Goal: Task Accomplishment & Management: Complete application form

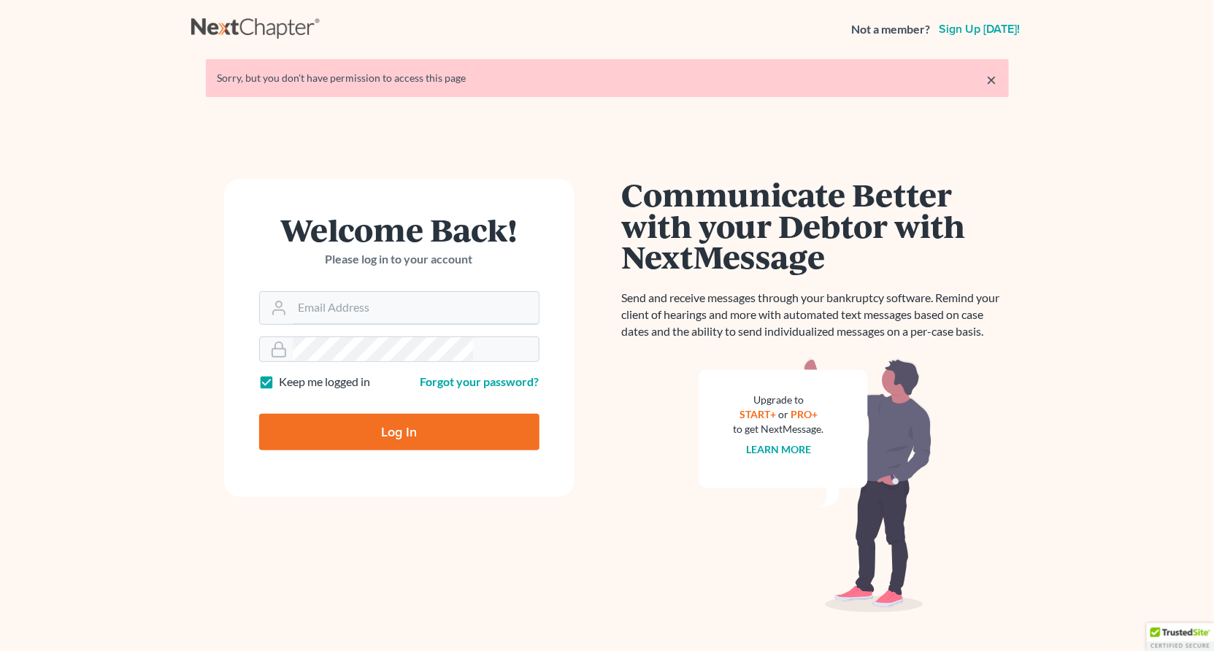
click at [398, 292] on input "Email Address" at bounding box center [416, 308] width 246 height 32
type input "[PERSON_NAME][EMAIL_ADDRESS][DOMAIN_NAME]"
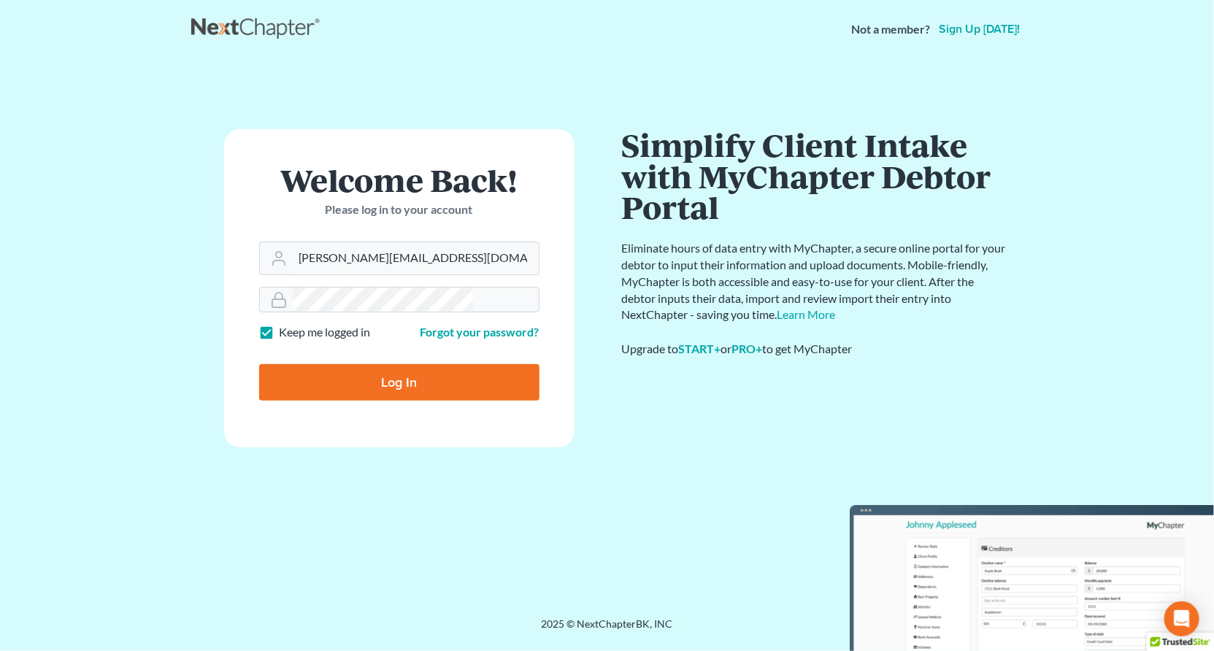
click at [386, 364] on input "Log In" at bounding box center [399, 382] width 280 height 37
type input "Thinking..."
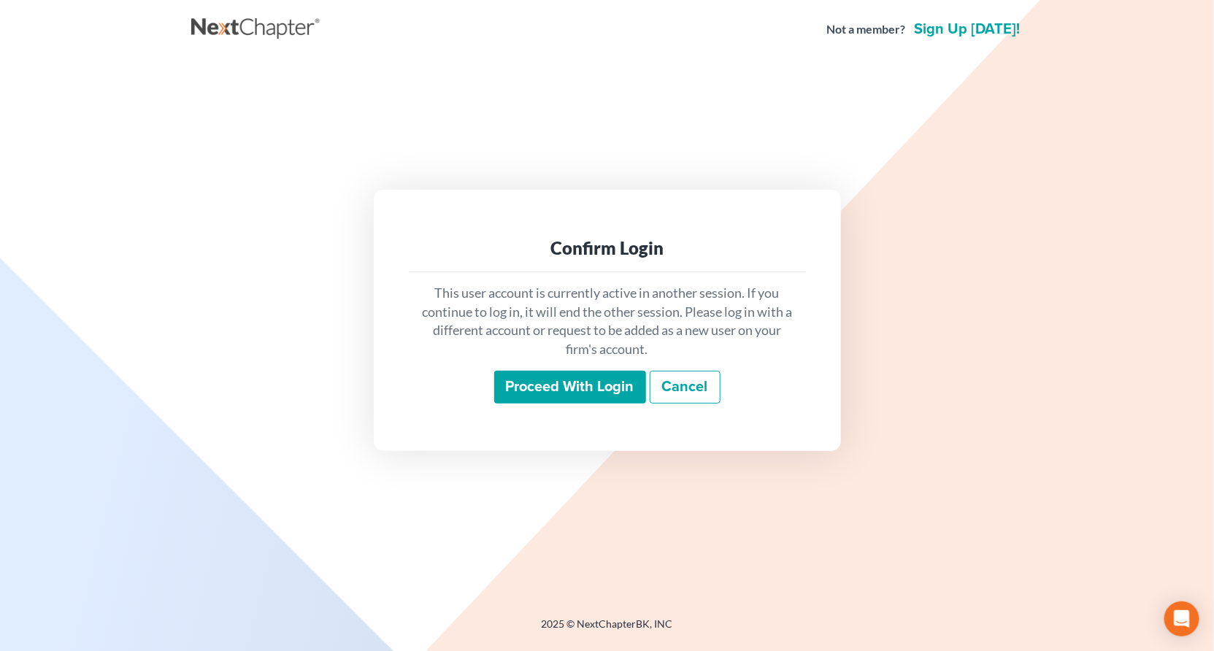
click at [609, 380] on input "Proceed with login" at bounding box center [570, 388] width 152 height 34
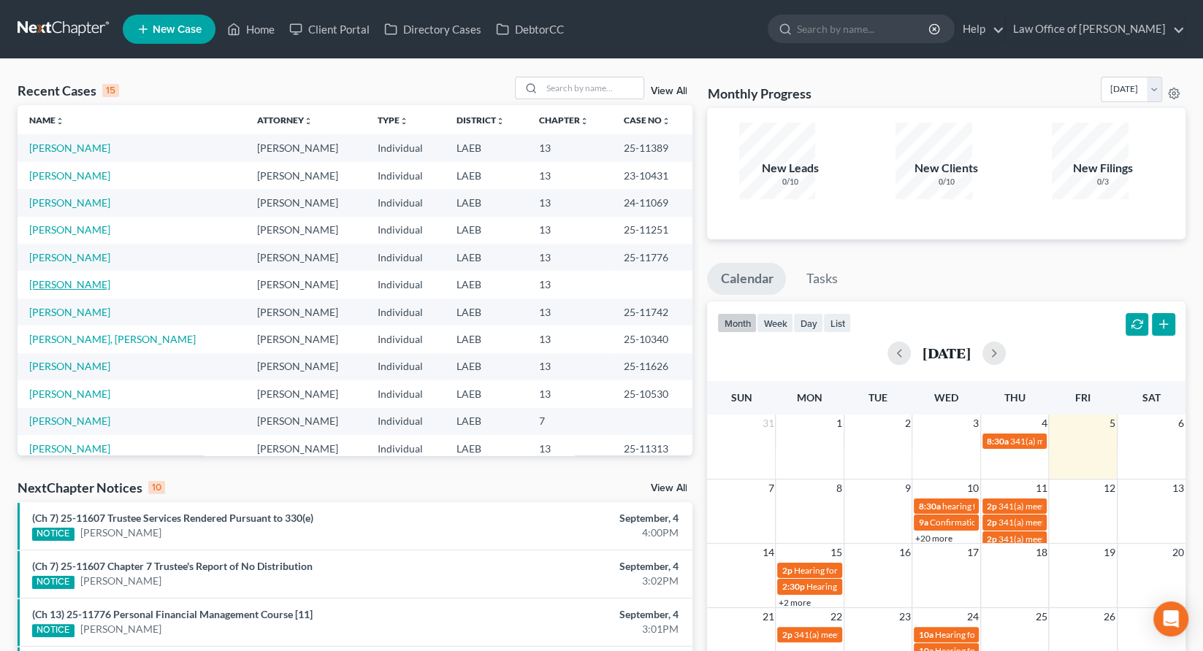
click at [45, 278] on link "[PERSON_NAME]" at bounding box center [69, 284] width 81 height 12
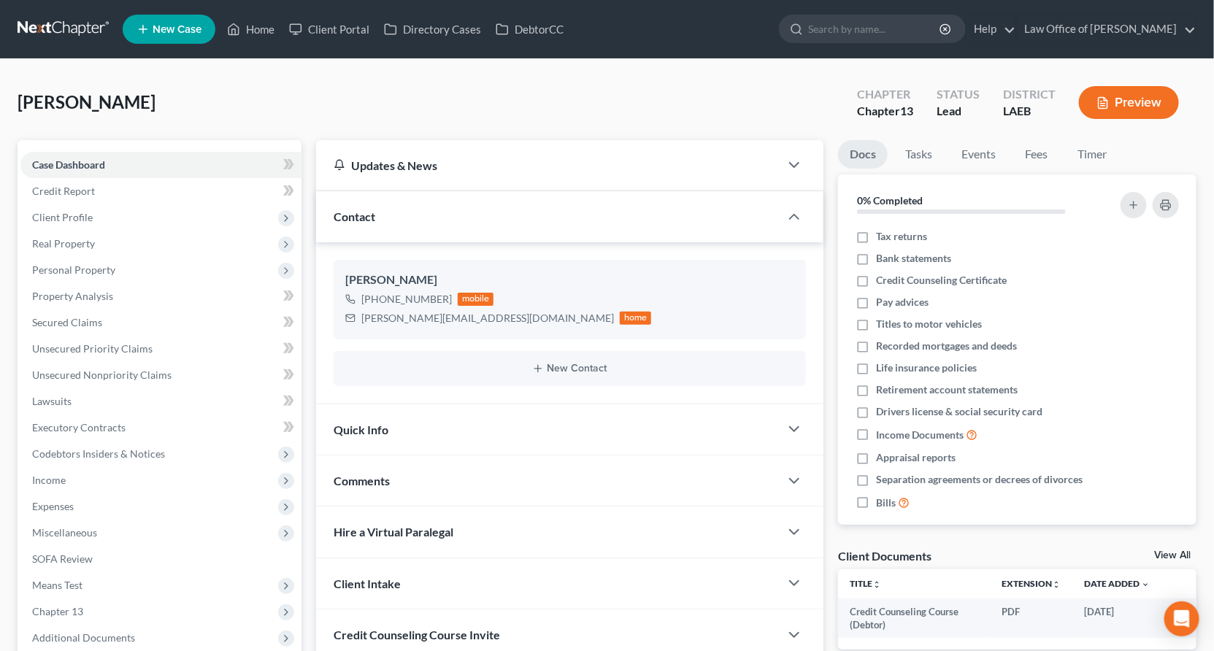
click at [61, 494] on span "Expenses" at bounding box center [160, 507] width 281 height 26
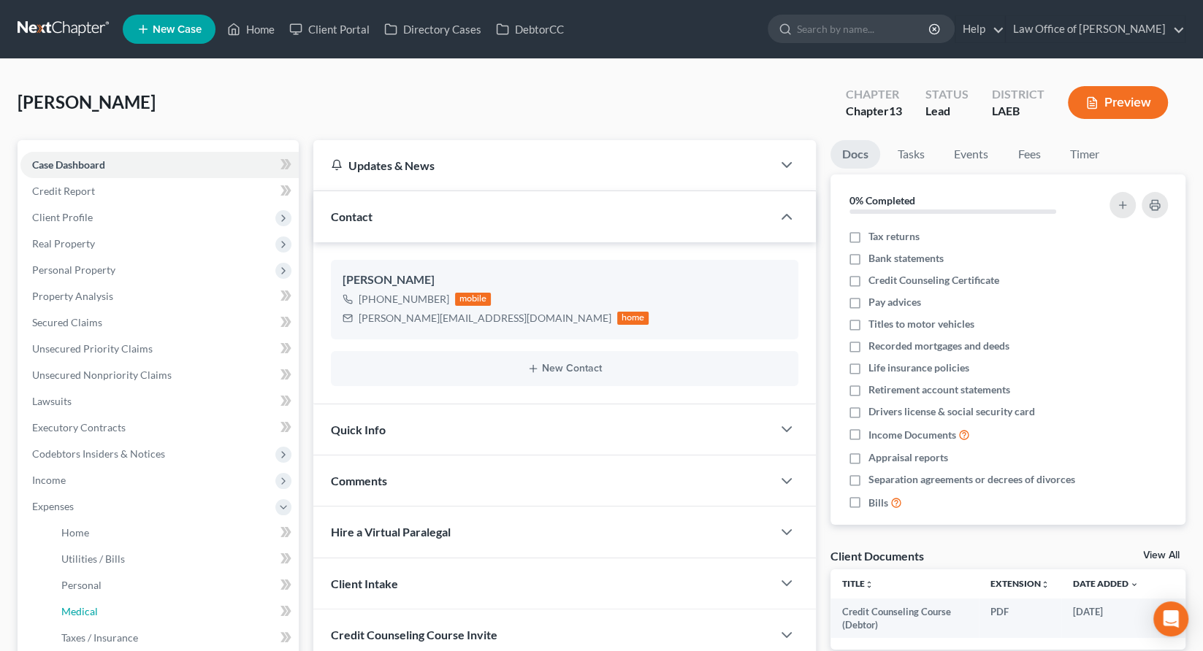
click at [81, 599] on link "Medical" at bounding box center [174, 612] width 249 height 26
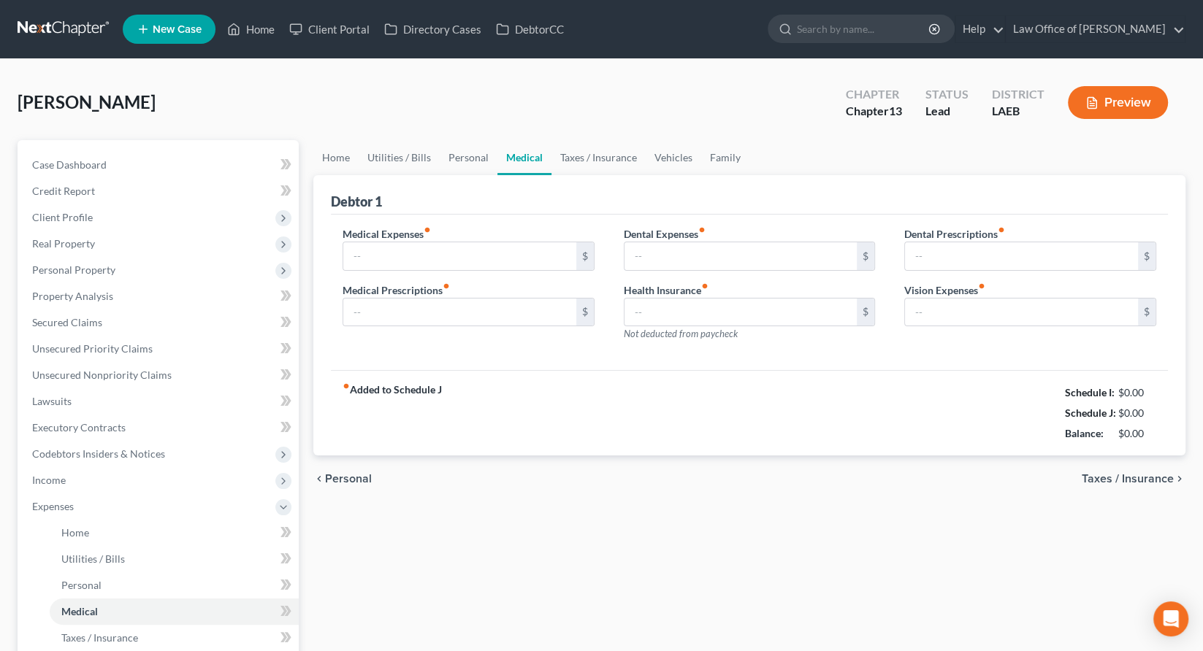
type input "86.00"
type input "0.00"
type input "450.00"
type input "0.00"
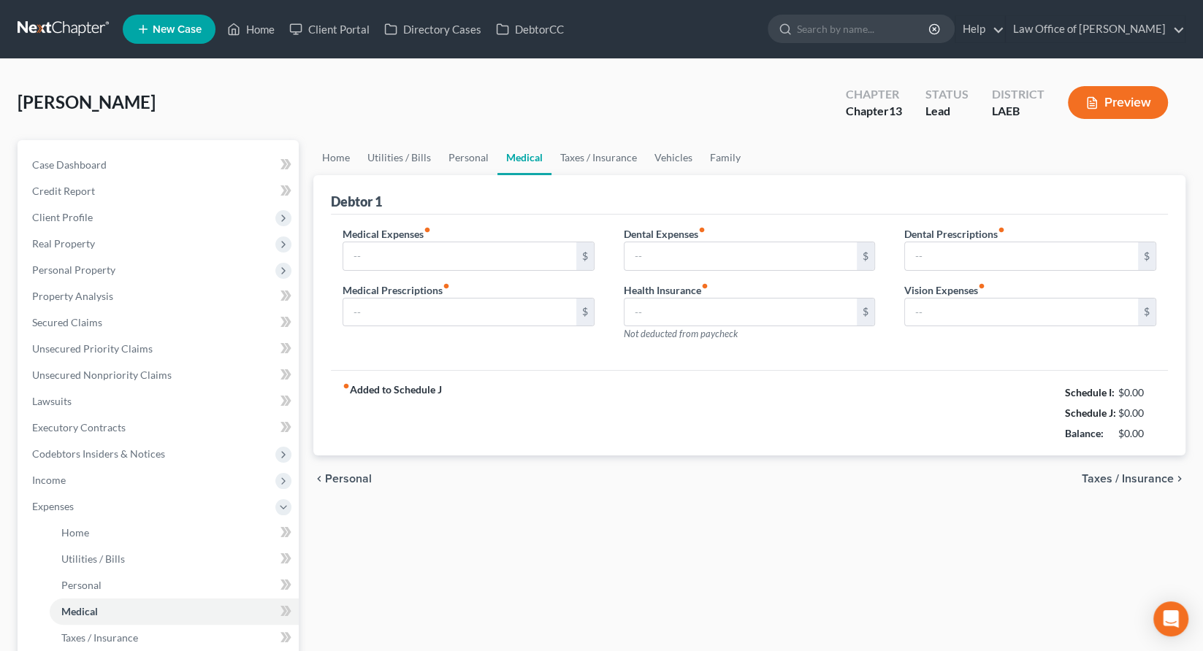
type input "0.00"
click at [683, 299] on input "450.00" at bounding box center [740, 313] width 233 height 28
click at [599, 426] on div "Home Utilities / Bills Personal Medical Taxes / Insurance Vehicles Family Debto…" at bounding box center [749, 548] width 886 height 817
click at [440, 140] on link "Personal" at bounding box center [469, 157] width 58 height 35
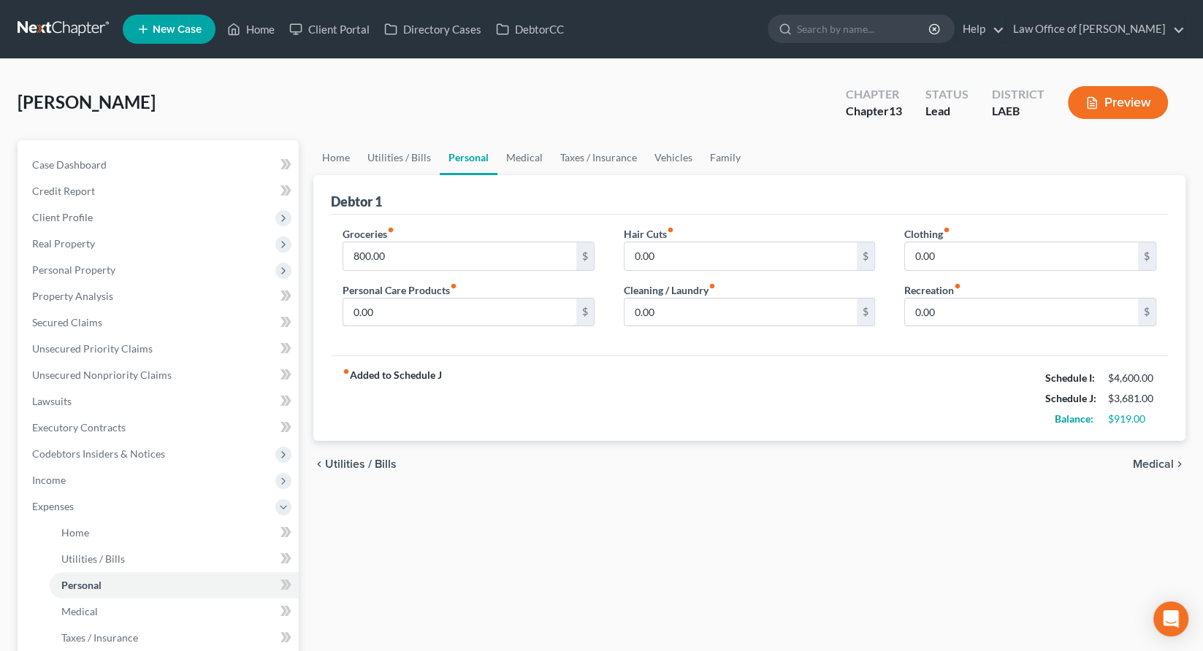
click at [377, 299] on input "0.00" at bounding box center [459, 313] width 233 height 28
type input "50"
click at [664, 242] on input "0.00" at bounding box center [740, 256] width 233 height 28
type input "50"
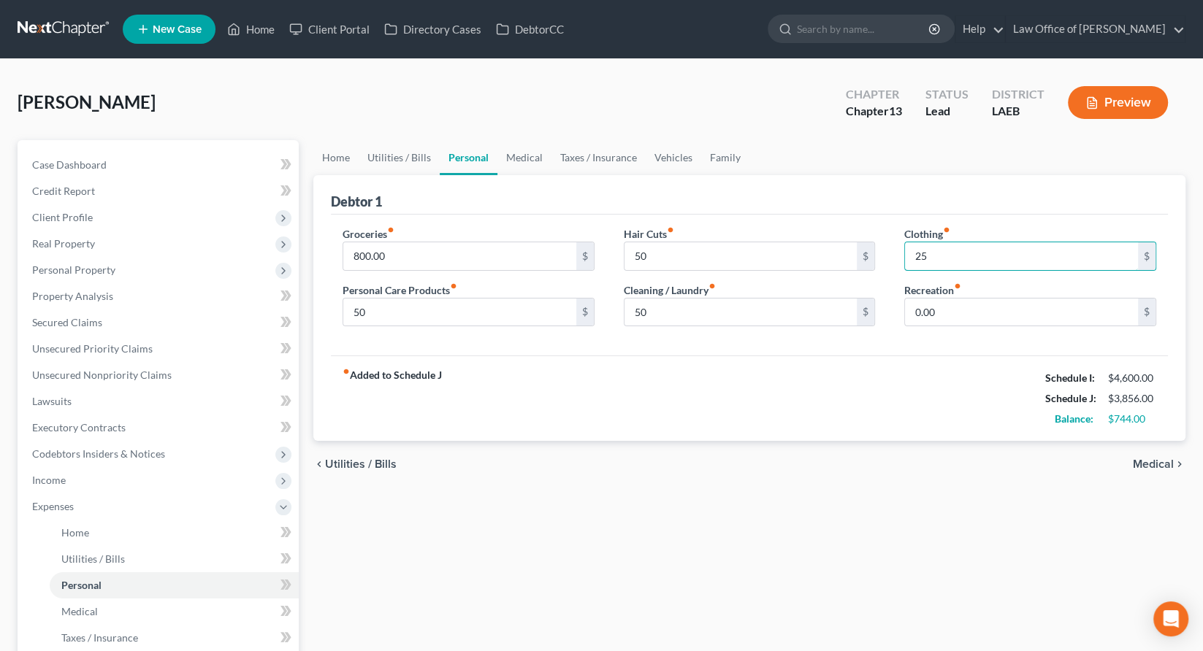
type input "25"
click at [361, 140] on link "Utilities / Bills" at bounding box center [398, 157] width 81 height 35
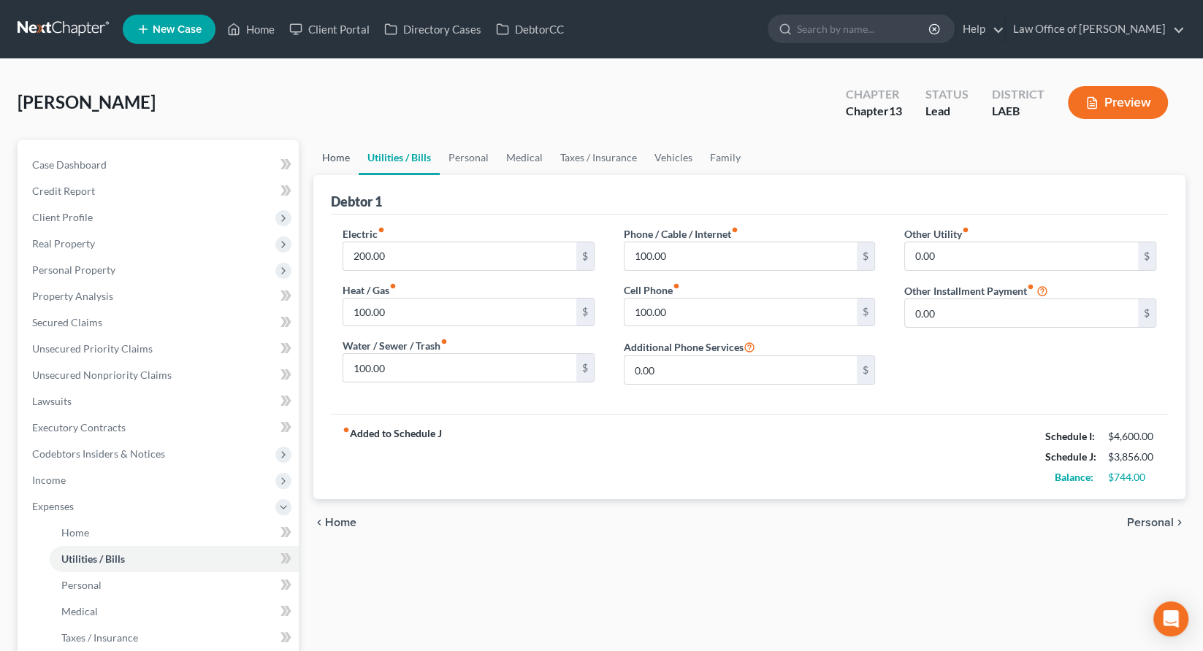
click at [326, 140] on link "Home" at bounding box center [335, 157] width 45 height 35
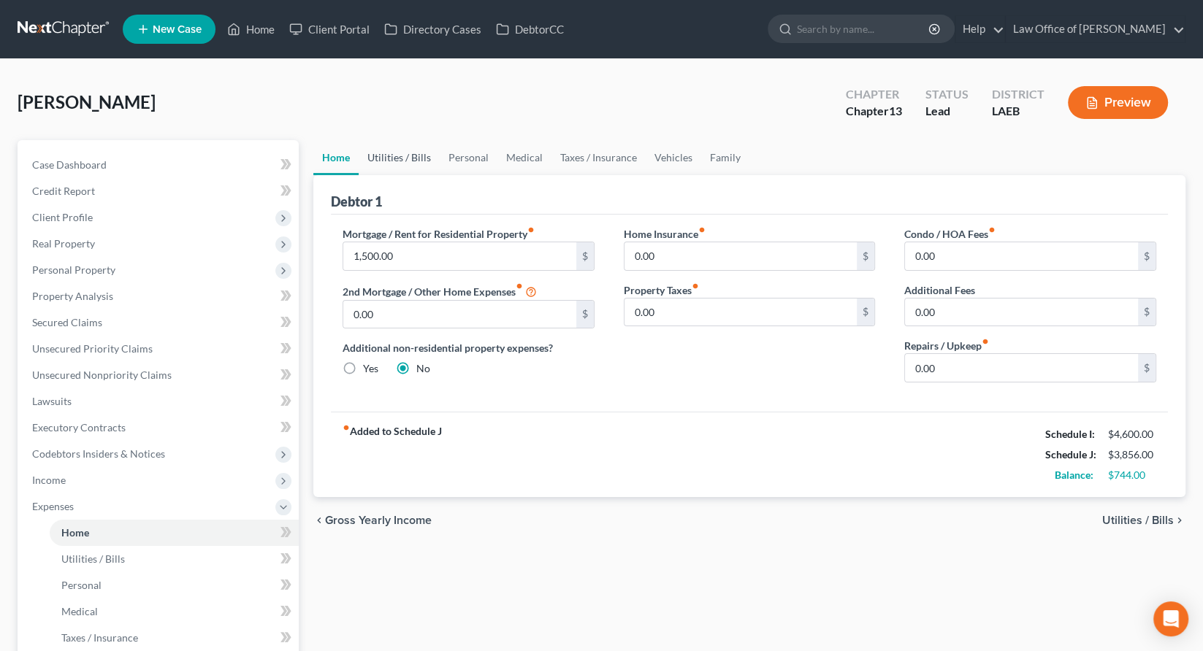
click at [372, 140] on link "Utilities / Bills" at bounding box center [398, 157] width 81 height 35
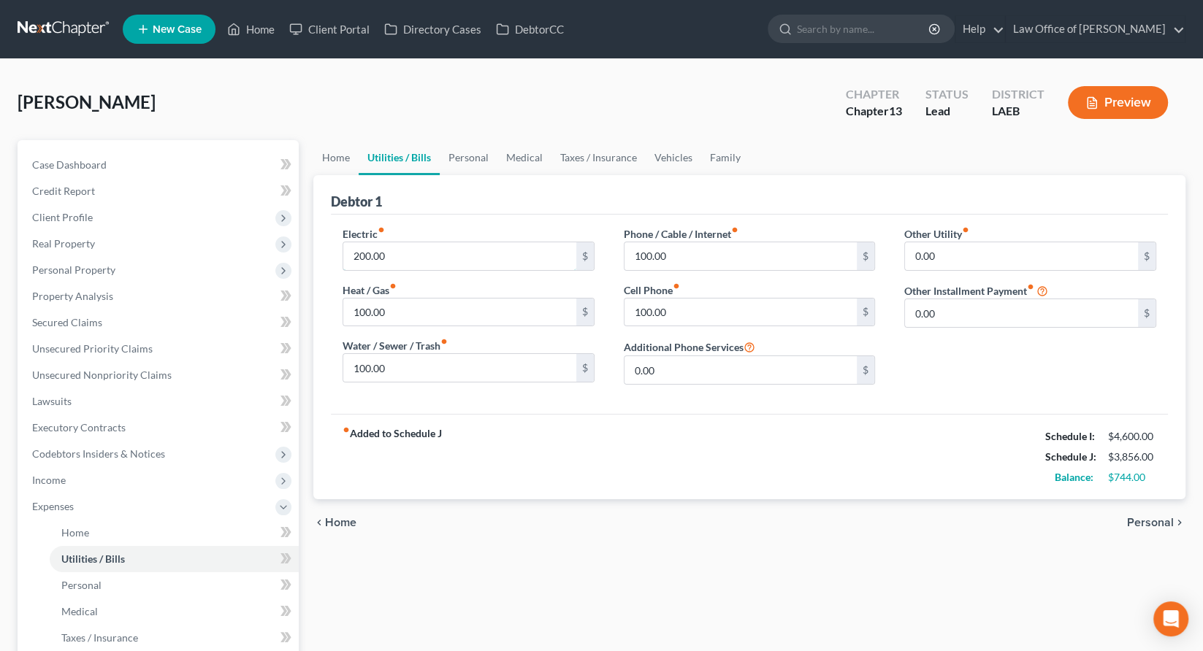
click at [378, 242] on input "200.00" at bounding box center [459, 256] width 233 height 28
click at [440, 140] on link "Personal" at bounding box center [469, 157] width 58 height 35
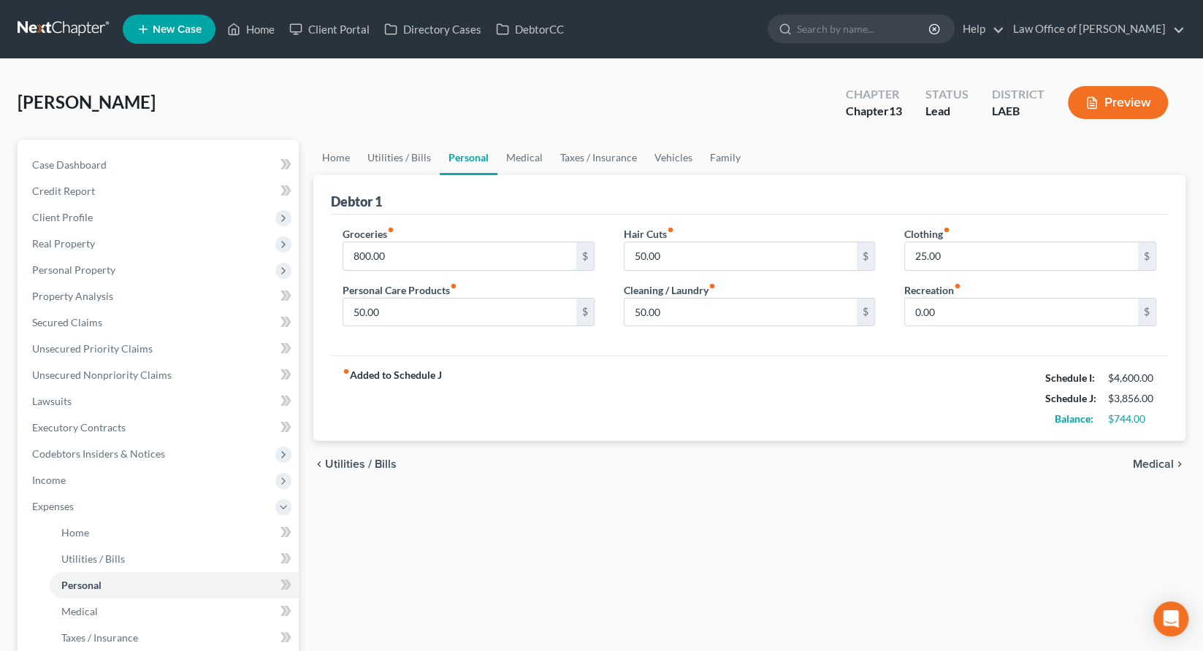
click at [397, 242] on input "800.00" at bounding box center [459, 256] width 233 height 28
click at [575, 399] on div "Home Utilities / Bills Personal Medical Taxes / Insurance Vehicles Family Debto…" at bounding box center [749, 548] width 886 height 817
click at [508, 404] on div "Home Utilities / Bills Personal Medical Taxes / Insurance Vehicles Family Debto…" at bounding box center [749, 548] width 886 height 817
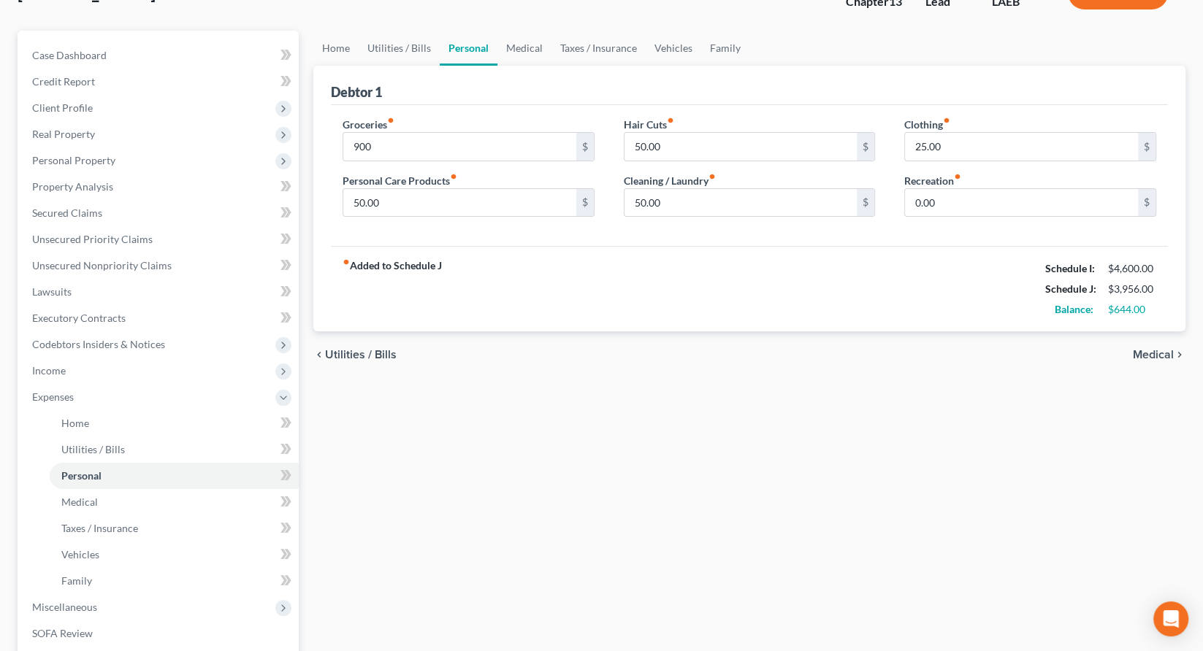
scroll to position [116, 0]
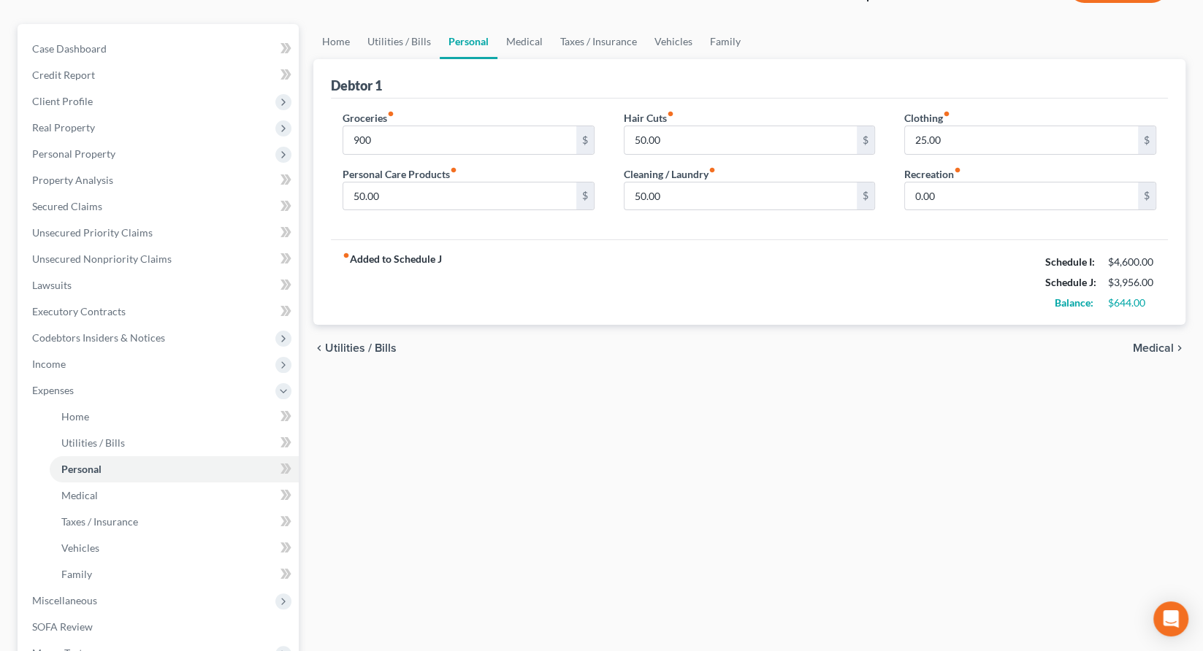
click at [57, 647] on span "Means Test" at bounding box center [57, 653] width 50 height 12
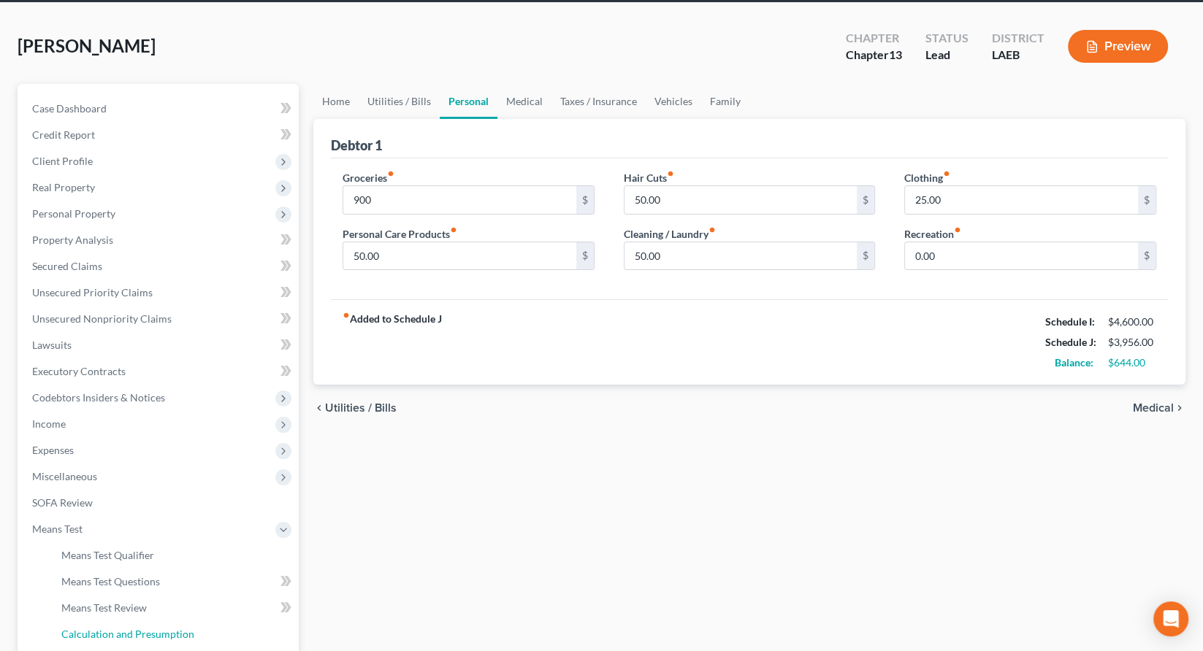
click at [88, 628] on span "Calculation and Presumption" at bounding box center [127, 634] width 133 height 12
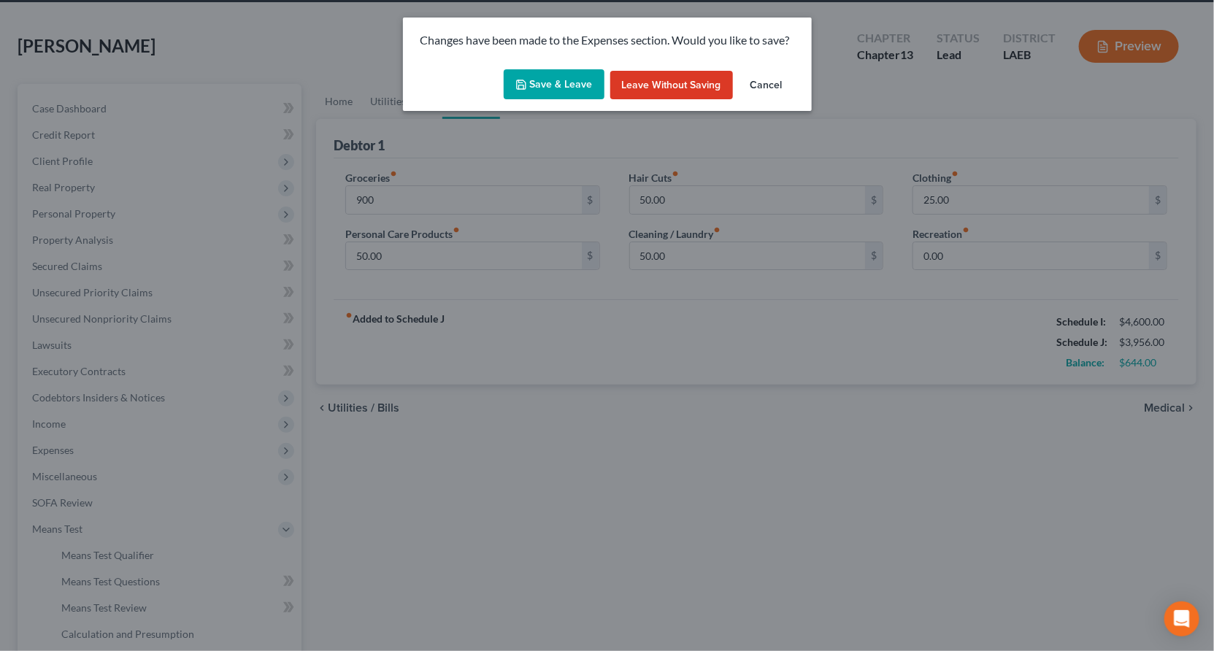
click at [560, 69] on button "Save & Leave" at bounding box center [554, 84] width 101 height 31
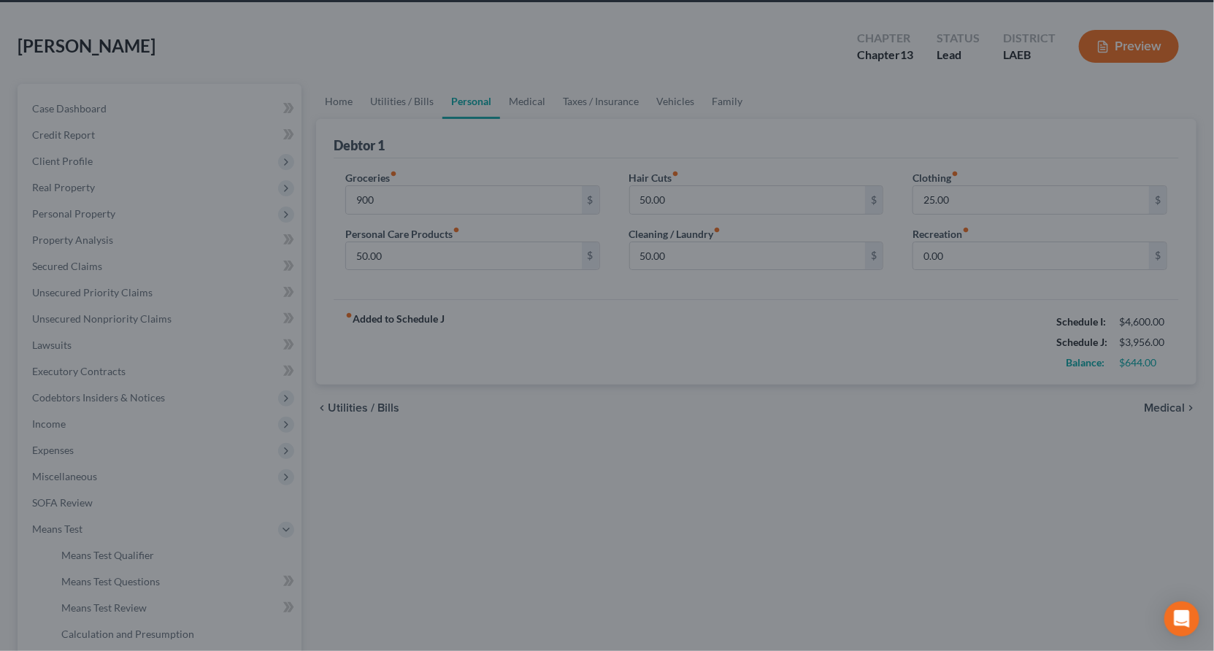
type input "900.00"
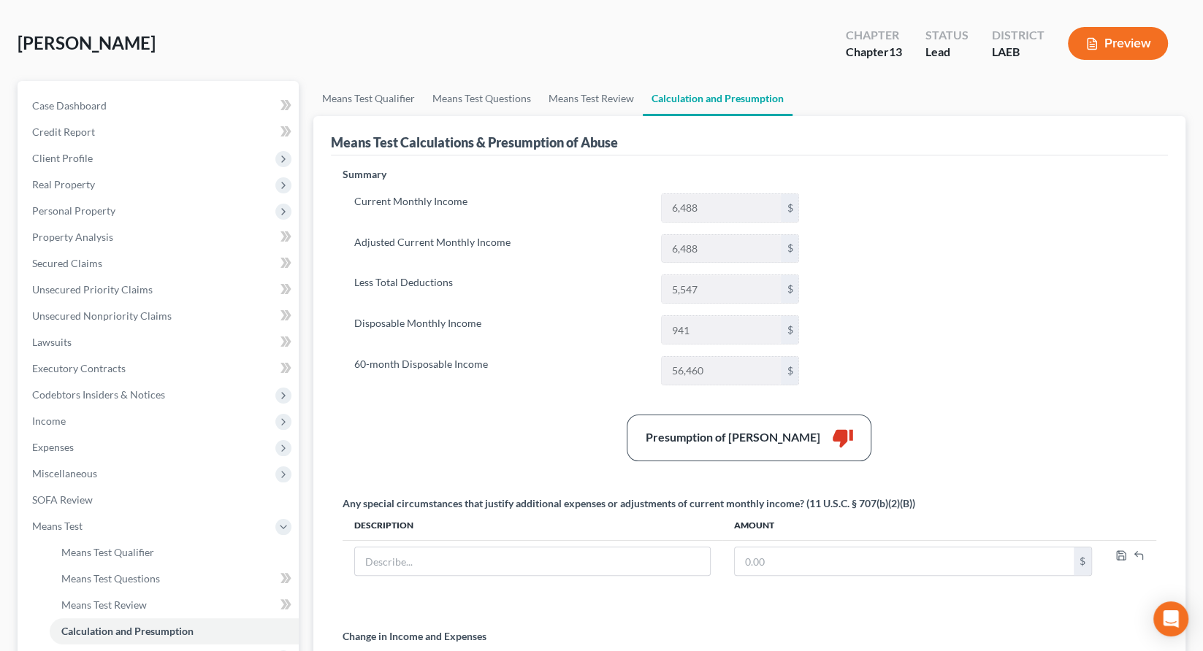
scroll to position [64, 0]
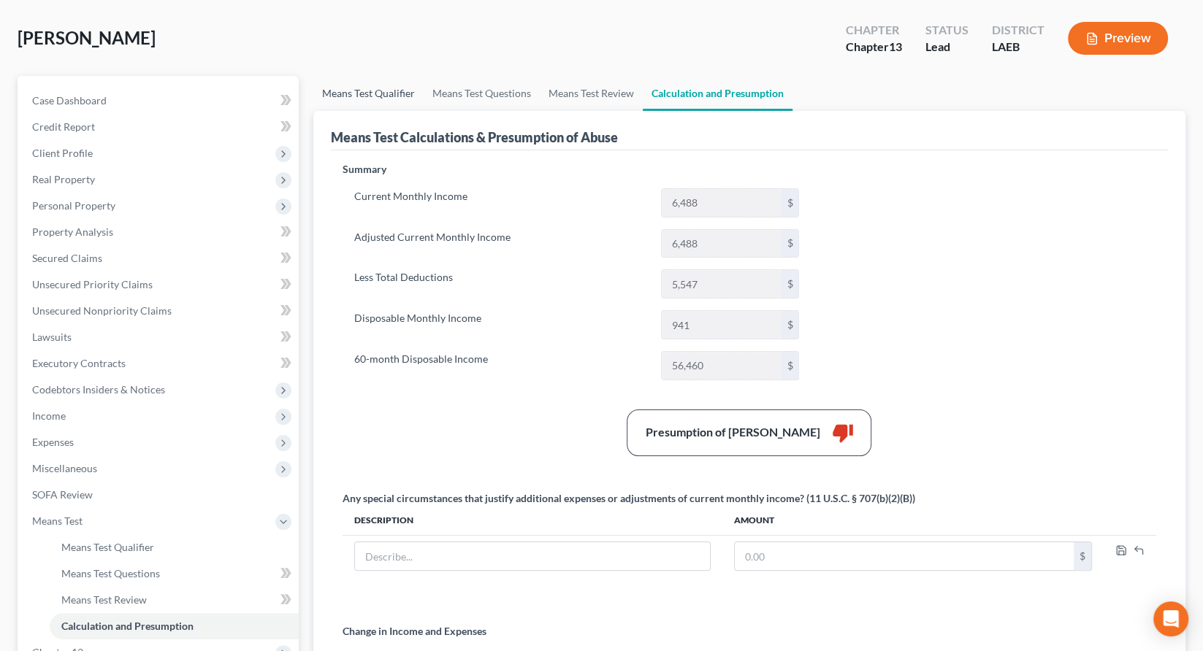
click at [334, 76] on link "Means Test Qualifier" at bounding box center [368, 93] width 110 height 35
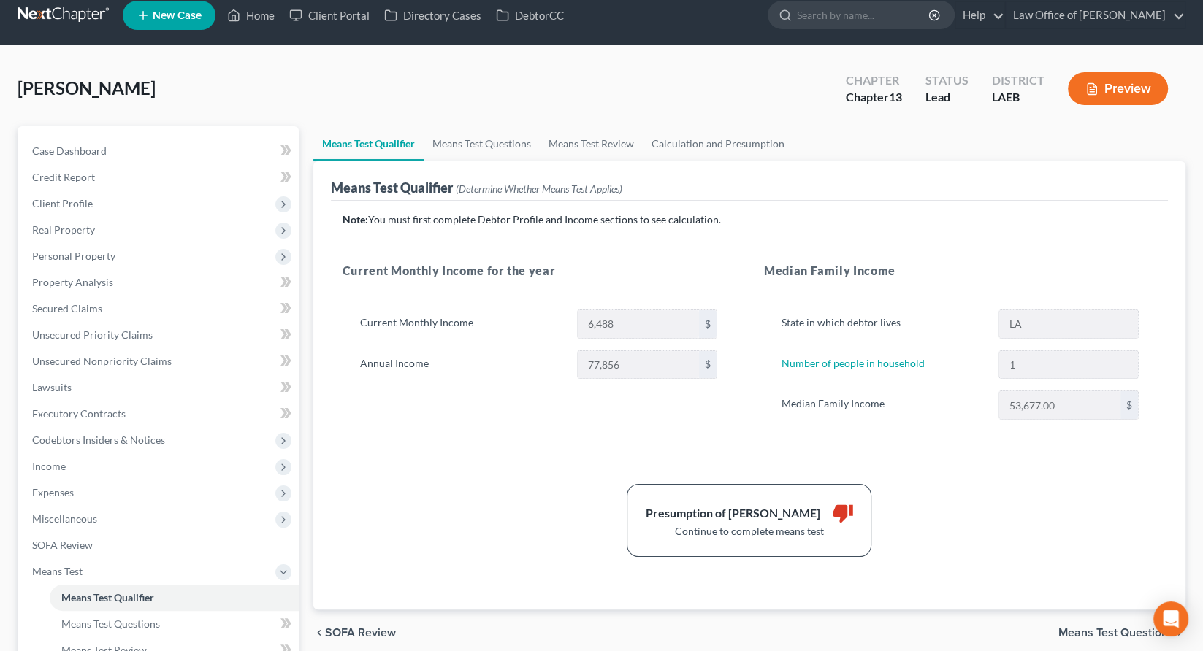
scroll to position [2, 0]
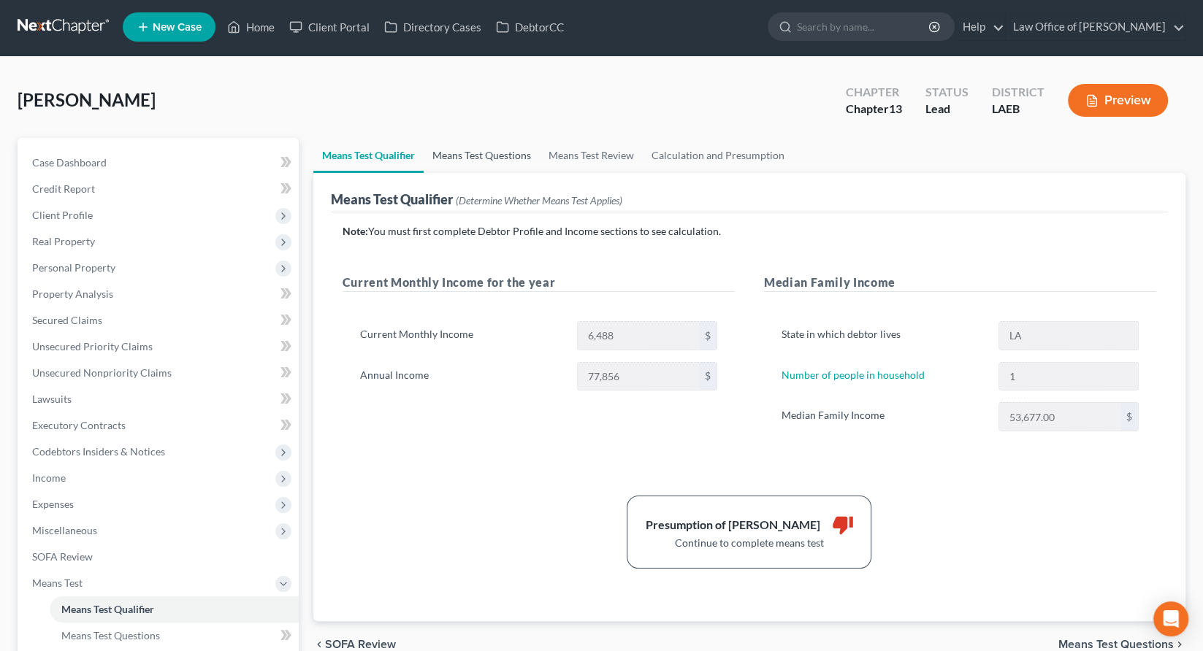
click at [452, 138] on link "Means Test Questions" at bounding box center [481, 155] width 116 height 35
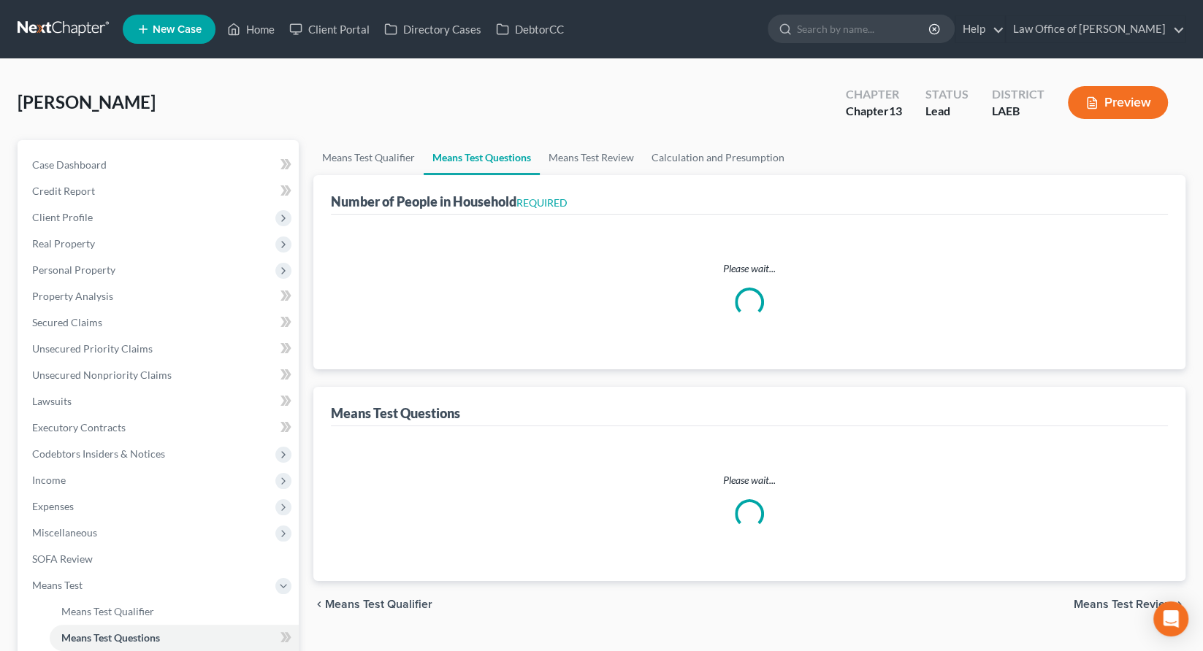
select select "1"
select select "2"
select select "1"
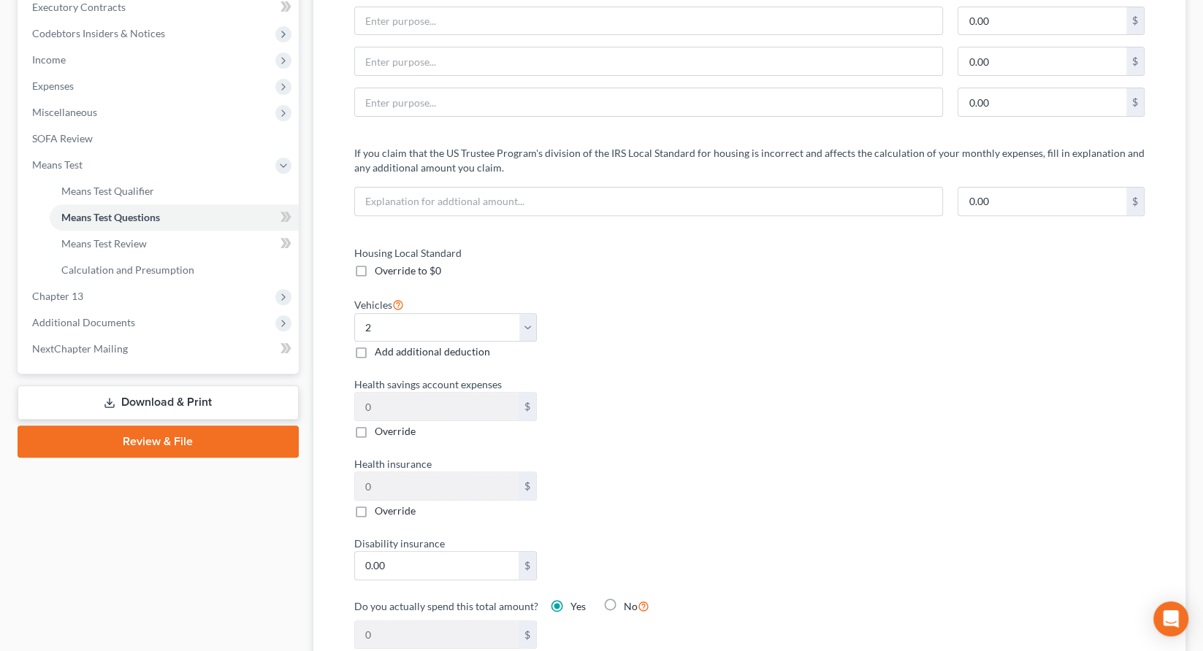
scroll to position [419, 0]
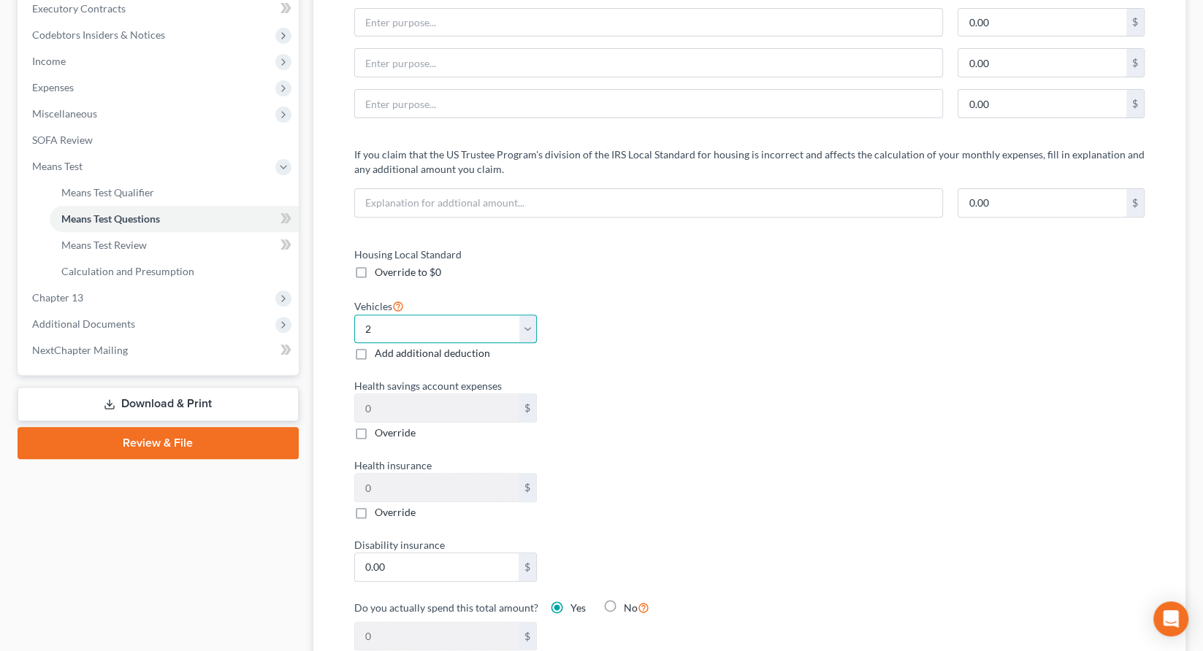
click at [524, 315] on select "Select 0 1 2 3 4 5" at bounding box center [445, 329] width 183 height 29
select select "1"
click at [354, 315] on select "Select 0 1 2 3 4 5" at bounding box center [445, 329] width 183 height 29
click at [712, 378] on div "Health savings account expenses 0 $ Override" at bounding box center [544, 409] width 395 height 62
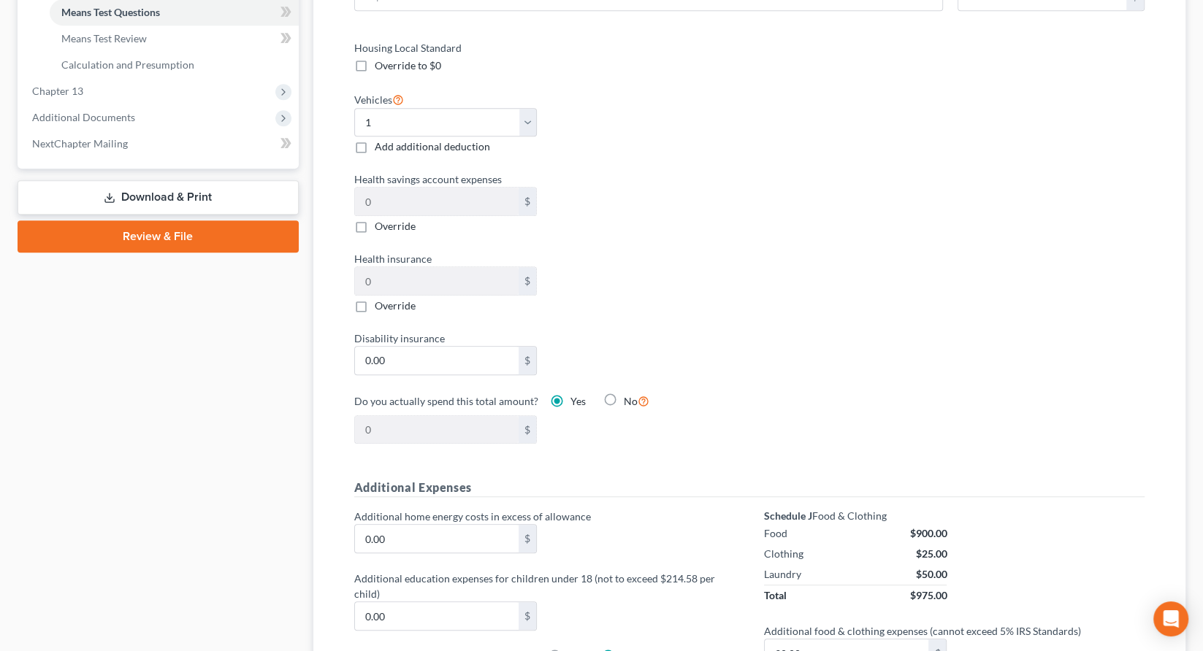
scroll to position [629, 0]
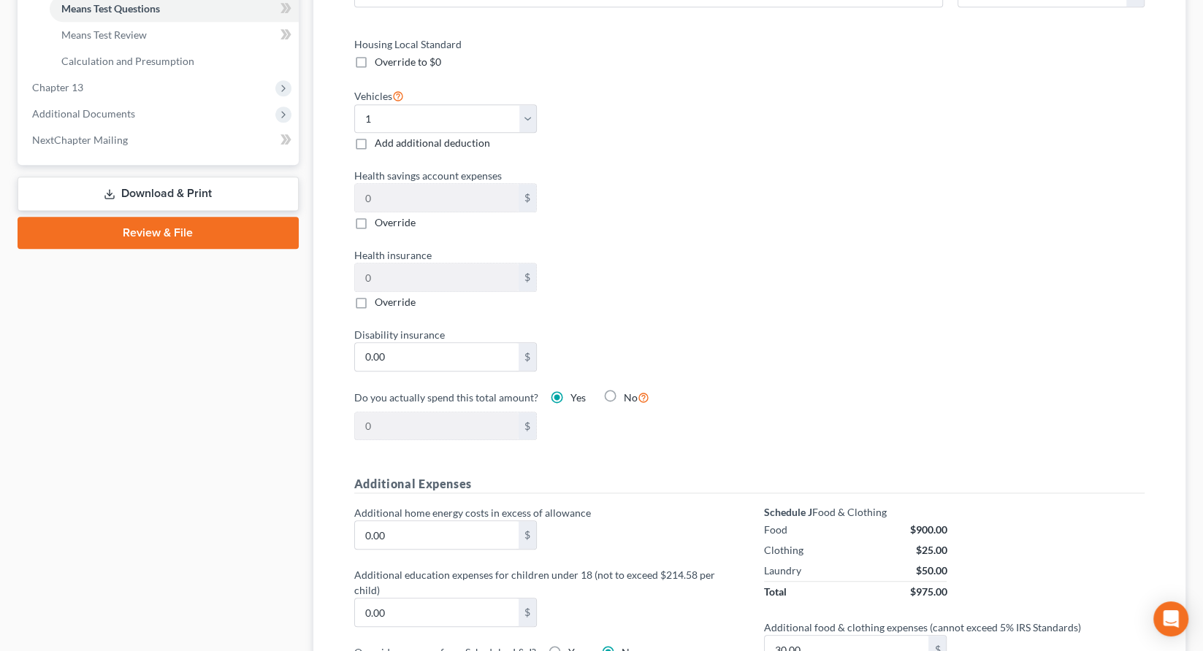
checkbox input "true"
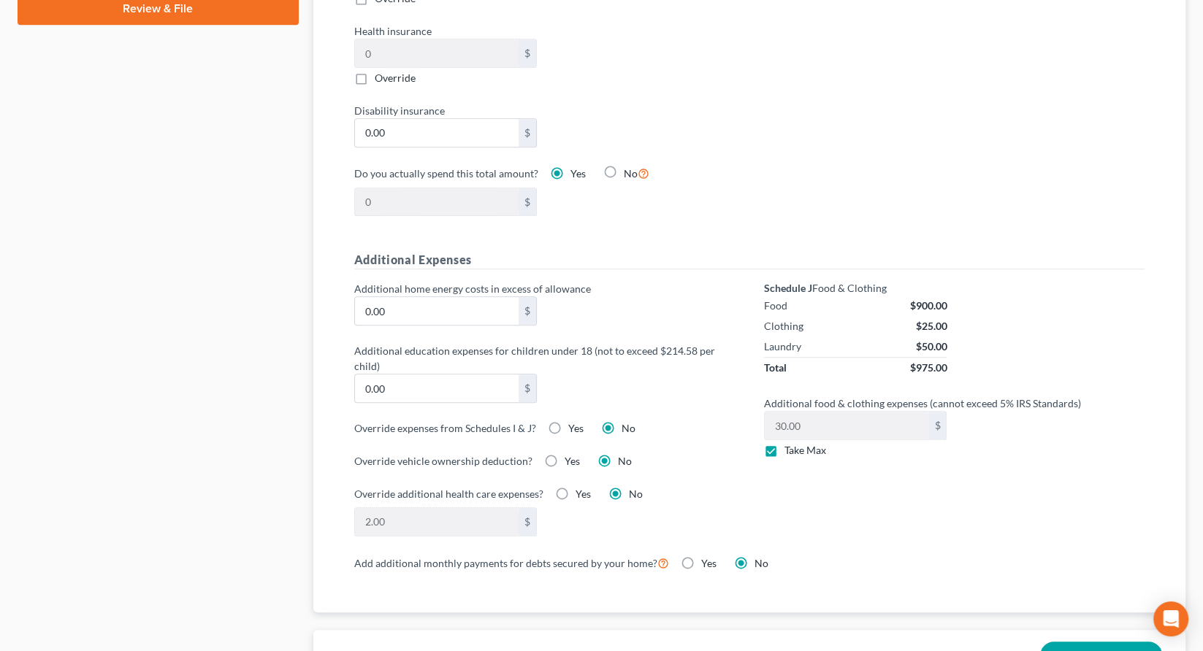
scroll to position [857, 0]
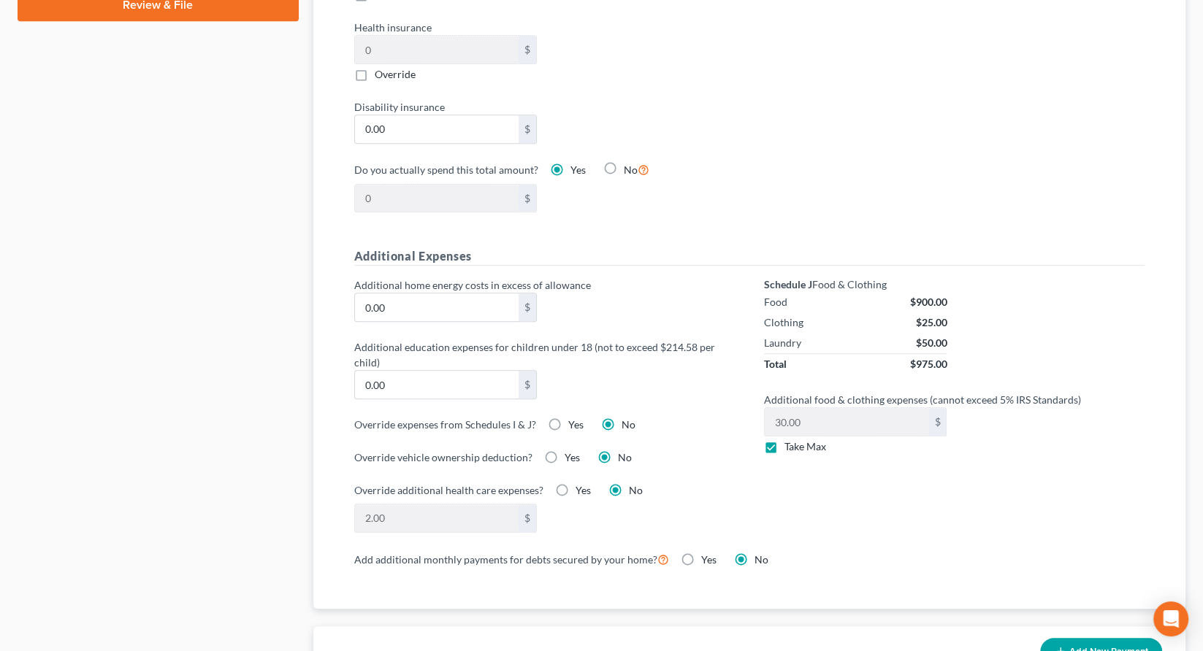
checkbox input "false"
select select "1"
select select "2"
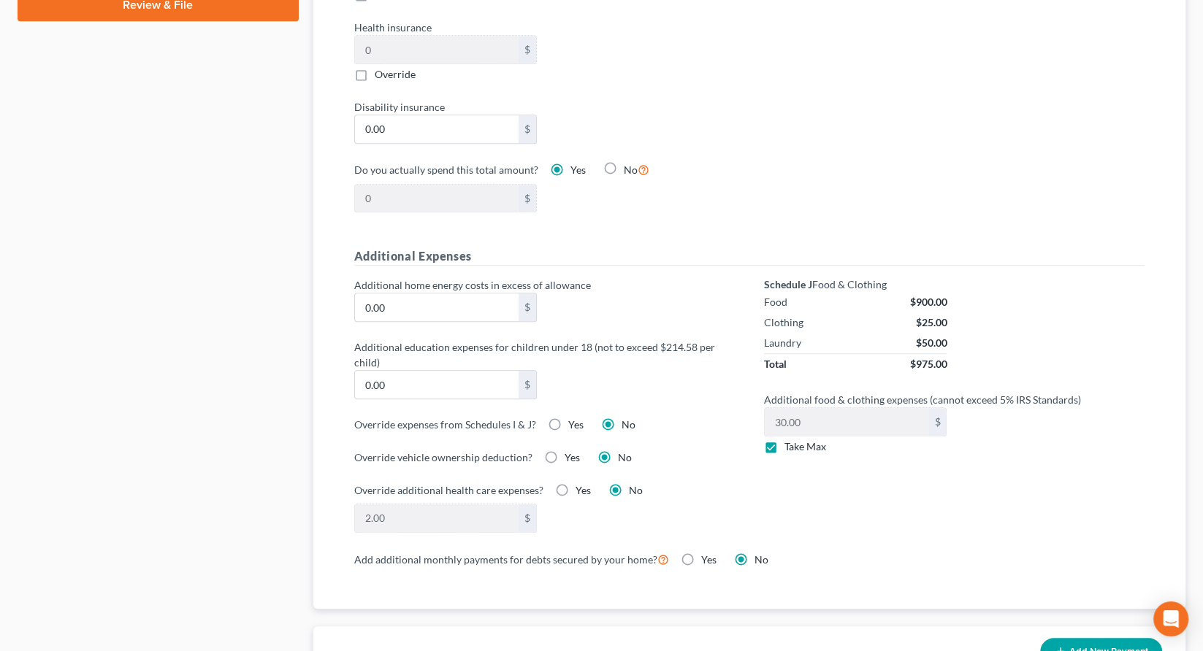
radio input "true"
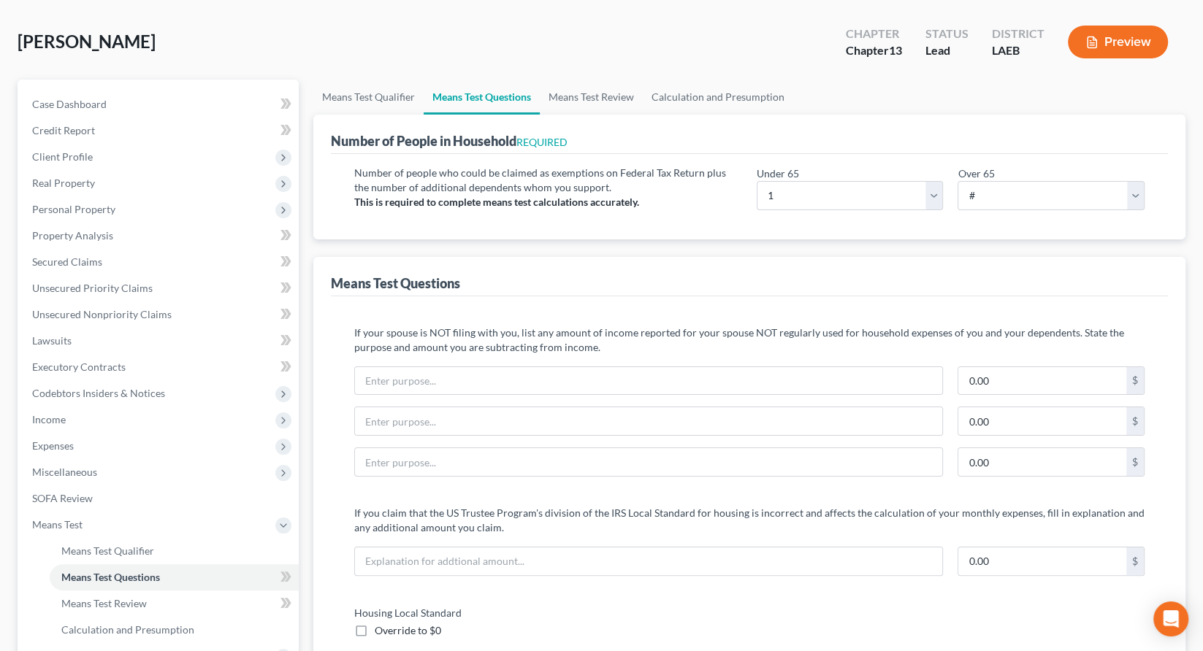
scroll to position [60, 0]
click at [540, 80] on link "Means Test Review" at bounding box center [591, 97] width 103 height 35
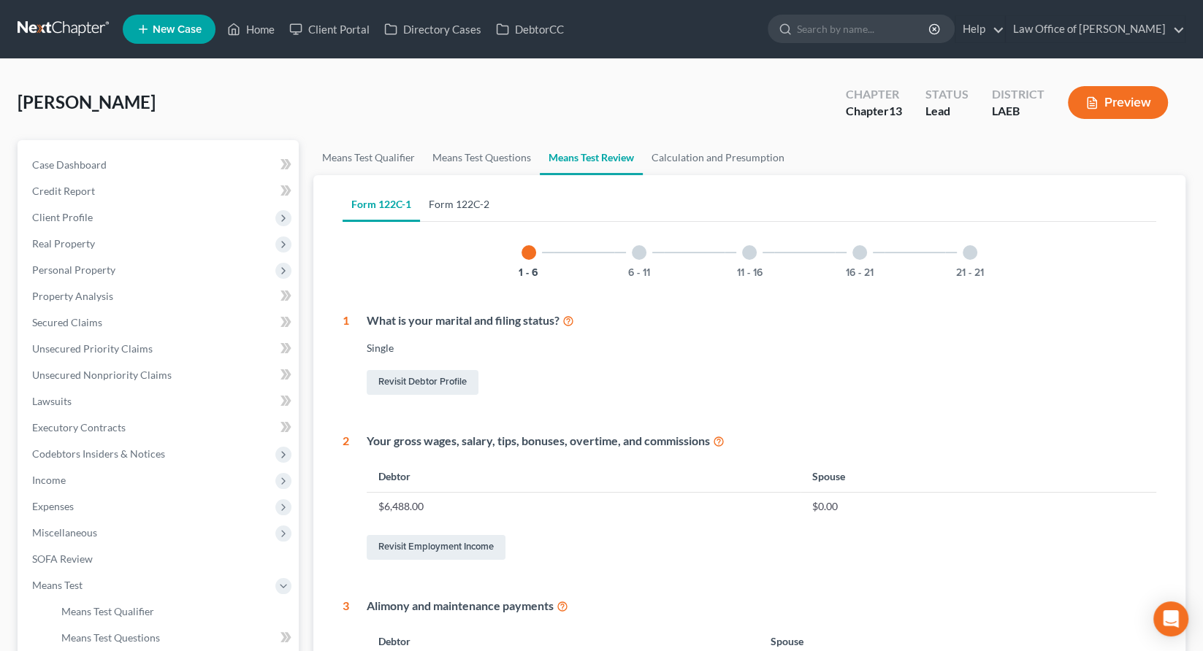
click at [420, 187] on link "Form 122C-2" at bounding box center [459, 204] width 78 height 35
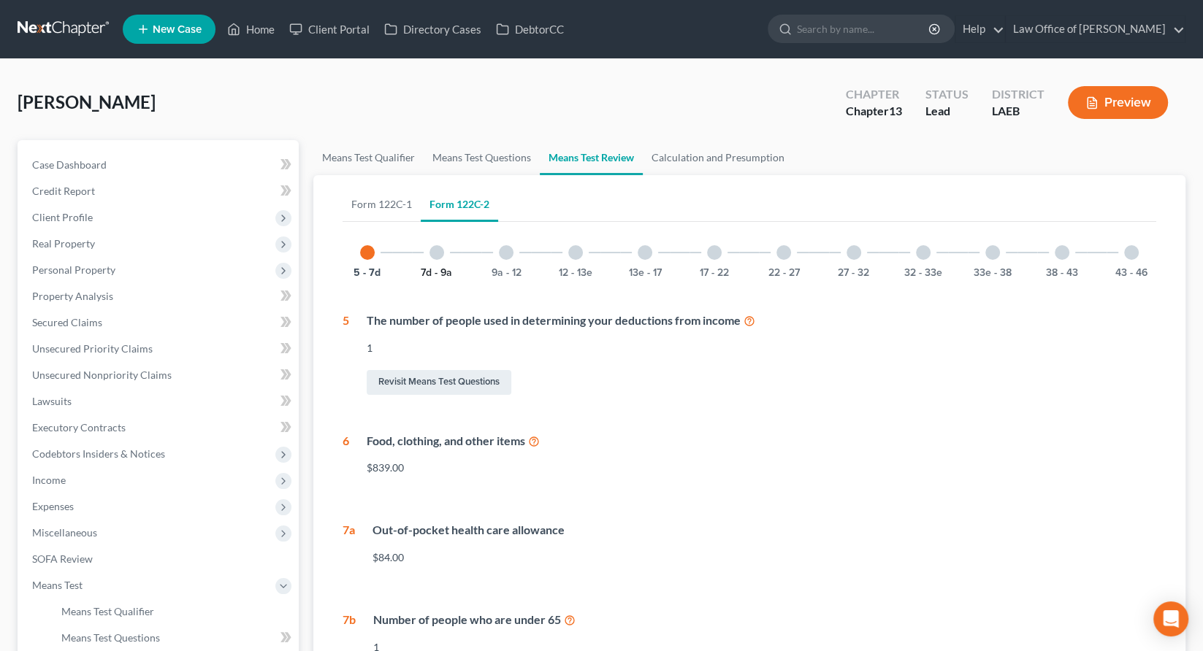
click at [423, 268] on button "7d - 9a" at bounding box center [436, 273] width 31 height 10
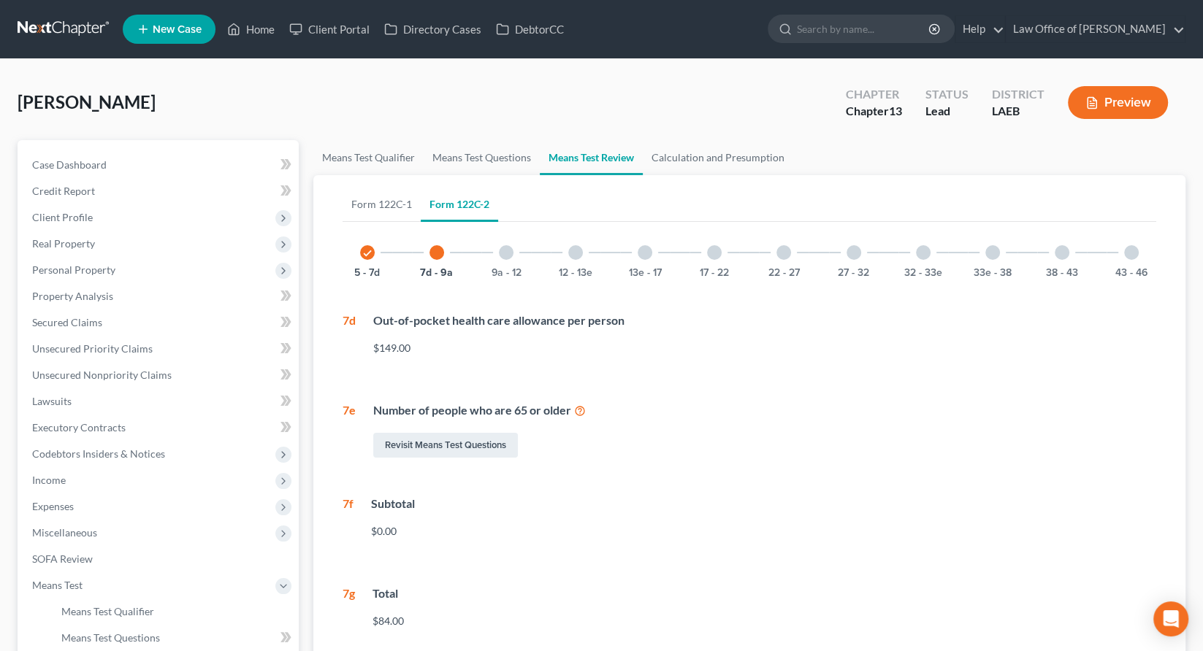
click at [502, 228] on div "9a - 12" at bounding box center [506, 253] width 50 height 50
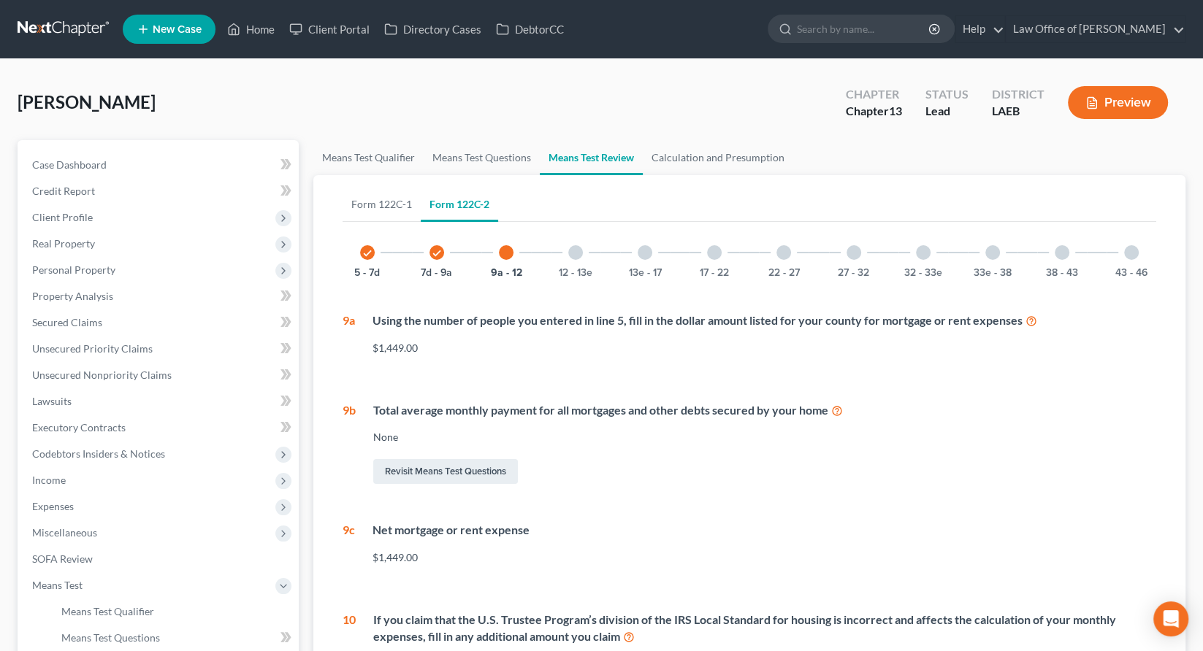
click at [47, 500] on span "Expenses" at bounding box center [53, 506] width 42 height 12
click at [80, 599] on link "Medical" at bounding box center [174, 612] width 249 height 26
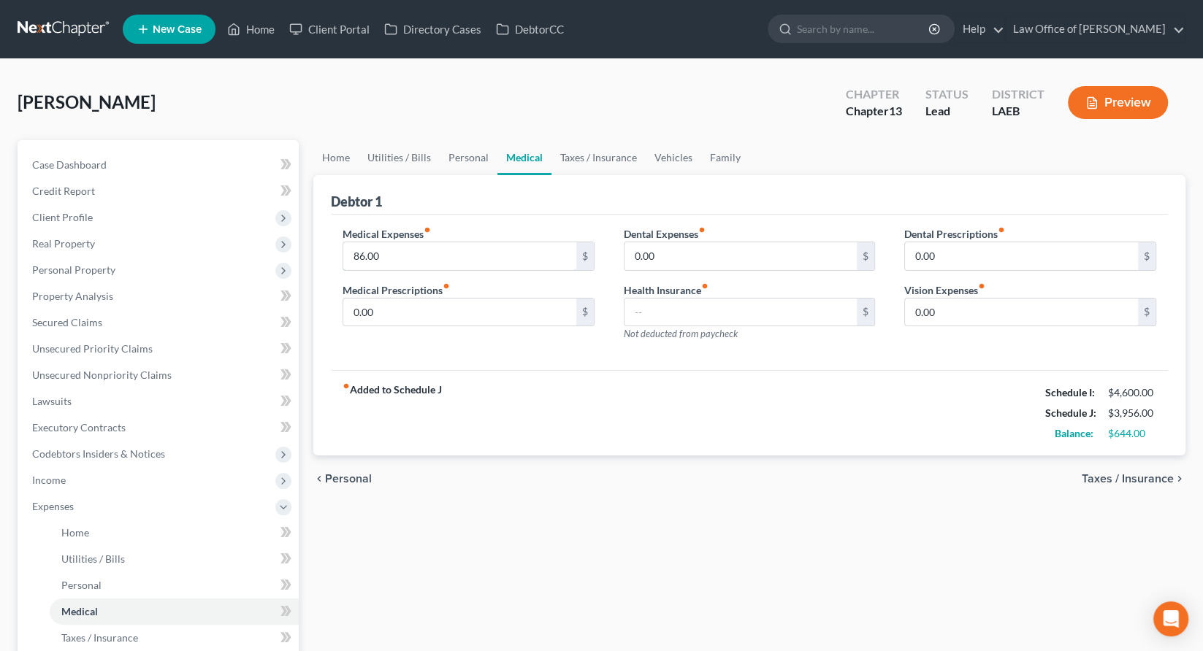
click at [422, 242] on input "86.00" at bounding box center [459, 256] width 233 height 28
type input "149"
click at [581, 370] on div "fiber_manual_record Added to Schedule J Schedule I: $4,600.00 Schedule J: $4,01…" at bounding box center [749, 412] width 837 height 85
click at [440, 140] on link "Personal" at bounding box center [469, 157] width 58 height 35
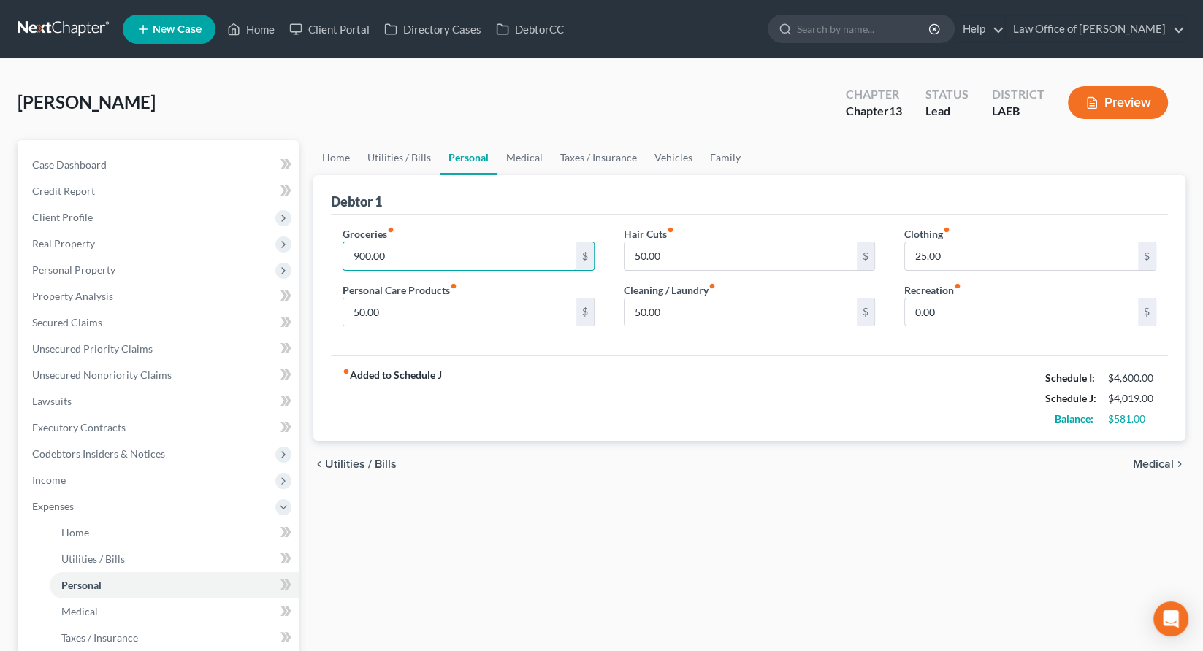
click at [406, 242] on input "900.00" at bounding box center [459, 256] width 233 height 28
click at [667, 356] on div "fiber_manual_record Added to Schedule J Schedule I: $4,600.00 Schedule J: $3,91…" at bounding box center [749, 398] width 837 height 85
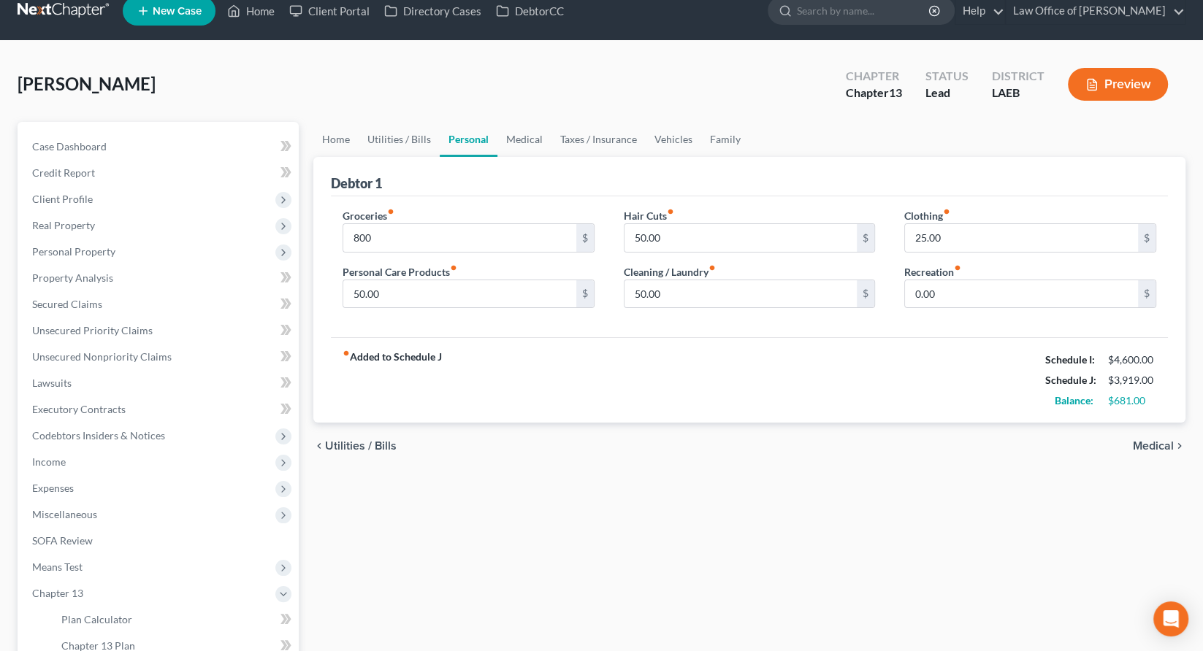
scroll to position [18, 0]
click at [72, 555] on span "Means Test" at bounding box center [159, 568] width 278 height 26
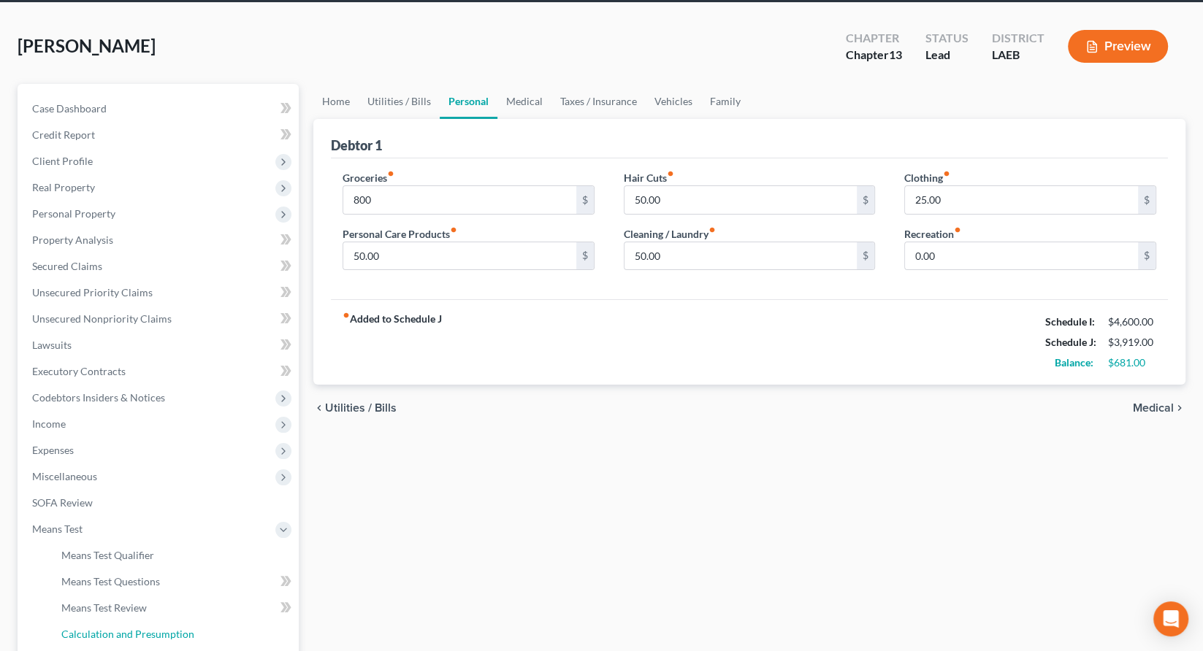
click at [118, 628] on span "Calculation and Presumption" at bounding box center [127, 634] width 133 height 12
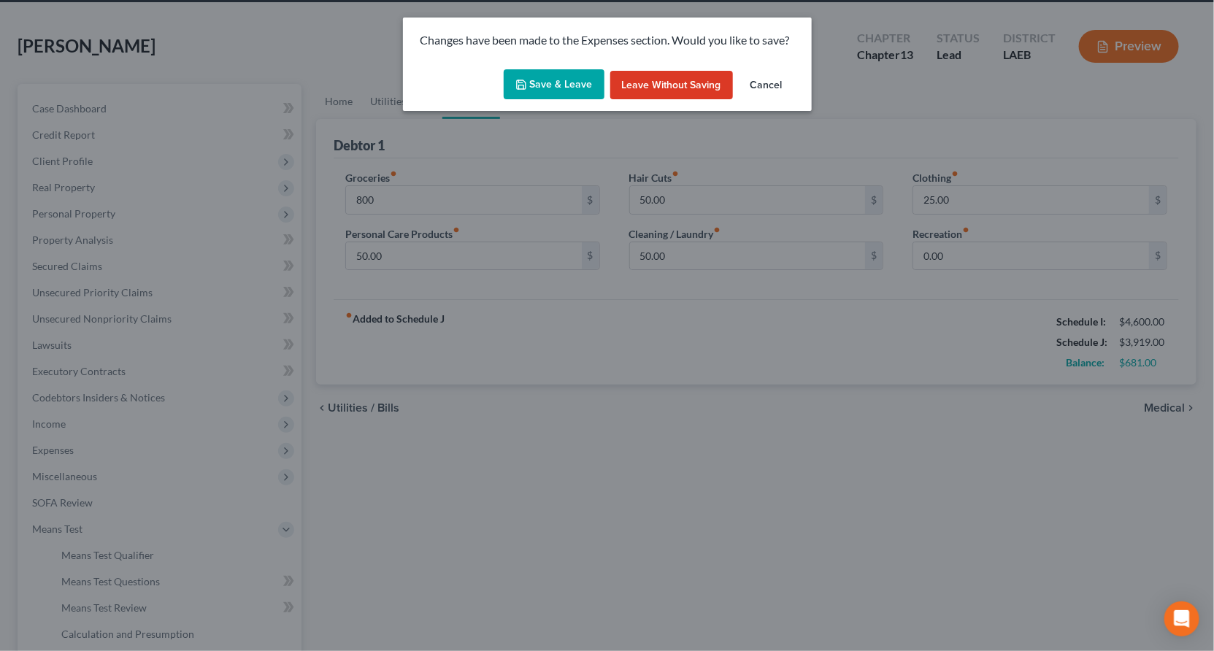
click at [602, 69] on button "Save & Leave" at bounding box center [554, 84] width 101 height 31
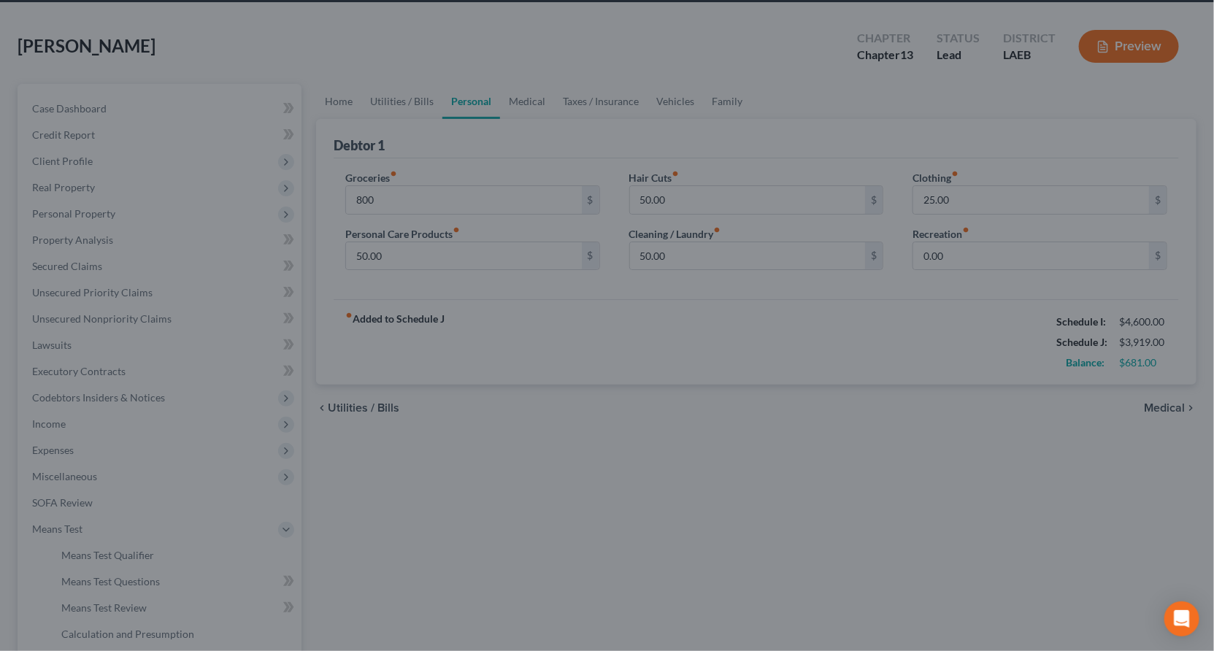
type input "800.00"
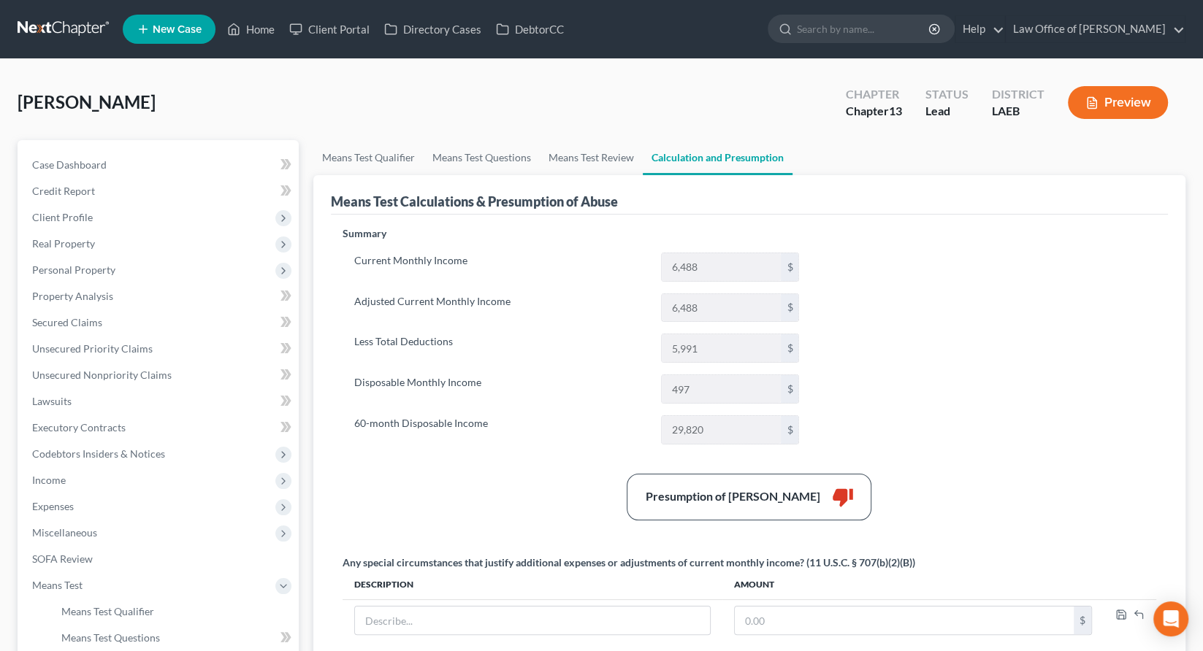
click at [1126, 88] on button "Preview" at bounding box center [1117, 102] width 100 height 33
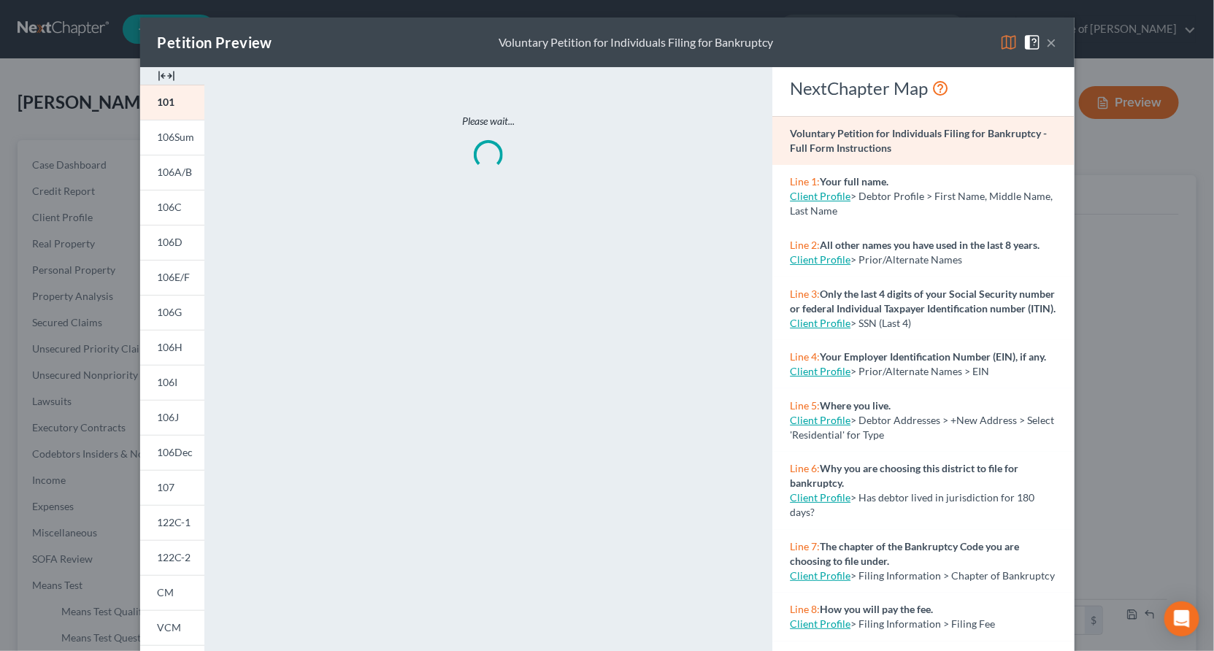
click at [204, 540] on link "122C-2" at bounding box center [172, 557] width 64 height 35
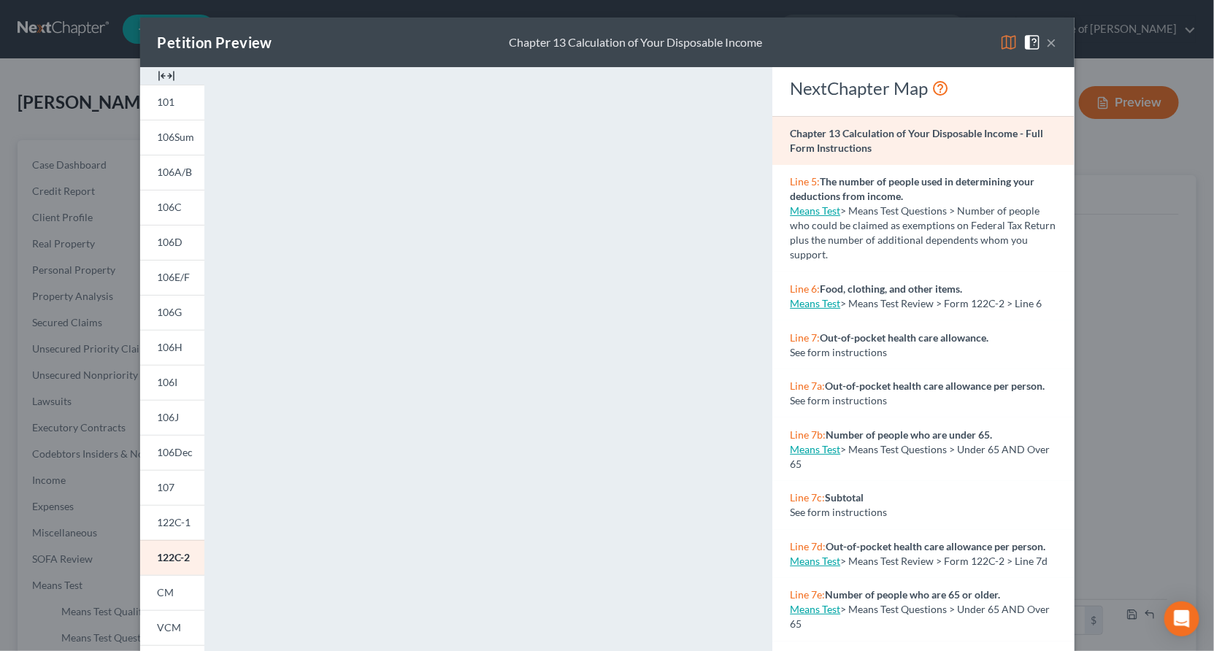
click at [932, 321] on div "Line 7: Out-of-pocket health care allowance. See form instructions" at bounding box center [923, 345] width 302 height 49
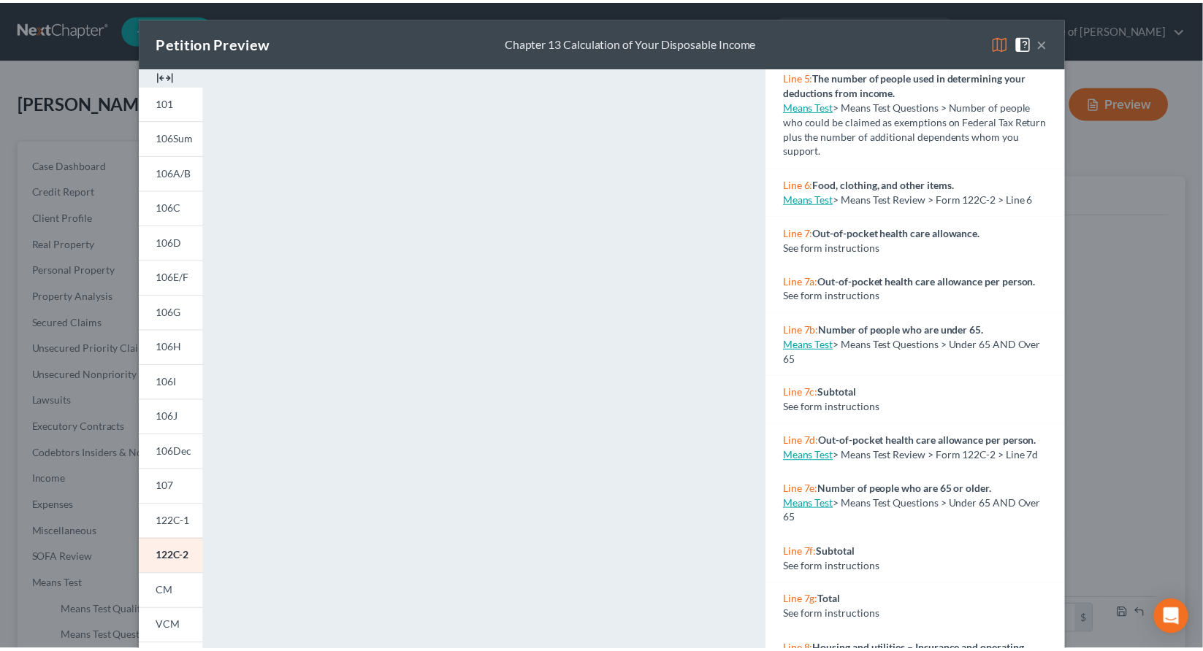
scroll to position [104, 0]
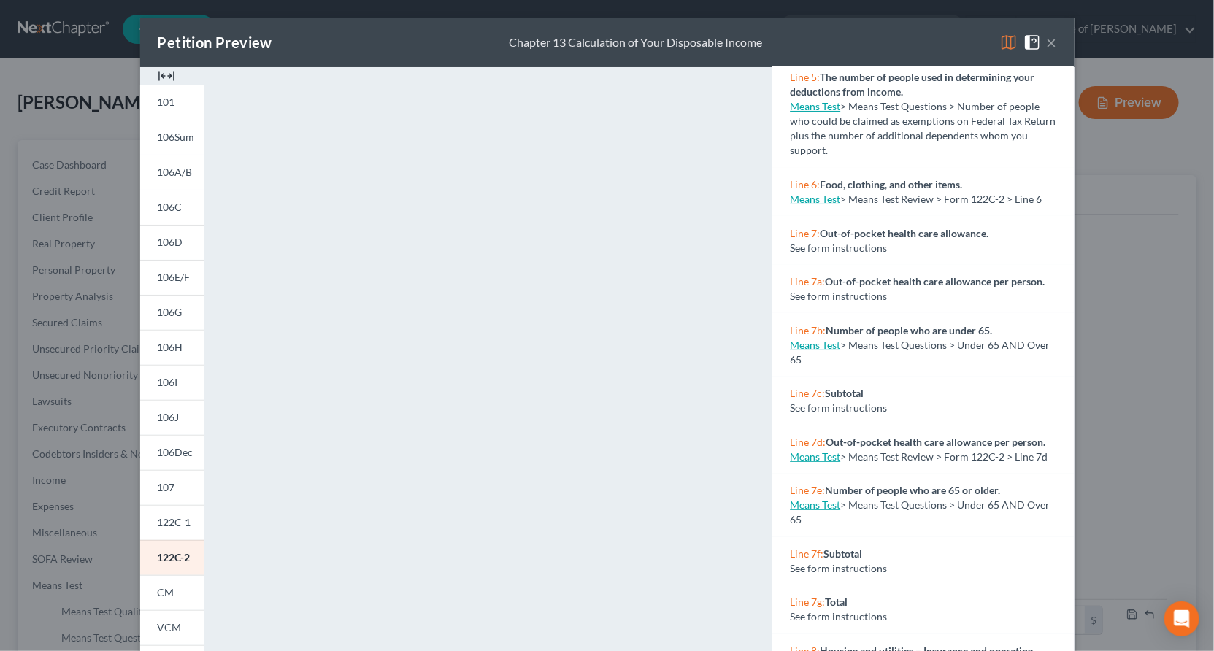
click at [1047, 34] on button "×" at bounding box center [1052, 43] width 10 height 18
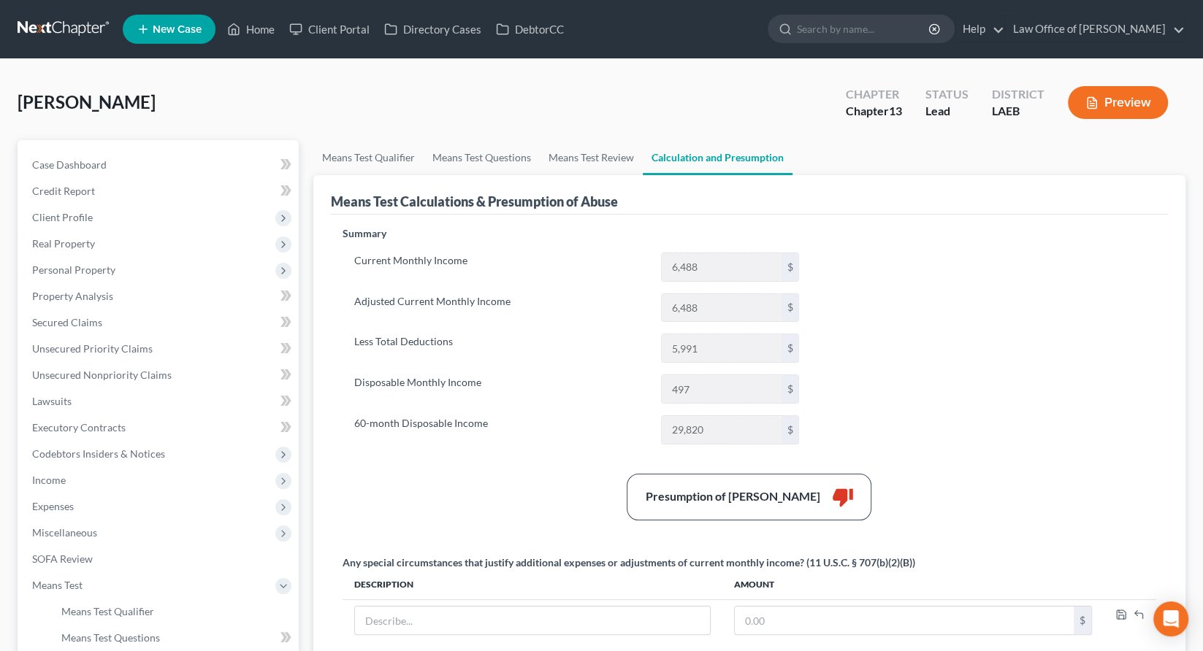
click at [56, 211] on span "Client Profile" at bounding box center [62, 217] width 61 height 12
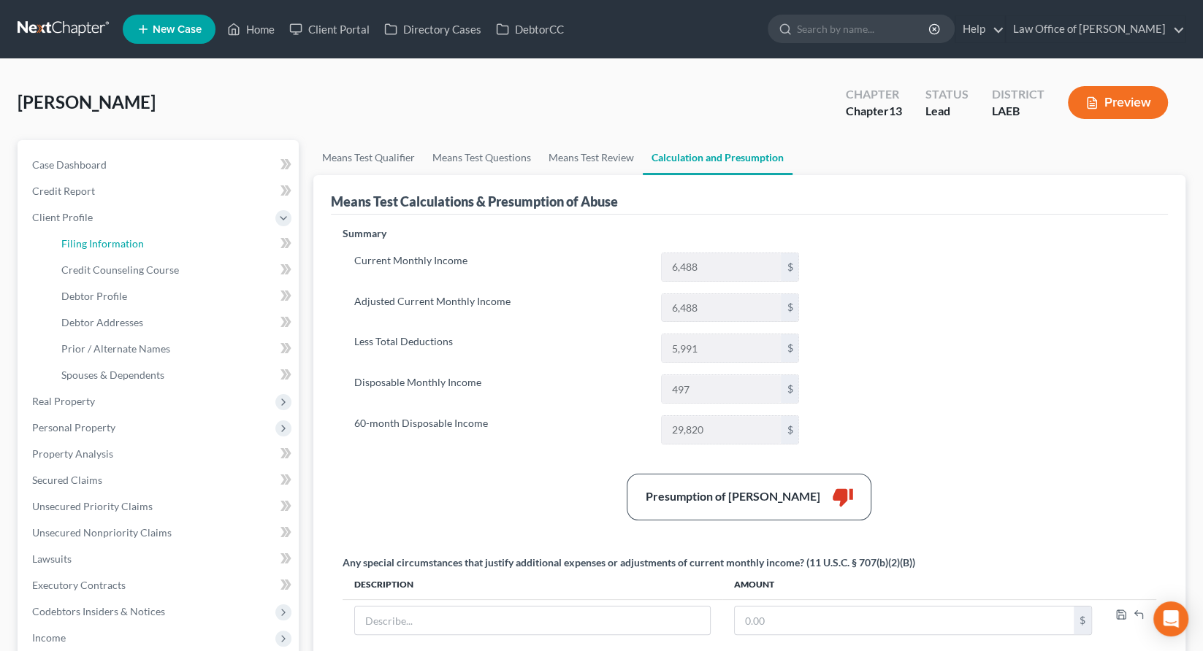
click at [80, 237] on span "Filing Information" at bounding box center [102, 243] width 83 height 12
select select "1"
select select "0"
select select "3"
select select "19"
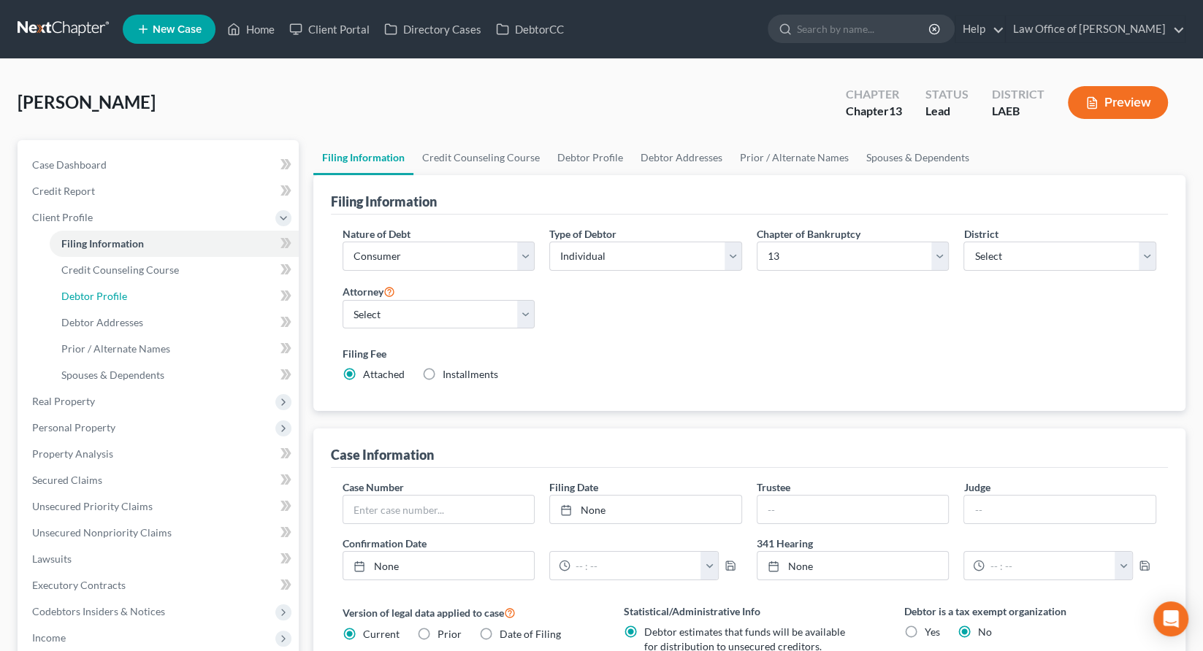
click at [77, 290] on span "Debtor Profile" at bounding box center [94, 296] width 66 height 12
select select "0"
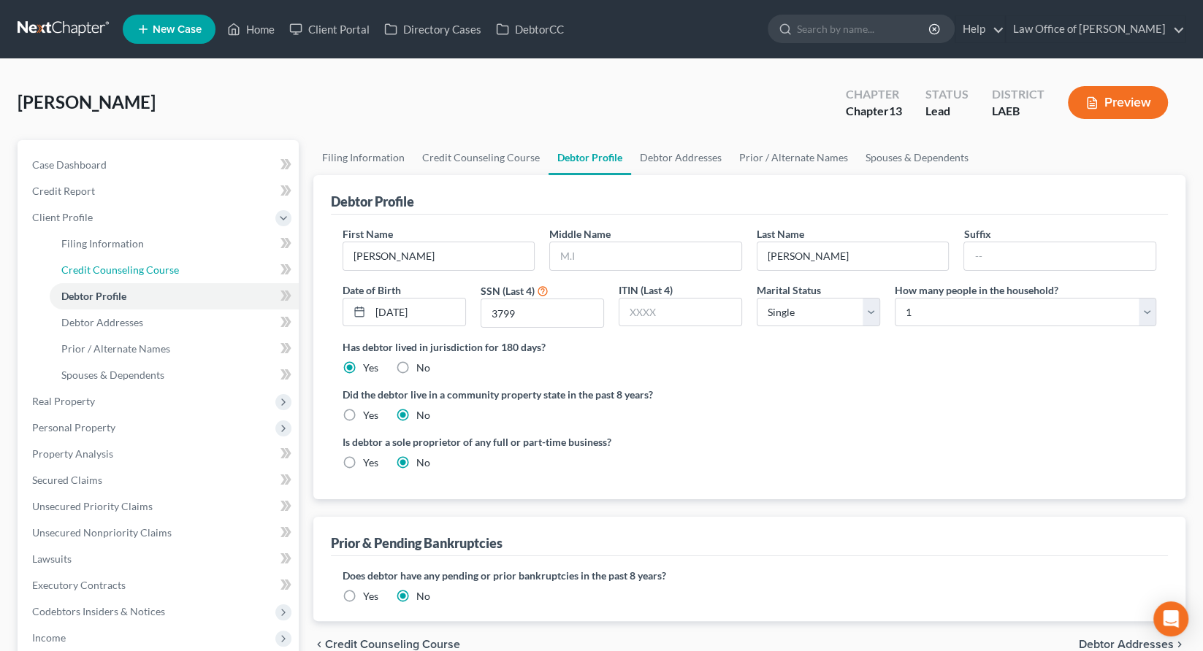
click at [80, 264] on span "Credit Counseling Course" at bounding box center [120, 270] width 118 height 12
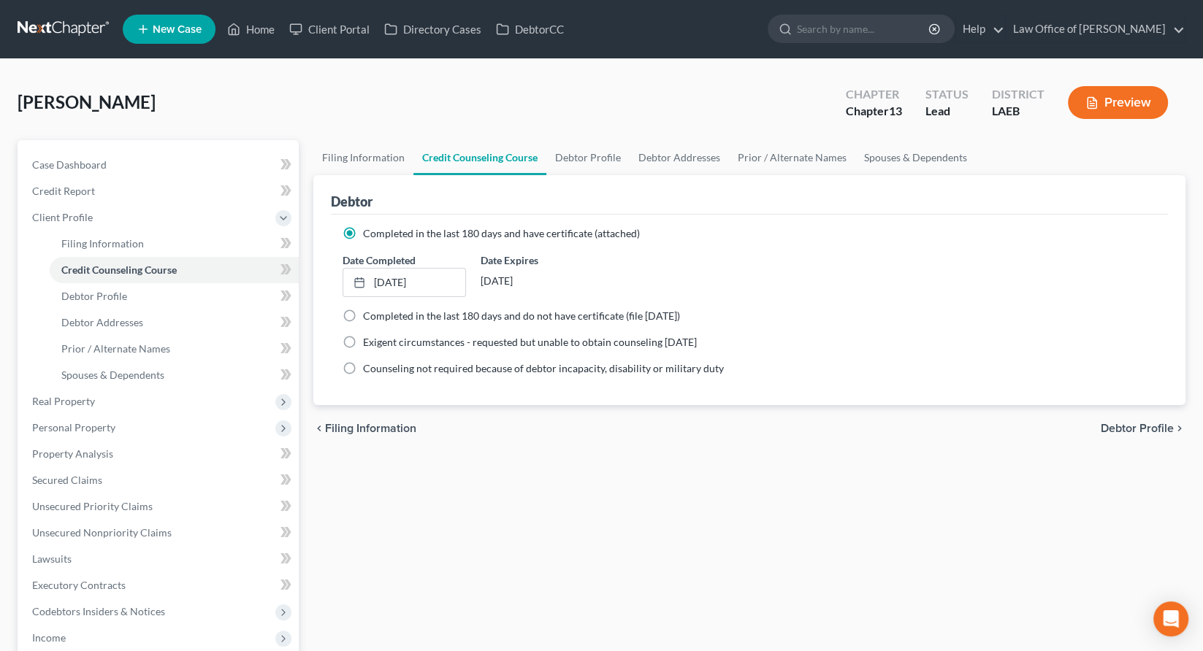
click at [69, 651] on span "Expenses" at bounding box center [159, 664] width 278 height 26
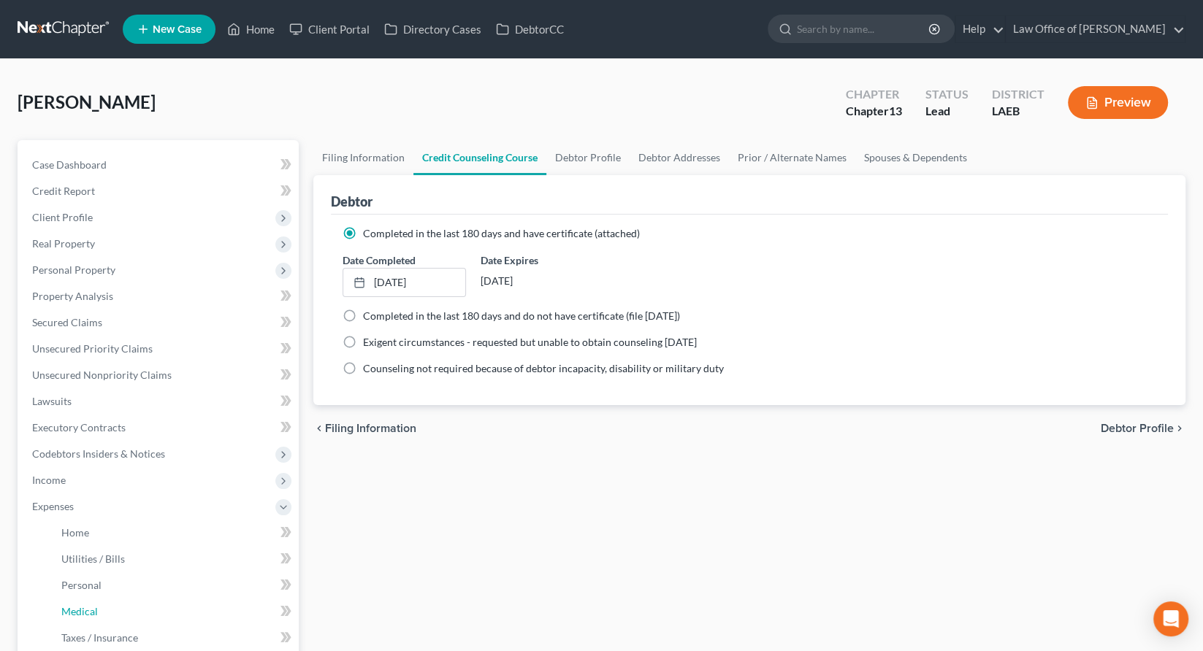
click at [86, 599] on link "Medical" at bounding box center [174, 612] width 249 height 26
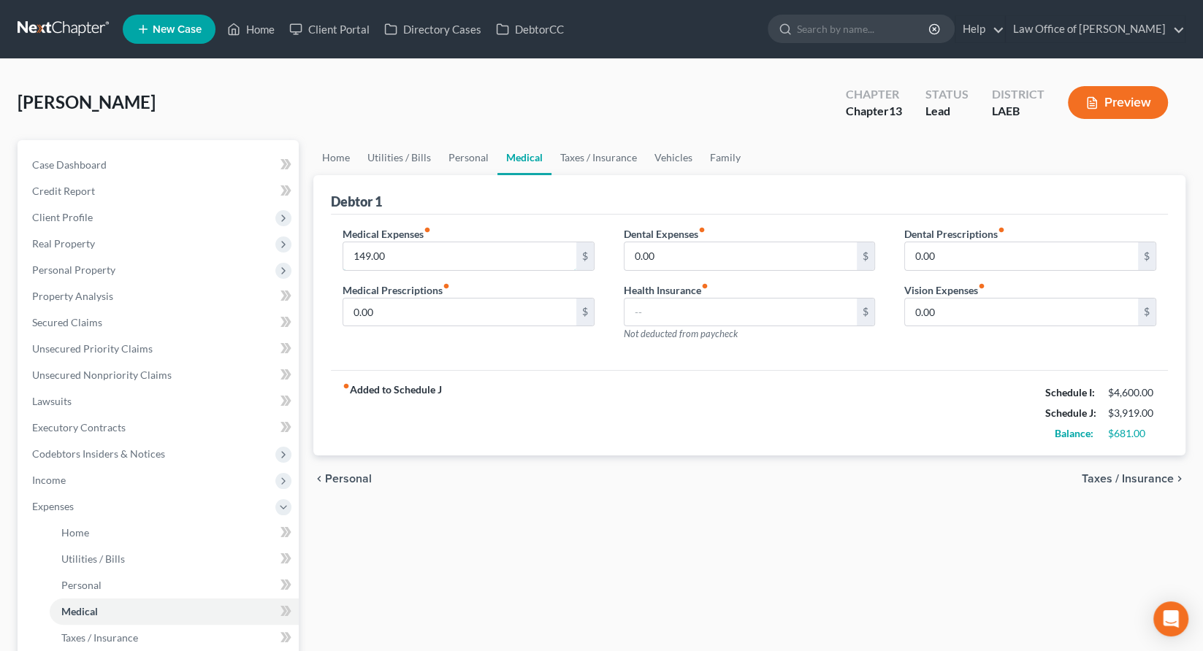
click at [370, 242] on input "149.00" at bounding box center [459, 256] width 233 height 28
click at [645, 370] on div "fiber_manual_record Added to Schedule J Schedule I: $4,600.00 Schedule J: $3,85…" at bounding box center [749, 412] width 837 height 85
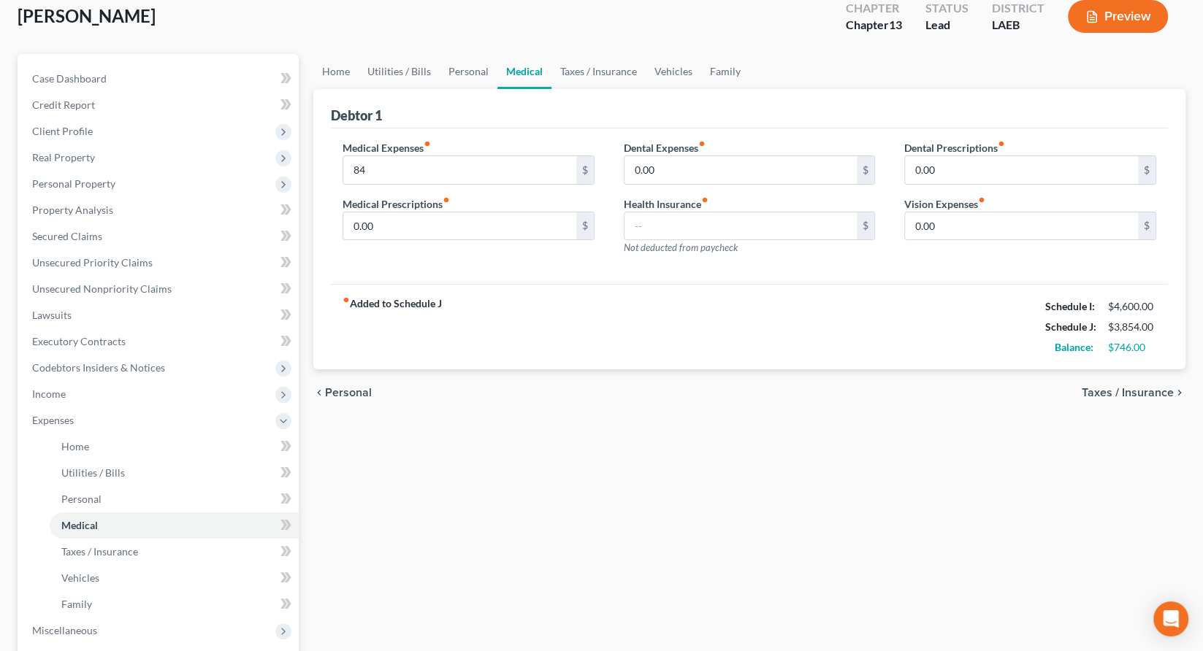
scroll to position [93, 0]
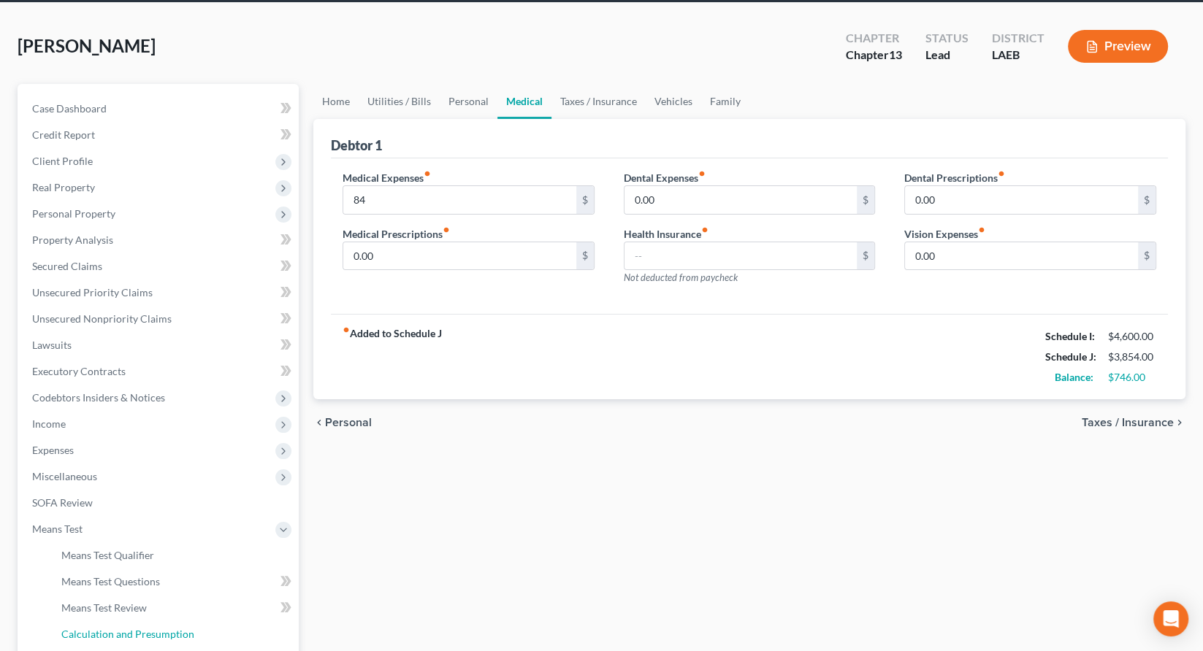
click at [115, 628] on span "Calculation and Presumption" at bounding box center [127, 634] width 133 height 12
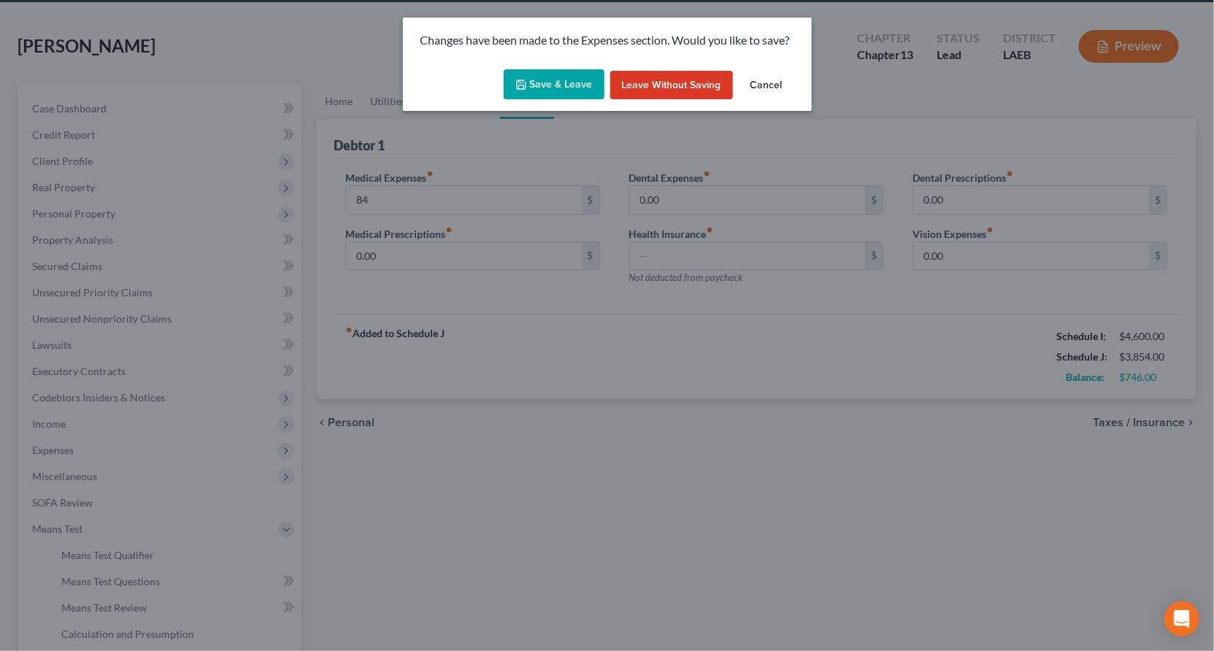
click at [561, 70] on button "Save & Leave" at bounding box center [554, 84] width 101 height 31
type input "84.00"
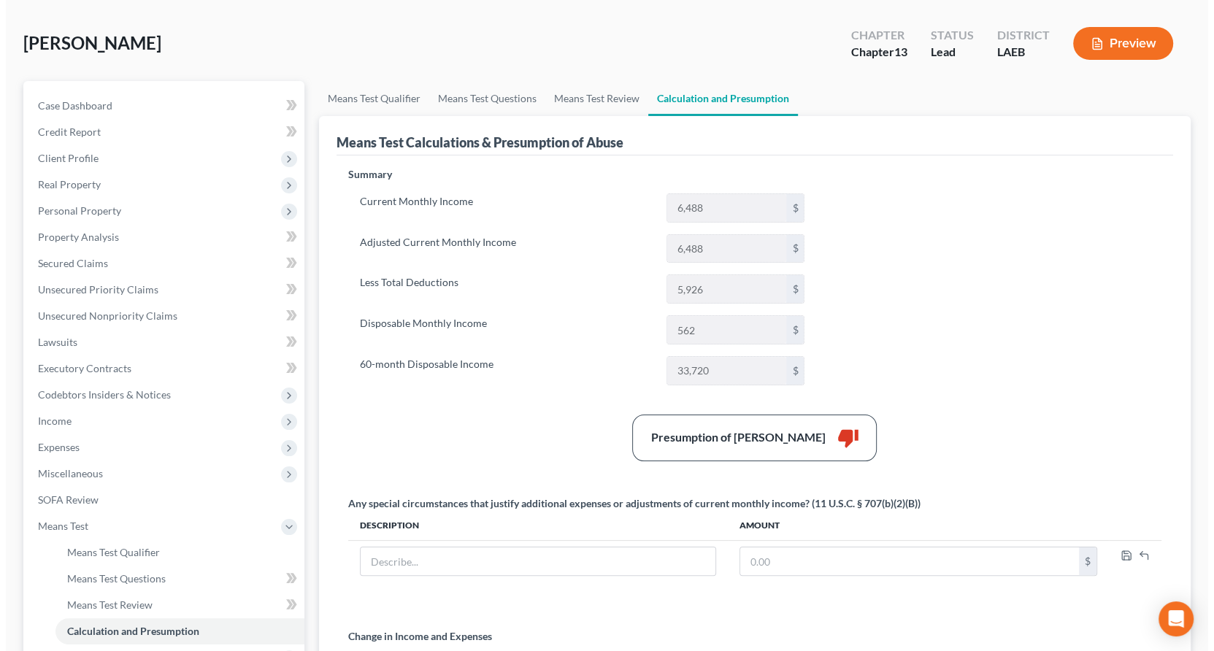
scroll to position [55, 0]
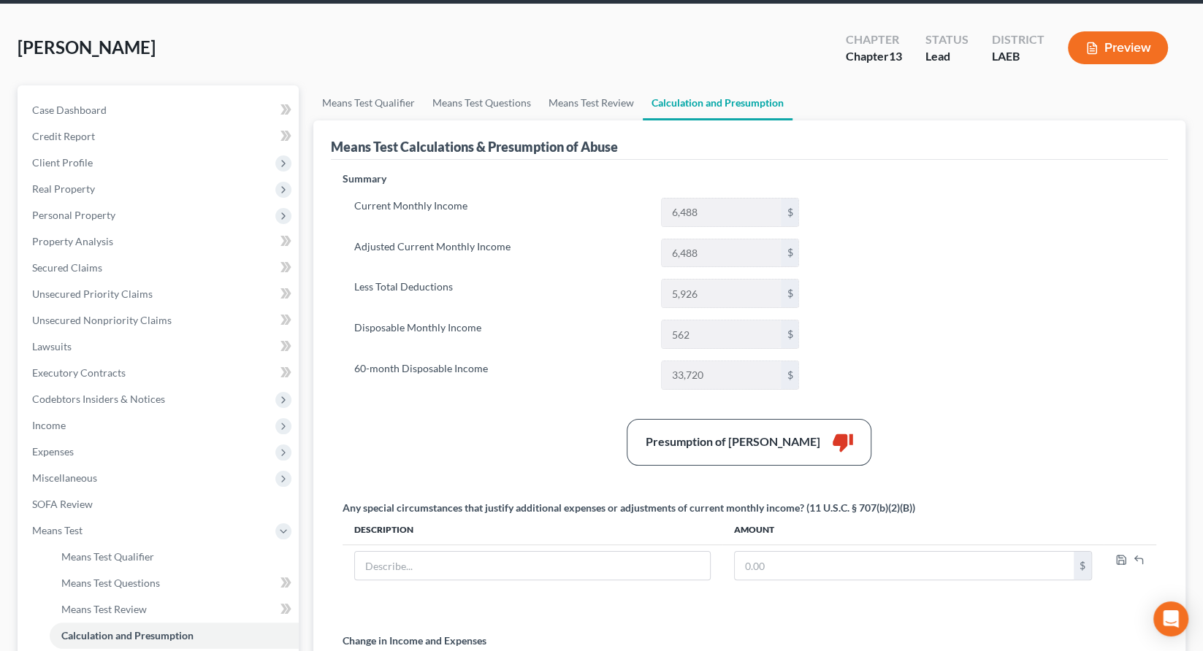
click at [1124, 31] on button "Preview" at bounding box center [1117, 47] width 100 height 33
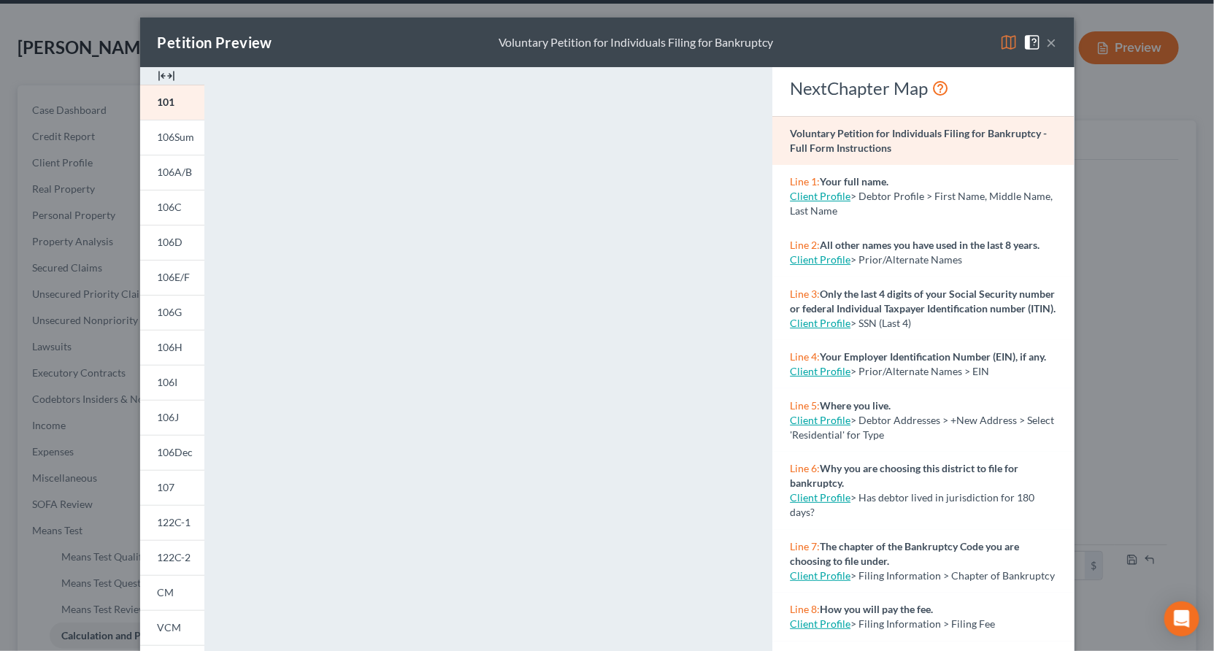
click at [191, 551] on span "122C-2" at bounding box center [175, 557] width 34 height 12
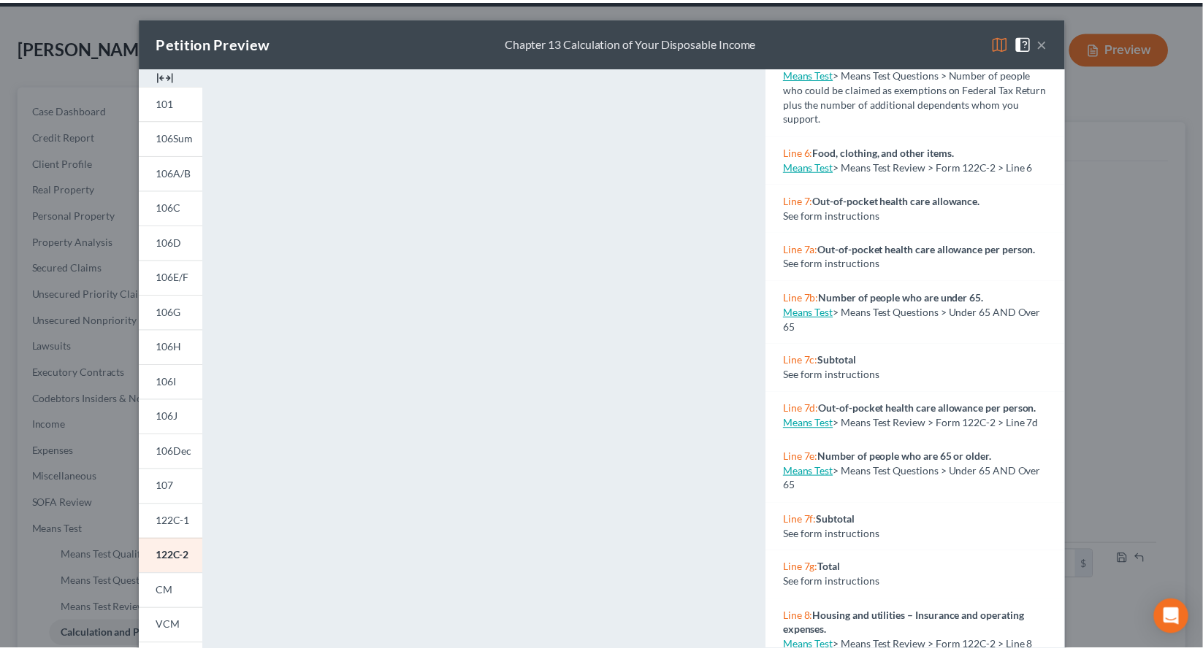
scroll to position [0, 0]
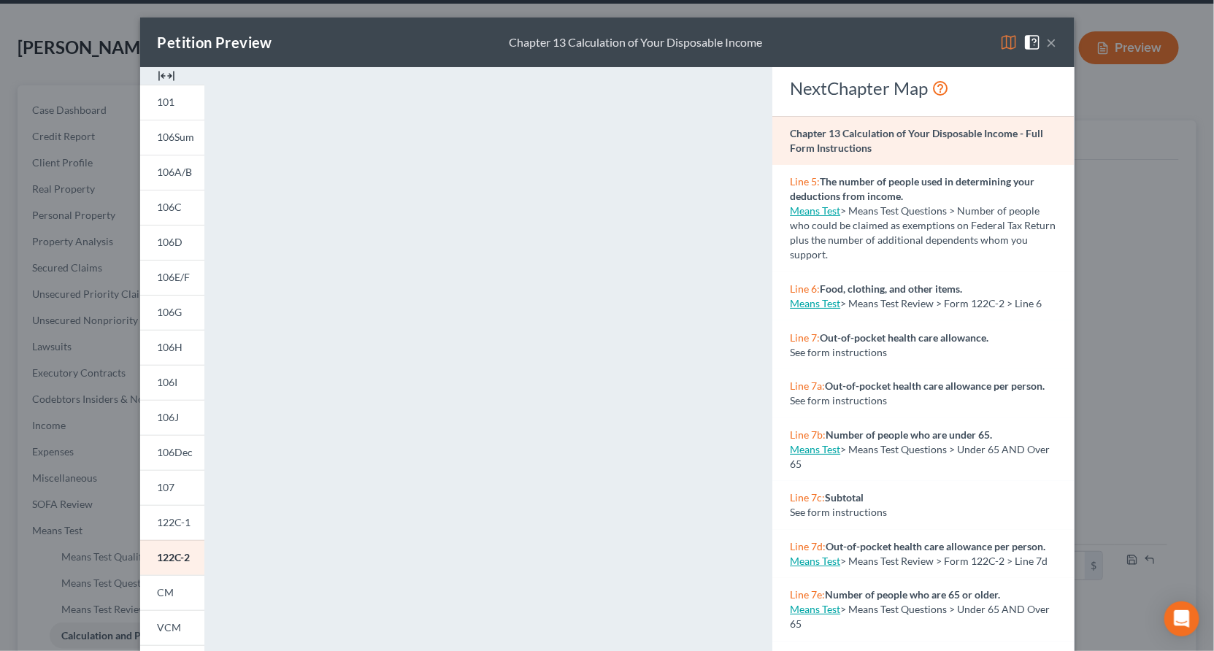
click at [1047, 34] on button "×" at bounding box center [1052, 43] width 10 height 18
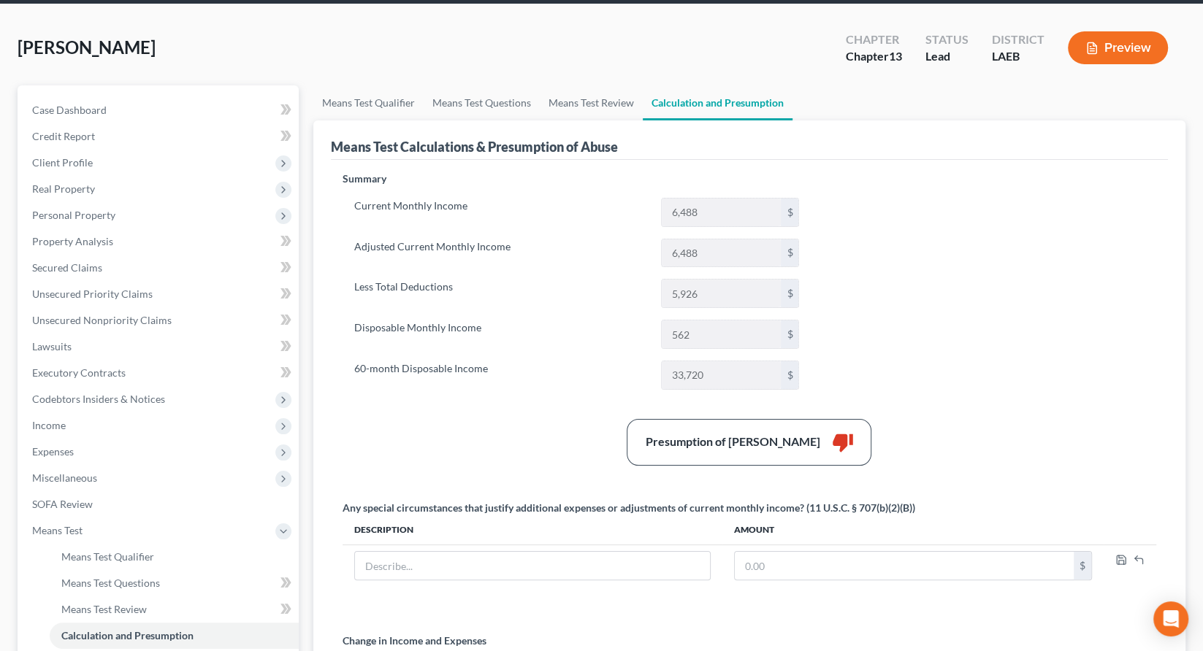
click at [93, 649] on span "Chapter 13" at bounding box center [159, 662] width 278 height 26
click at [107, 570] on link "Plan Calculator" at bounding box center [174, 583] width 249 height 26
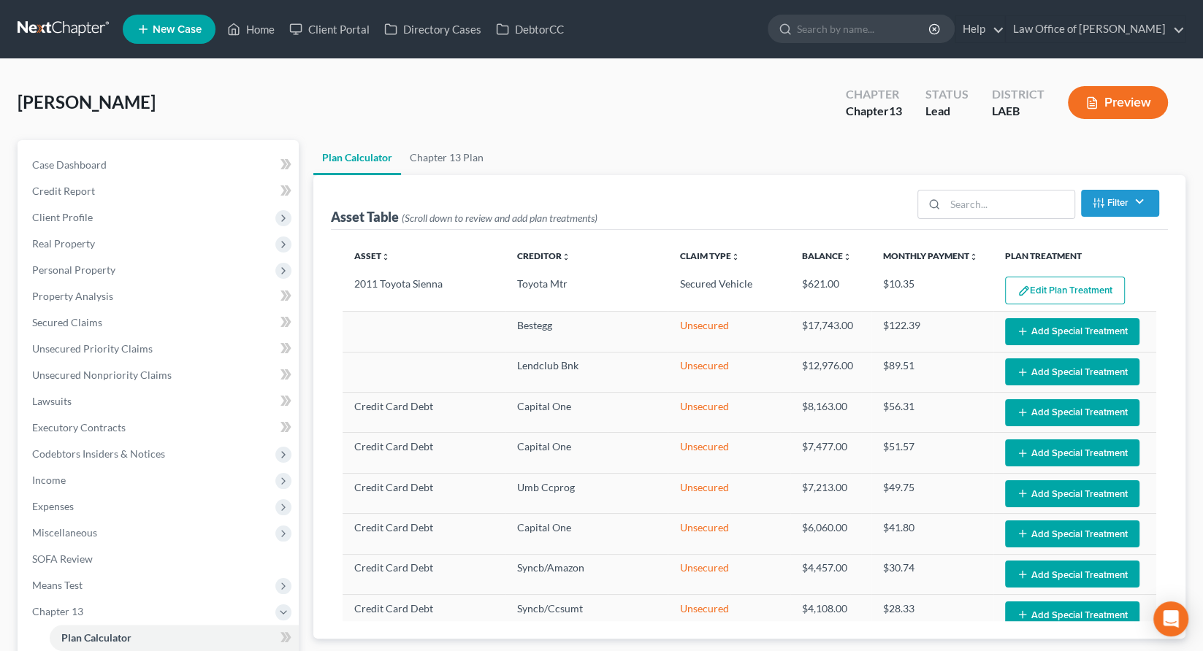
select select "59"
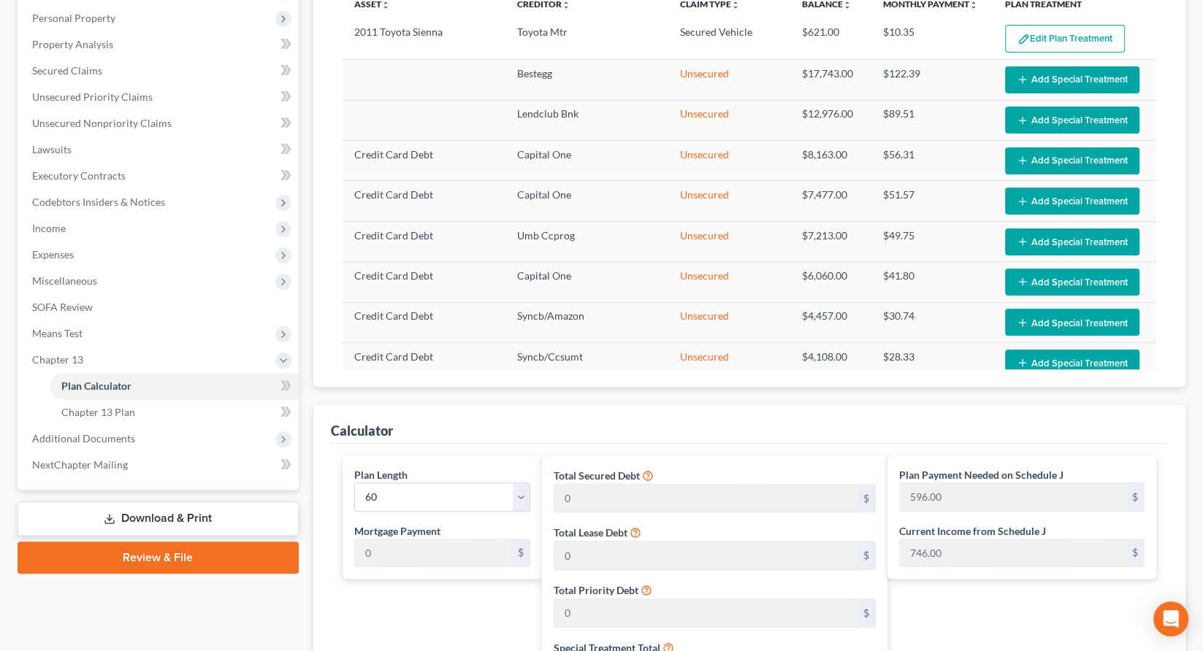
scroll to position [207, 0]
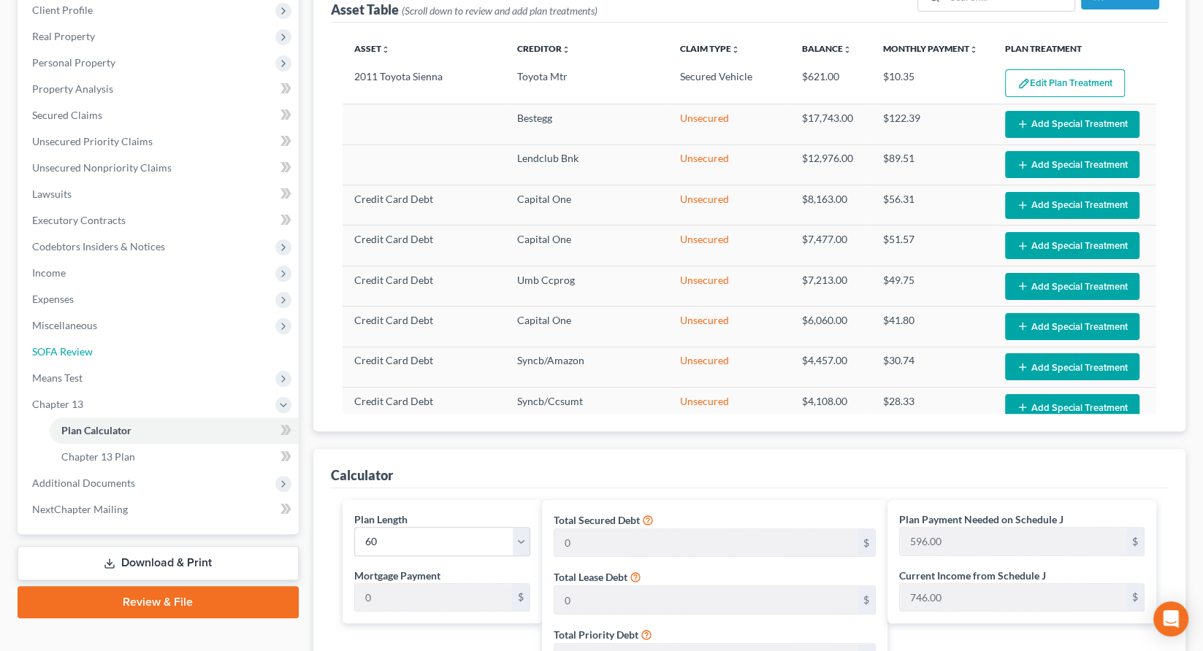
click at [61, 345] on span "SOFA Review" at bounding box center [62, 351] width 61 height 12
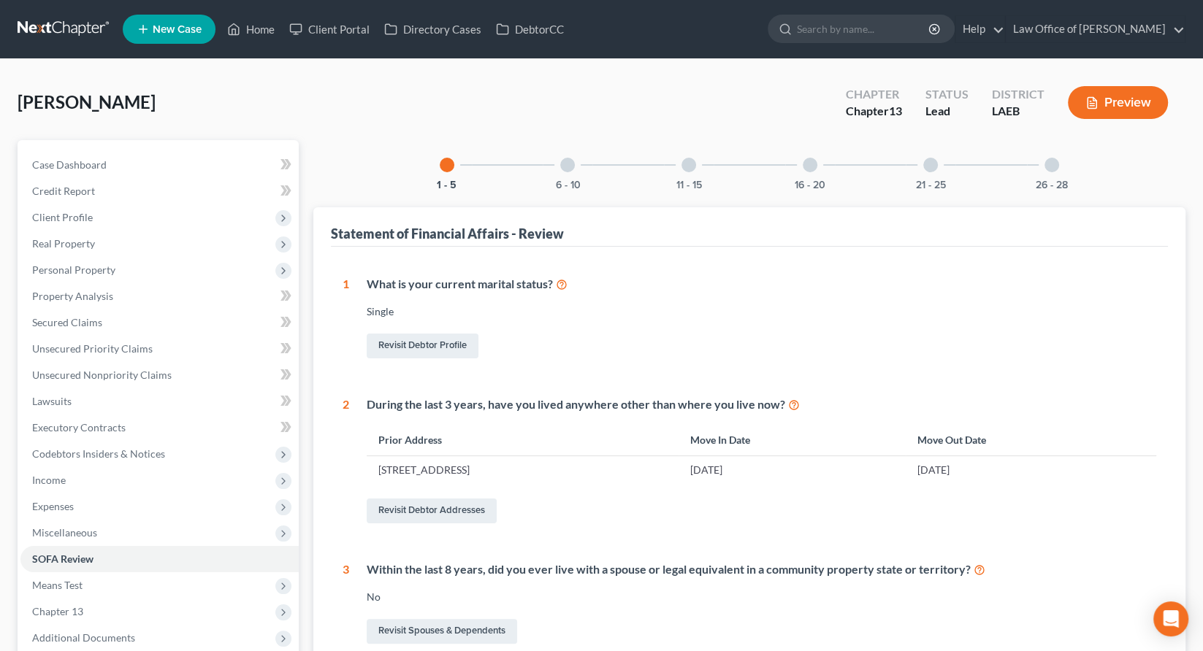
click at [55, 579] on span "Means Test" at bounding box center [57, 585] width 50 height 12
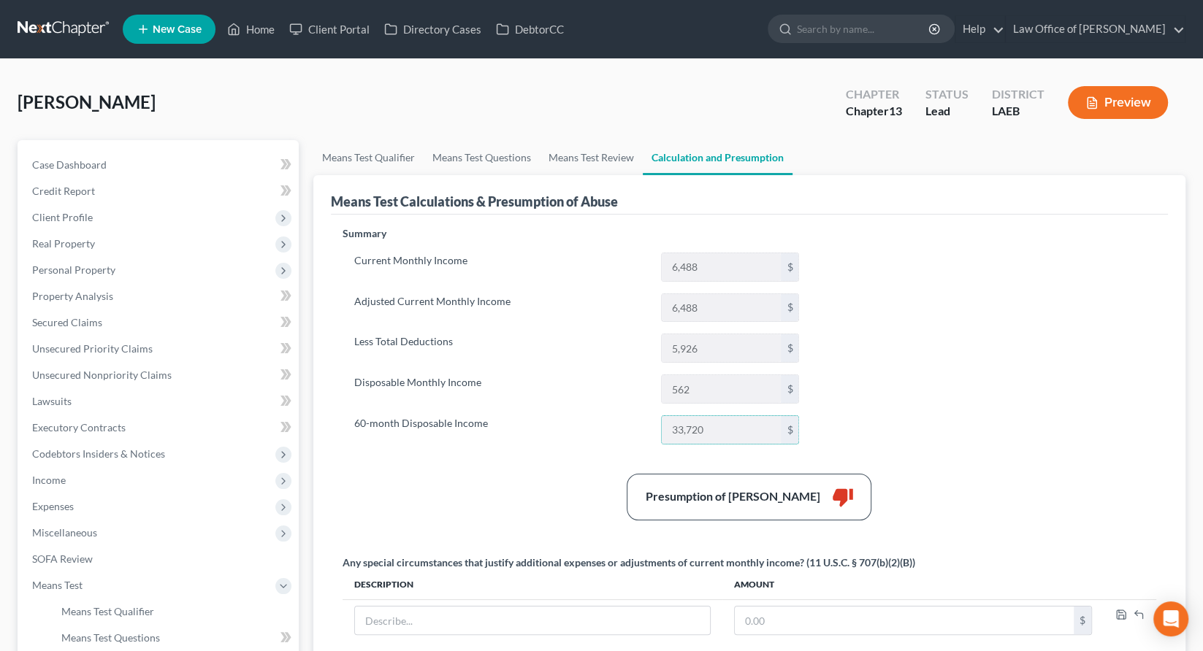
drag, startPoint x: 726, startPoint y: 323, endPoint x: 658, endPoint y: 325, distance: 68.6
click at [658, 415] on div "33,720 $" at bounding box center [729, 429] width 153 height 29
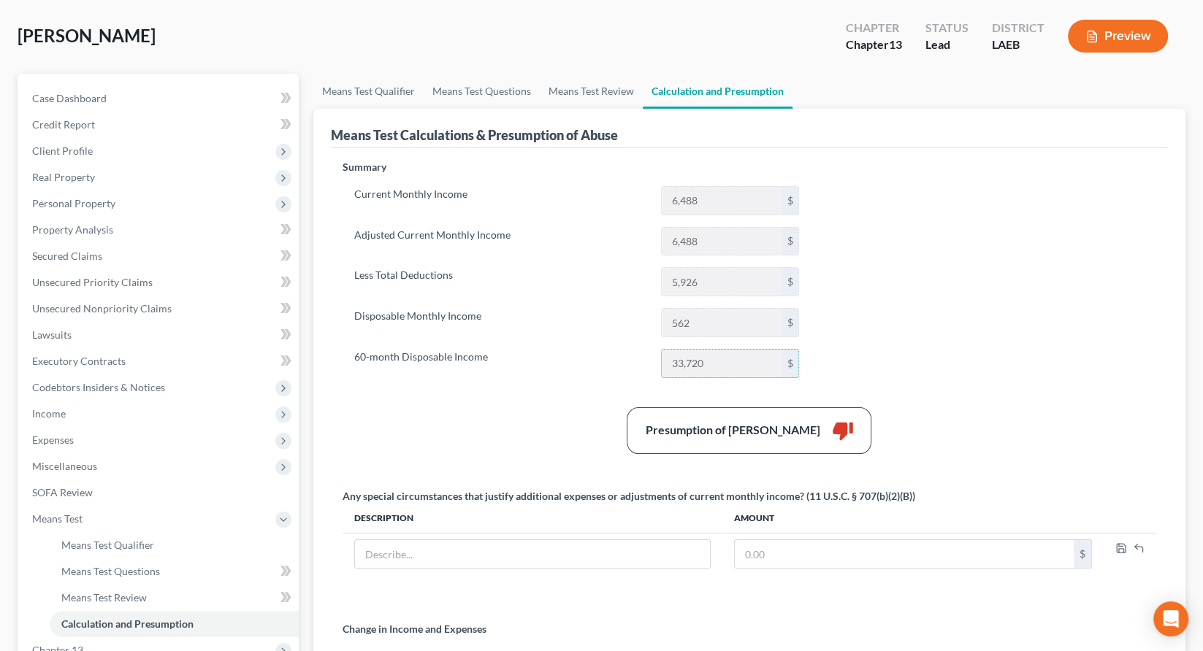
scroll to position [42, 0]
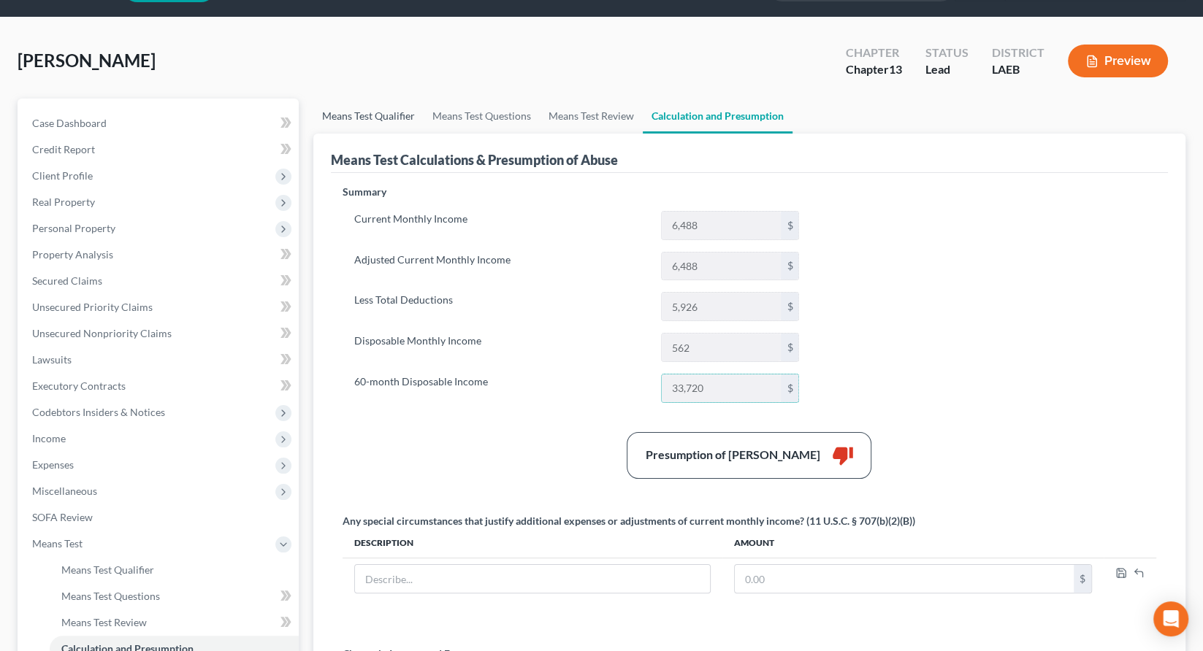
click at [349, 99] on link "Means Test Qualifier" at bounding box center [368, 116] width 110 height 35
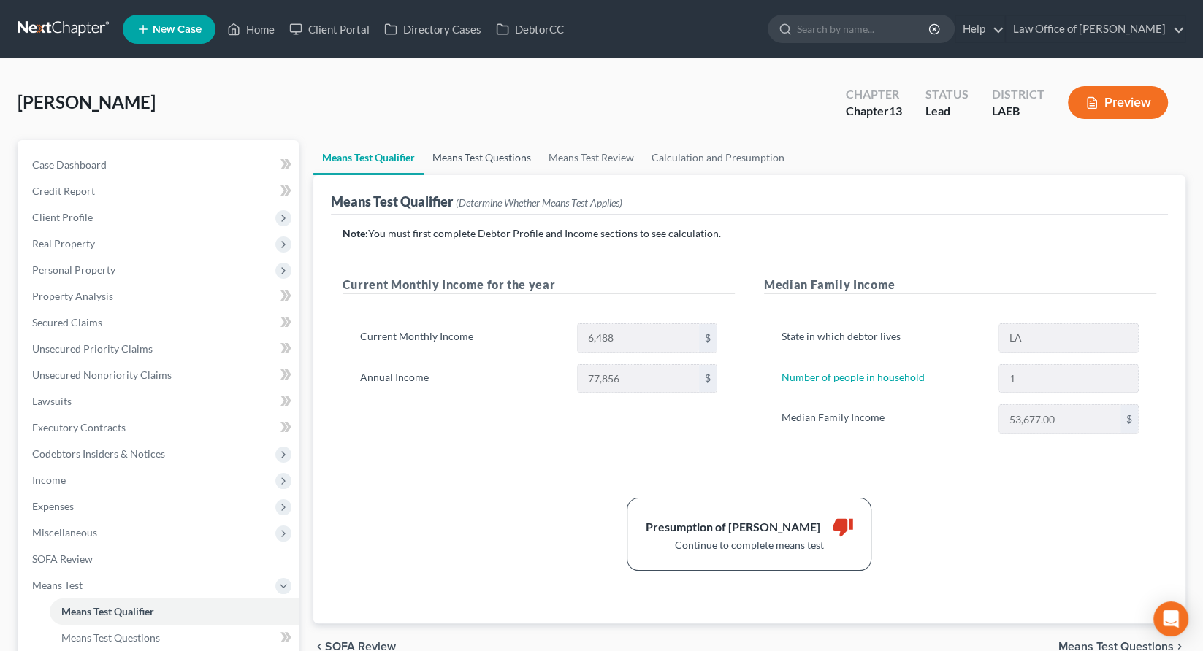
click at [460, 140] on link "Means Test Questions" at bounding box center [481, 157] width 116 height 35
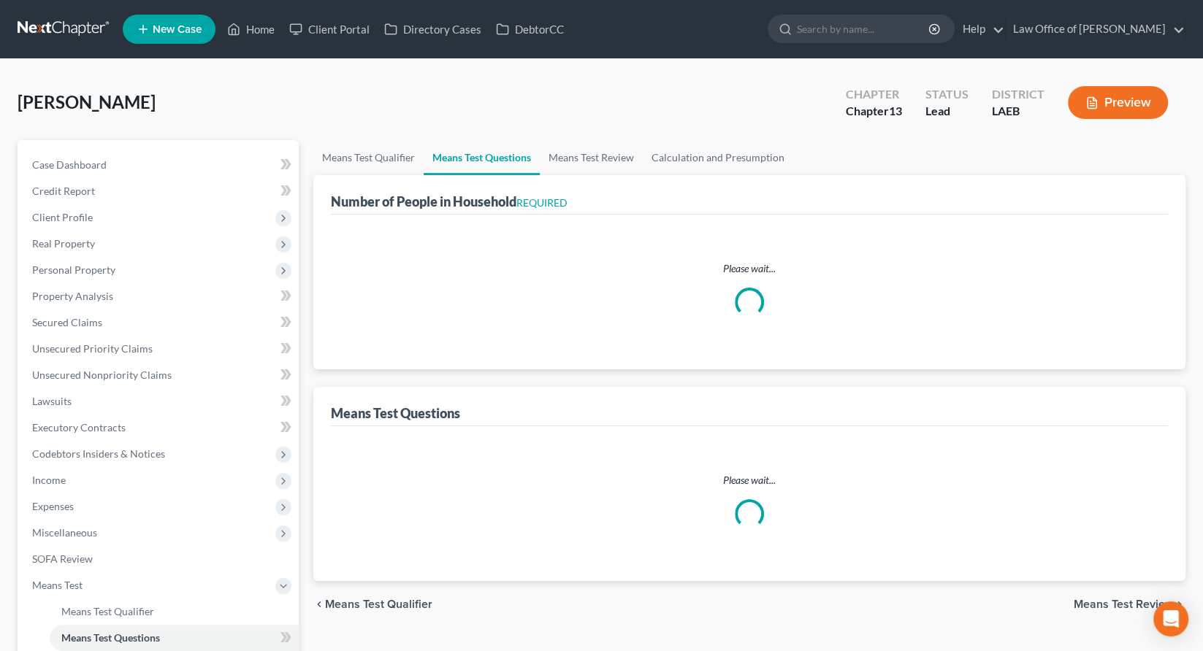
select select "1"
select select "2"
select select "1"
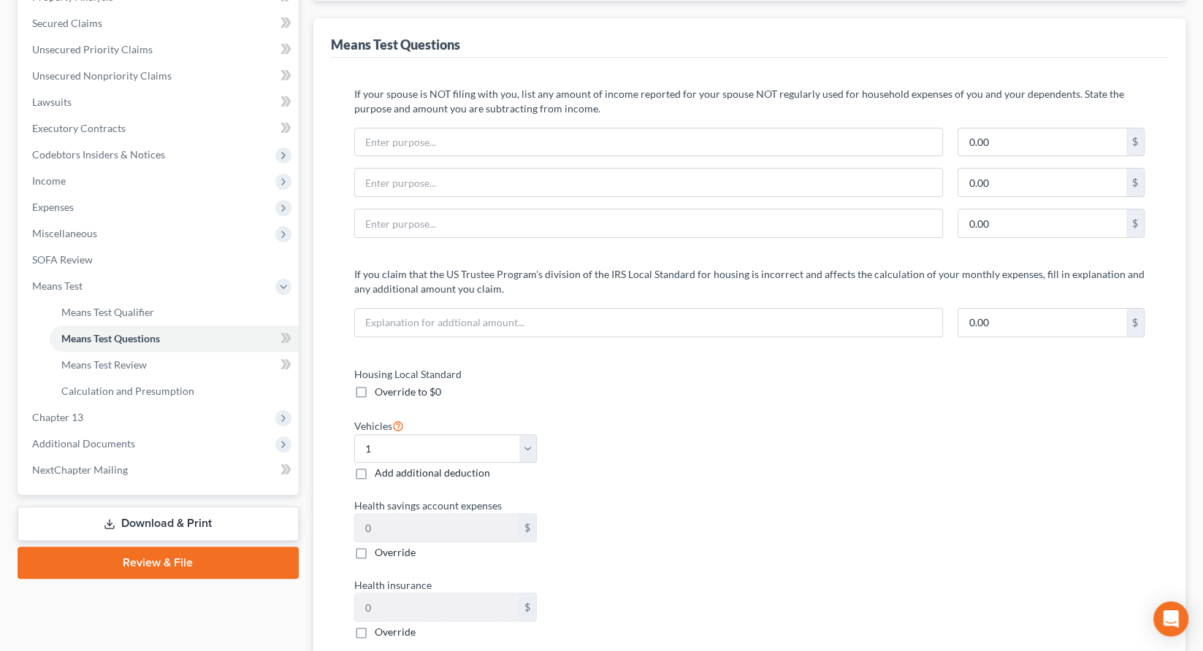
scroll to position [301, 0]
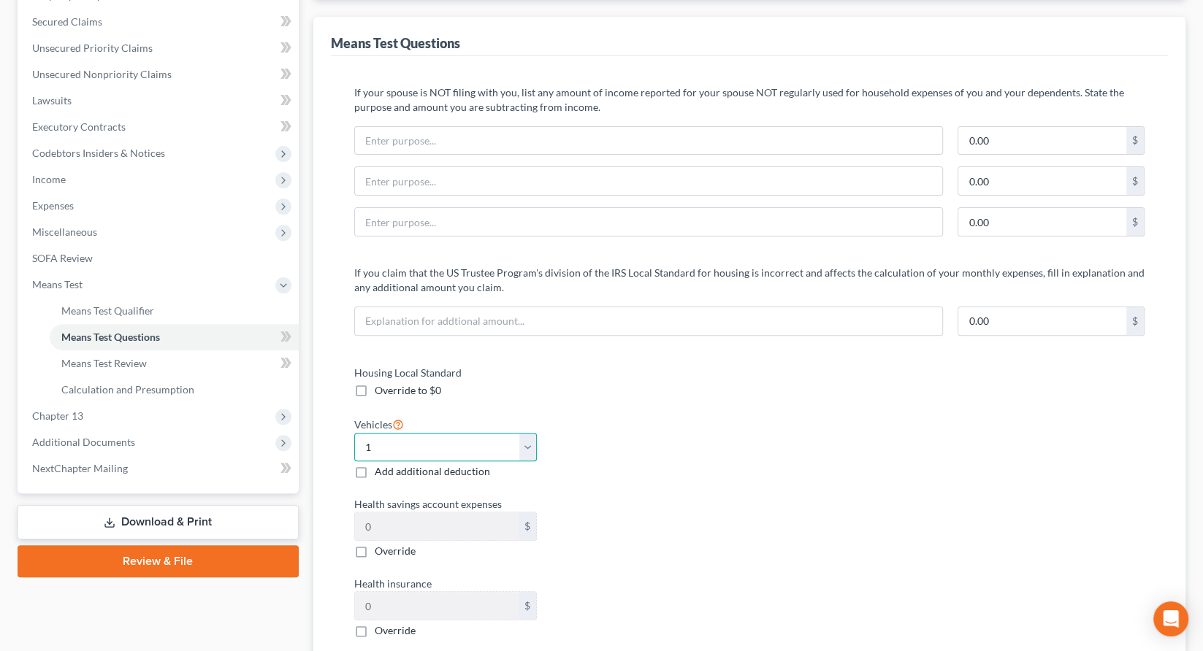
click at [521, 433] on select "Select 0 1 2 3 4 5" at bounding box center [445, 447] width 183 height 29
select select "2"
click at [354, 433] on select "Select 0 1 2 3 4 5" at bounding box center [445, 447] width 183 height 29
click at [686, 496] on div "Health savings account expenses 0 $ Override" at bounding box center [544, 527] width 395 height 62
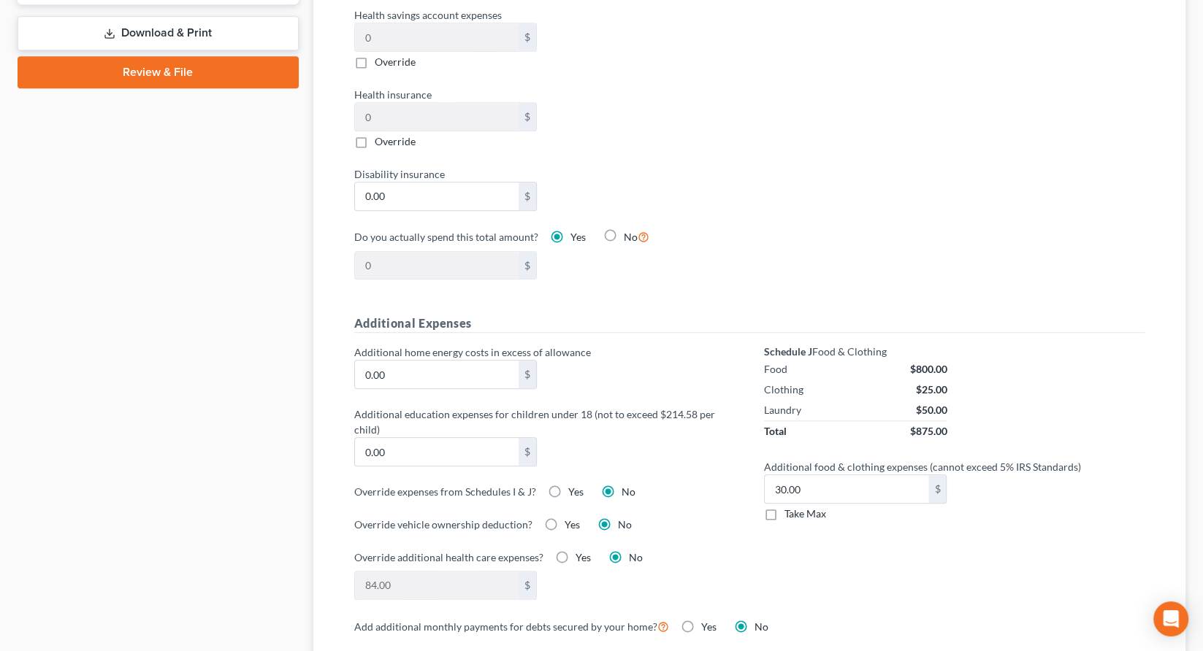
scroll to position [791, 0]
checkbox input "true"
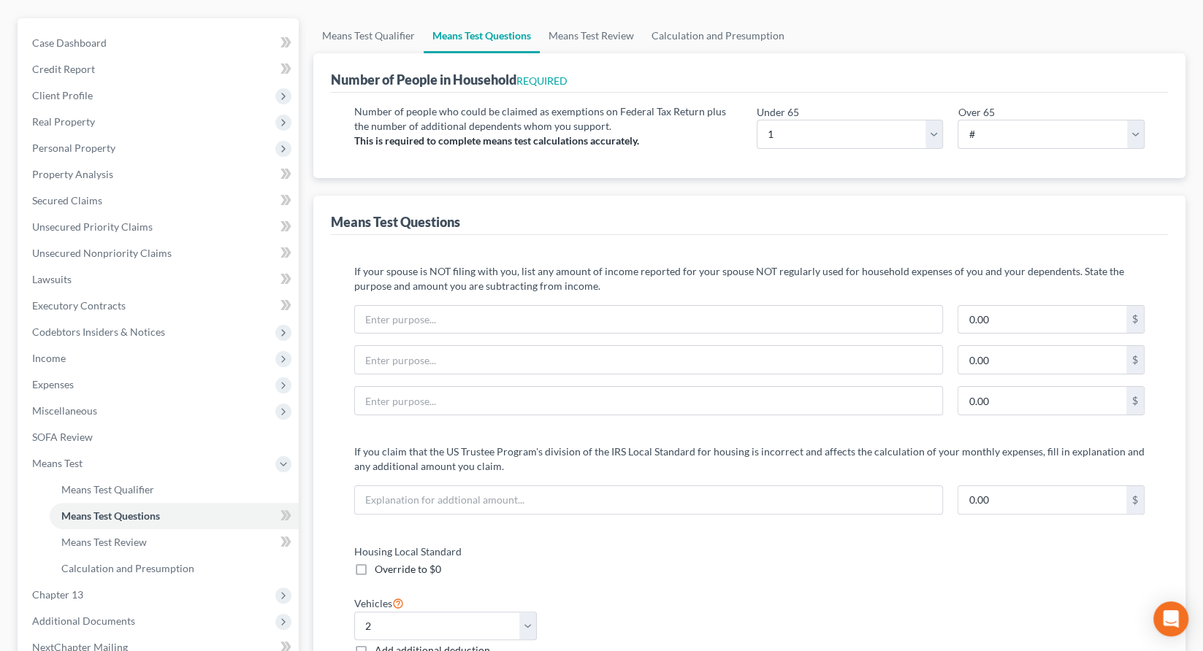
scroll to position [0, 0]
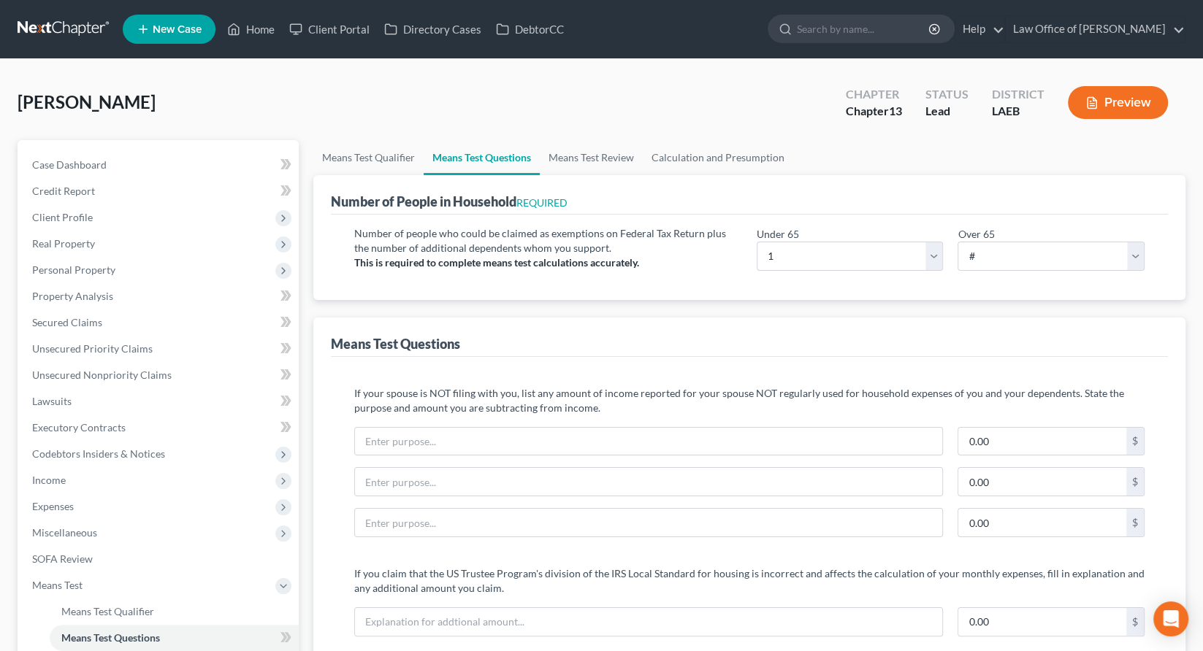
select select "1"
select select "2"
click at [643, 140] on link "Calculation and Presumption" at bounding box center [718, 157] width 150 height 35
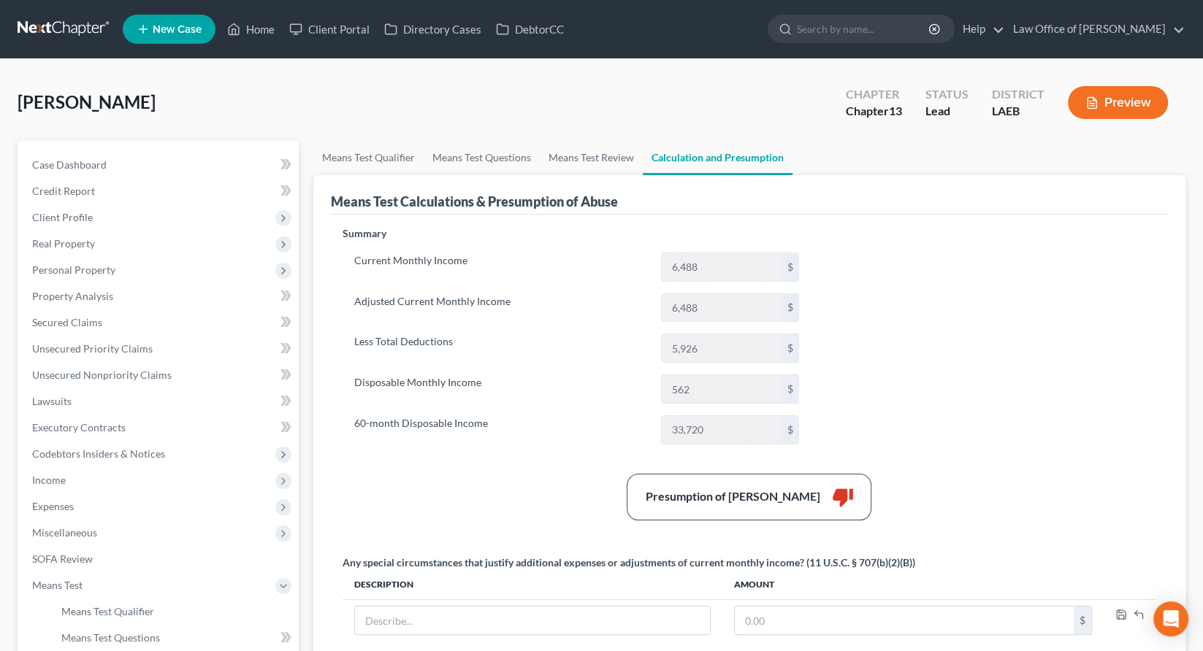
type input "5,545"
type input "943"
type input "56,580"
click at [1098, 96] on icon "button" at bounding box center [1091, 102] width 13 height 13
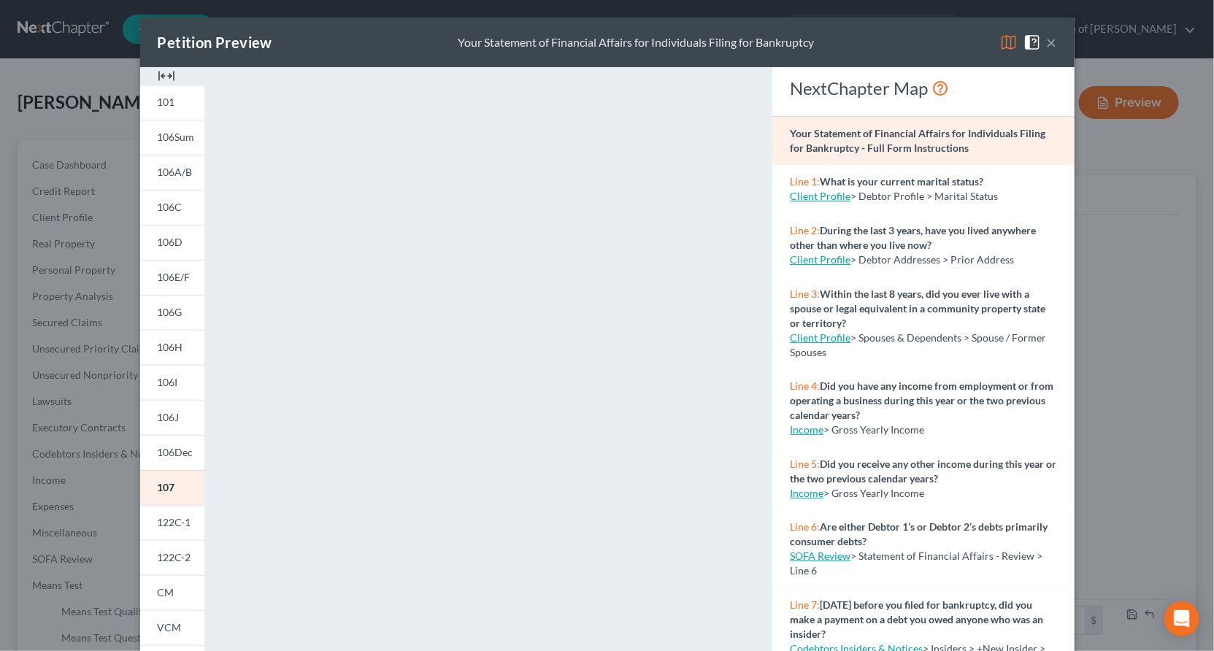
click at [191, 551] on span "122C-2" at bounding box center [175, 557] width 34 height 12
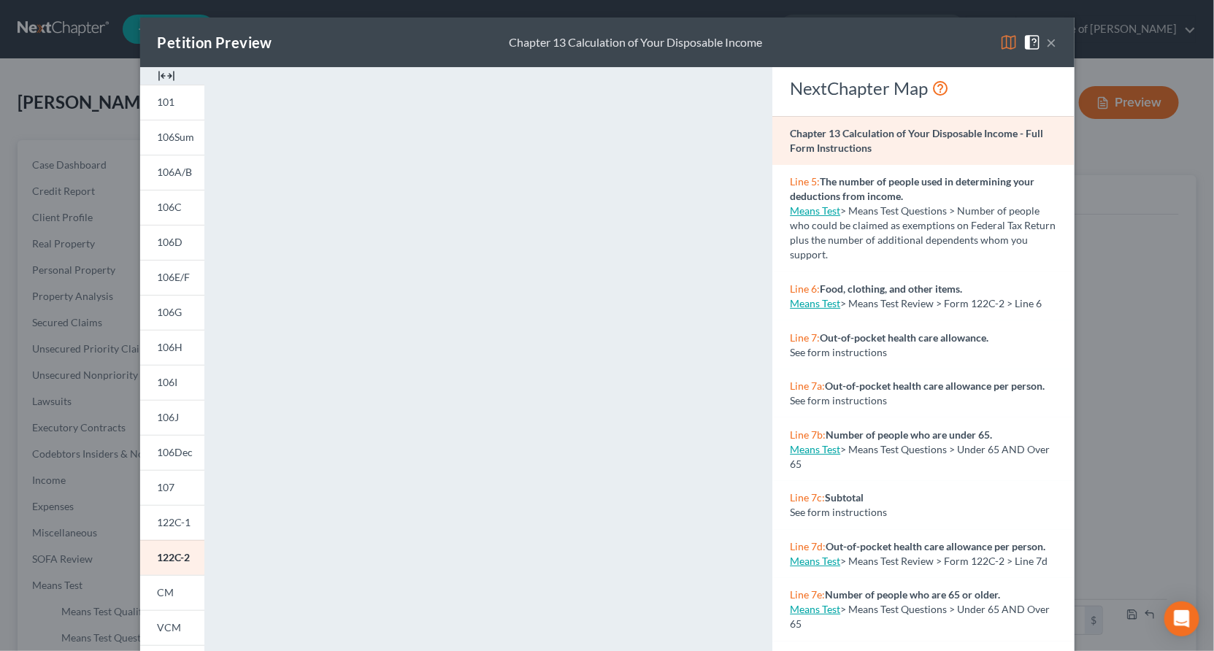
click at [1047, 34] on button "×" at bounding box center [1052, 43] width 10 height 18
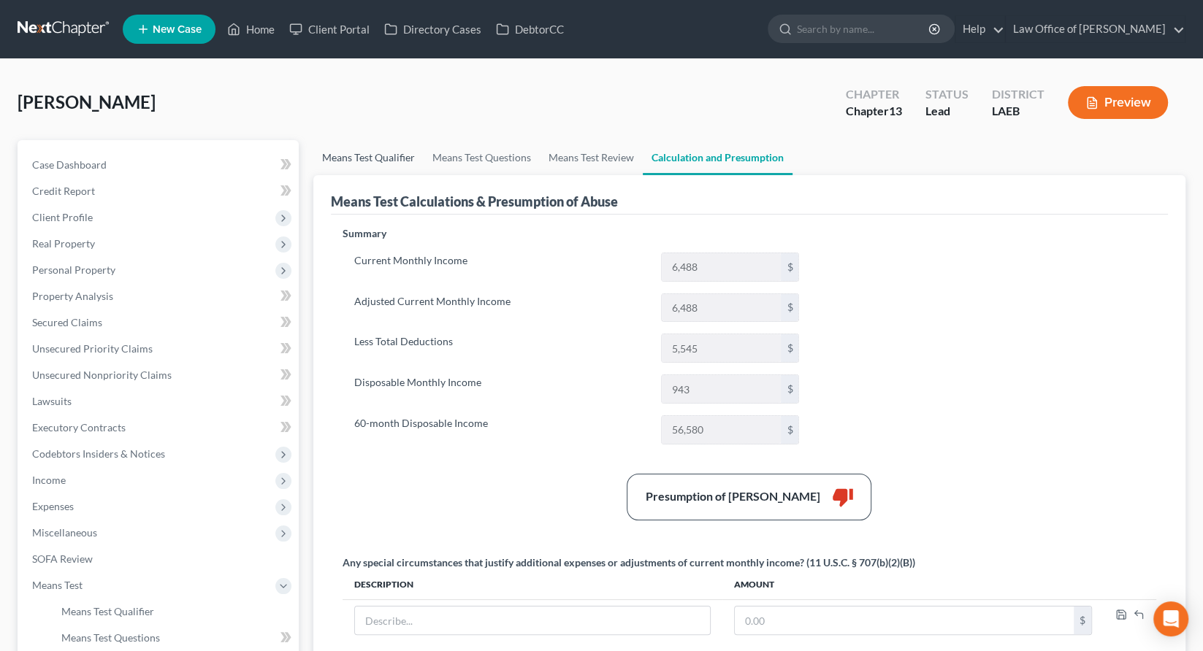
click at [342, 140] on link "Means Test Qualifier" at bounding box center [368, 157] width 110 height 35
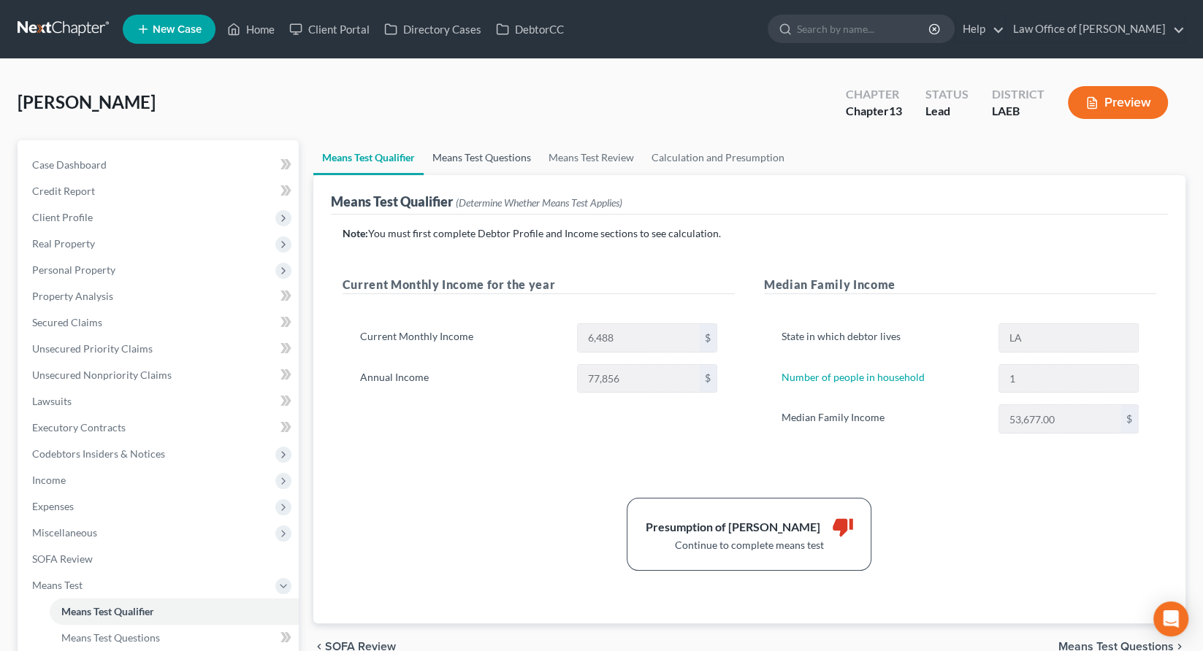
click at [440, 140] on link "Means Test Questions" at bounding box center [481, 157] width 116 height 35
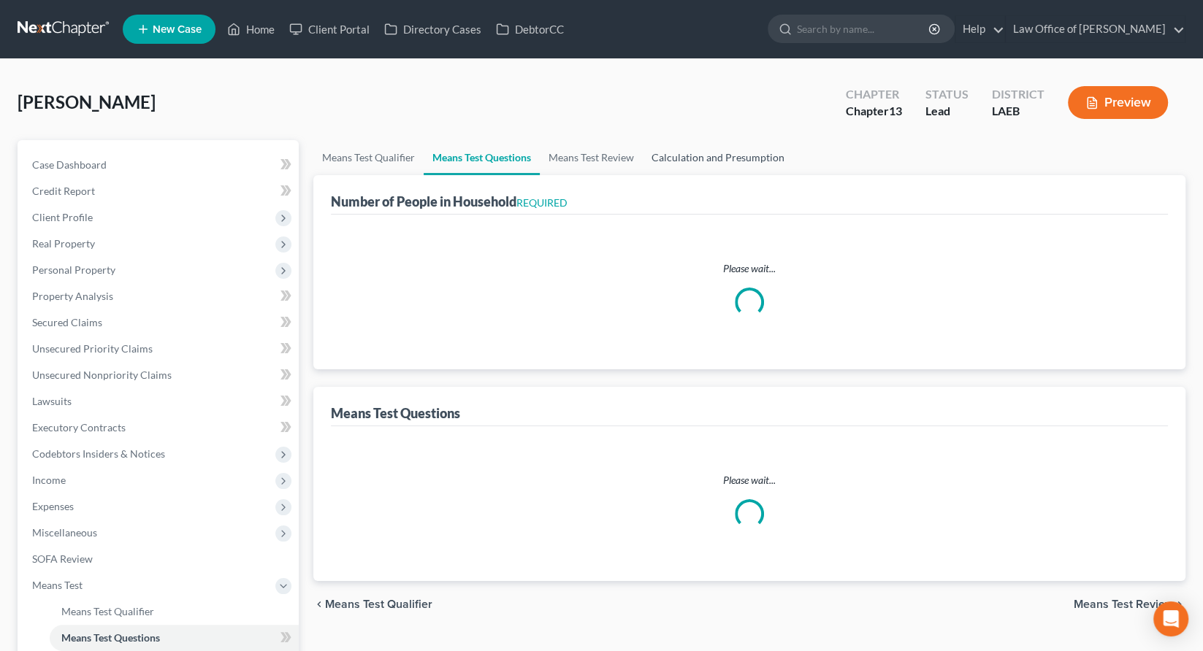
click at [643, 140] on link "Calculation and Presumption" at bounding box center [718, 157] width 150 height 35
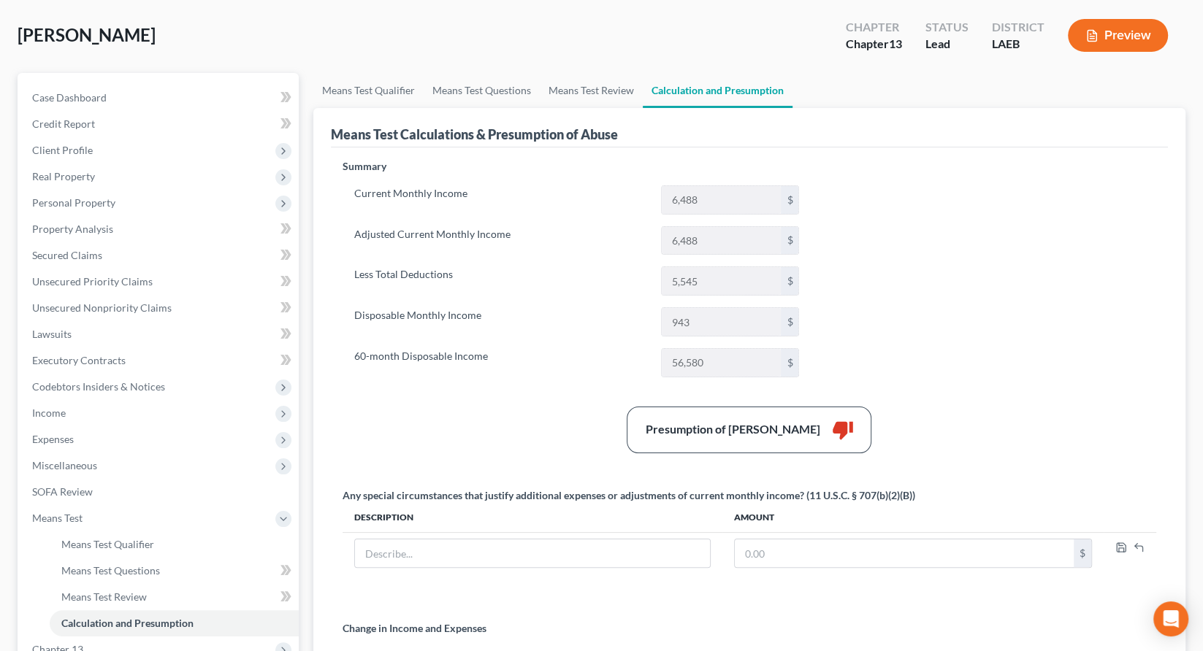
scroll to position [66, 0]
drag, startPoint x: 708, startPoint y: 266, endPoint x: 648, endPoint y: 281, distance: 62.3
click at [648, 281] on div "Summary Current Monthly Income 6,488 $ Adjusted Current Monthly Income 6,488 $ …" at bounding box center [576, 275] width 483 height 230
click at [137, 296] on link "Unsecured Nonpriority Claims" at bounding box center [159, 309] width 278 height 26
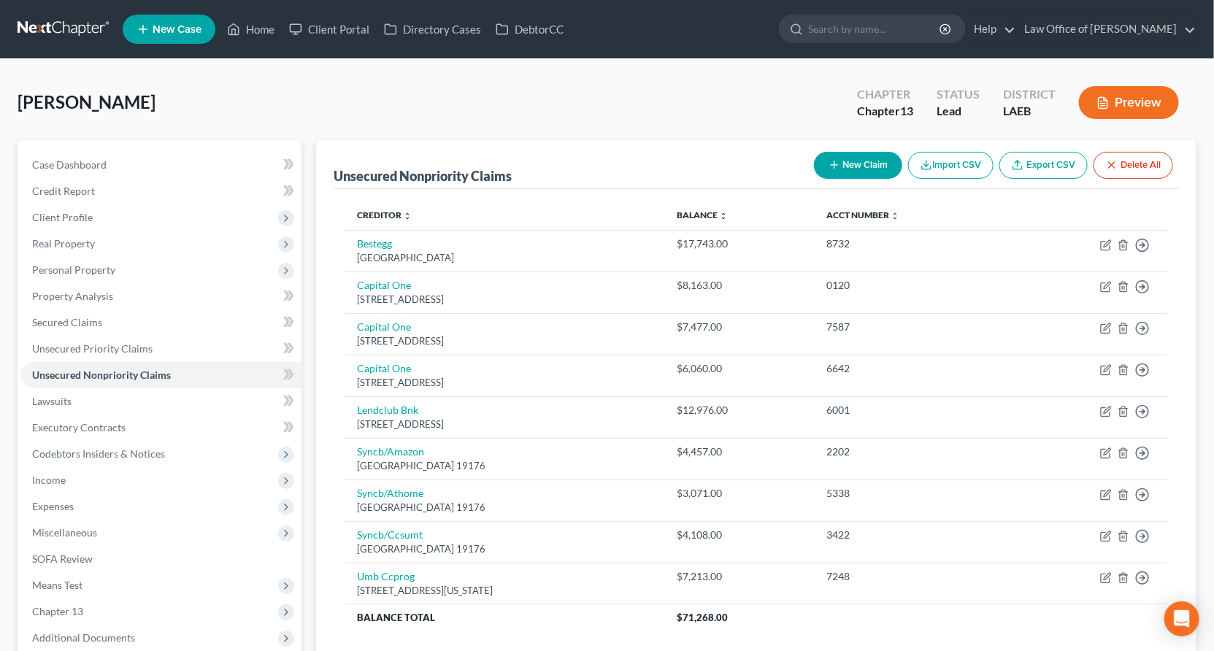
click at [94, 599] on span "Chapter 13" at bounding box center [160, 612] width 281 height 26
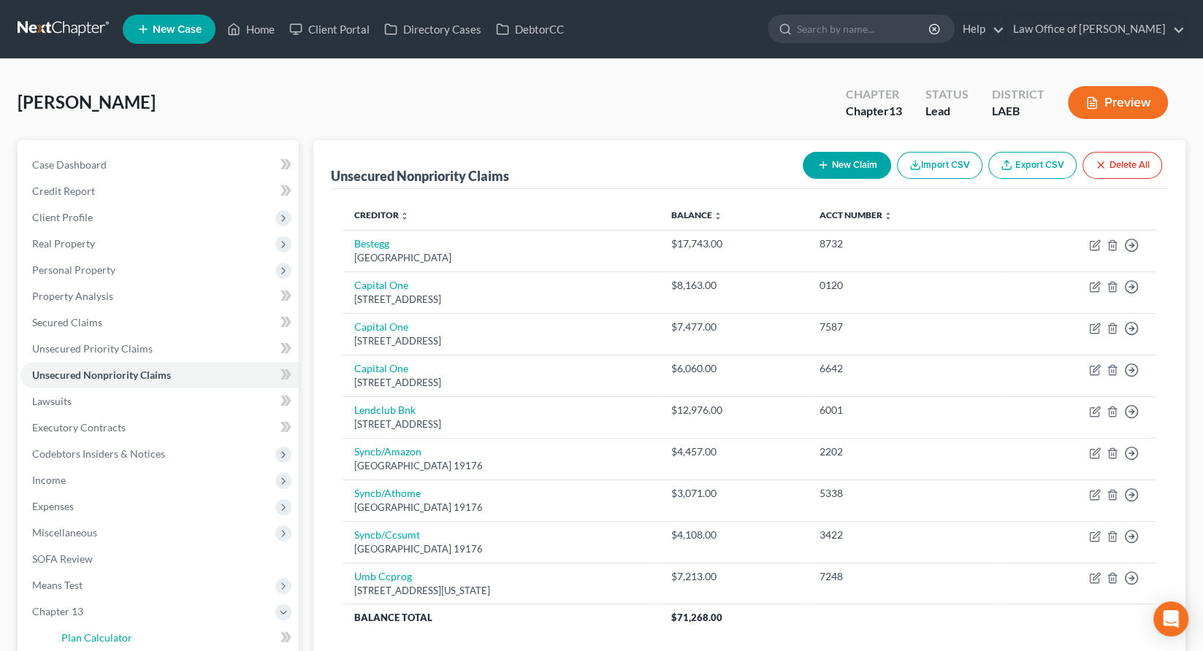
click at [92, 625] on link "Plan Calculator" at bounding box center [174, 638] width 249 height 26
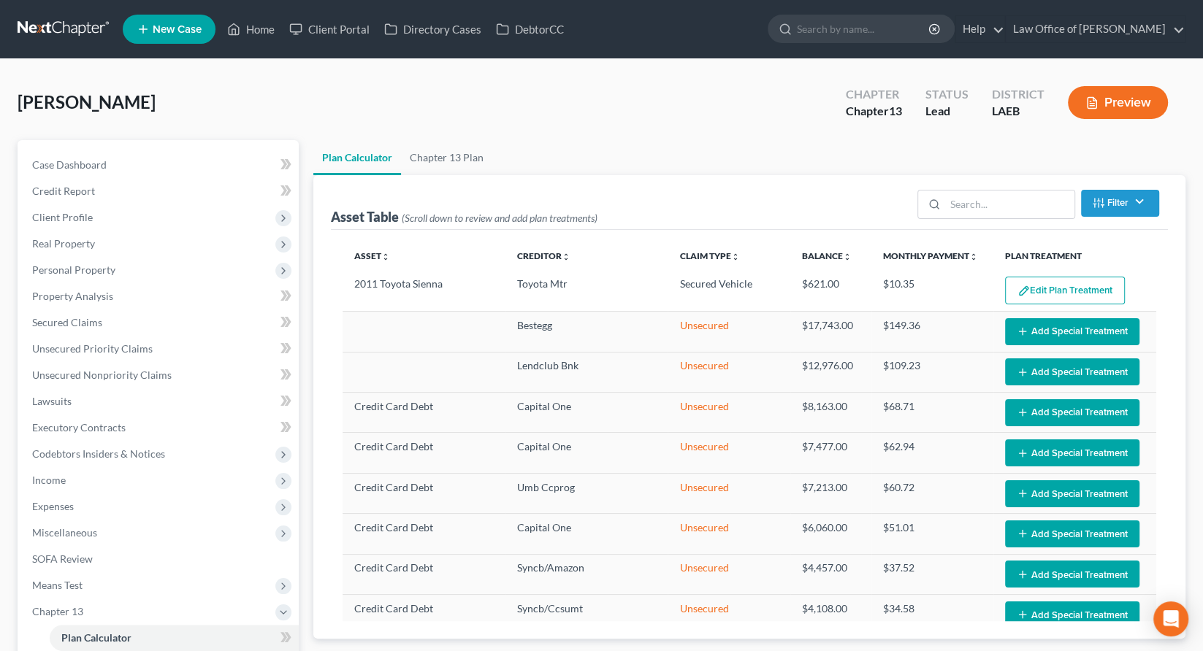
select select "59"
click at [118, 572] on span "Means Test" at bounding box center [159, 585] width 278 height 26
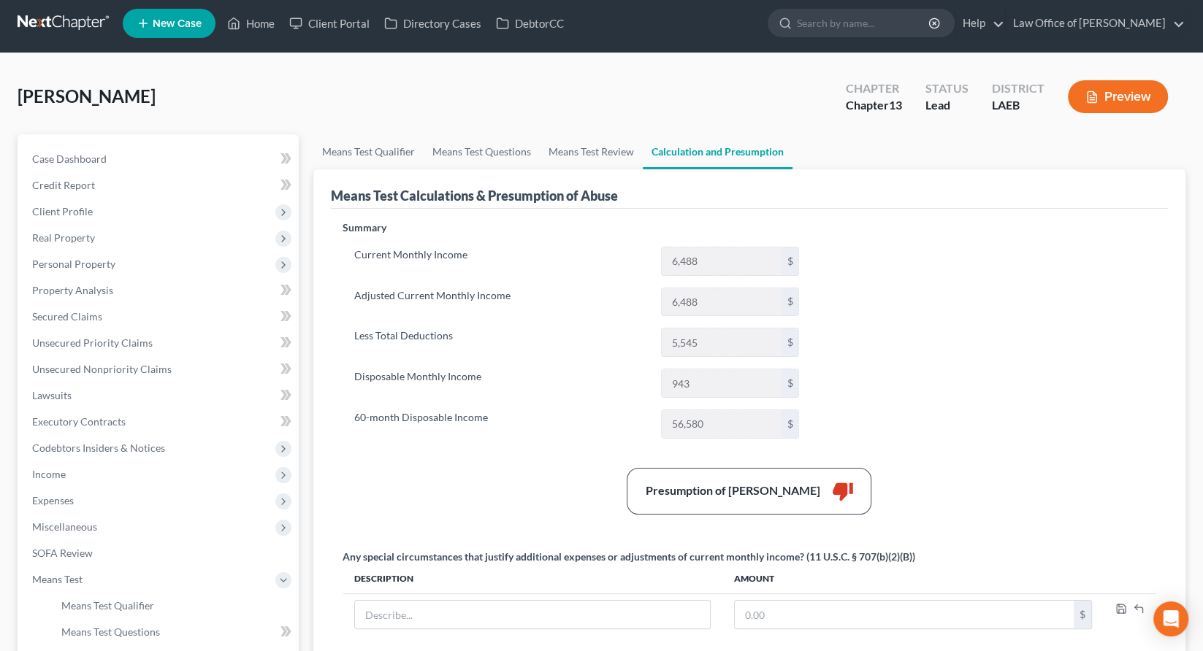
scroll to position [67, 0]
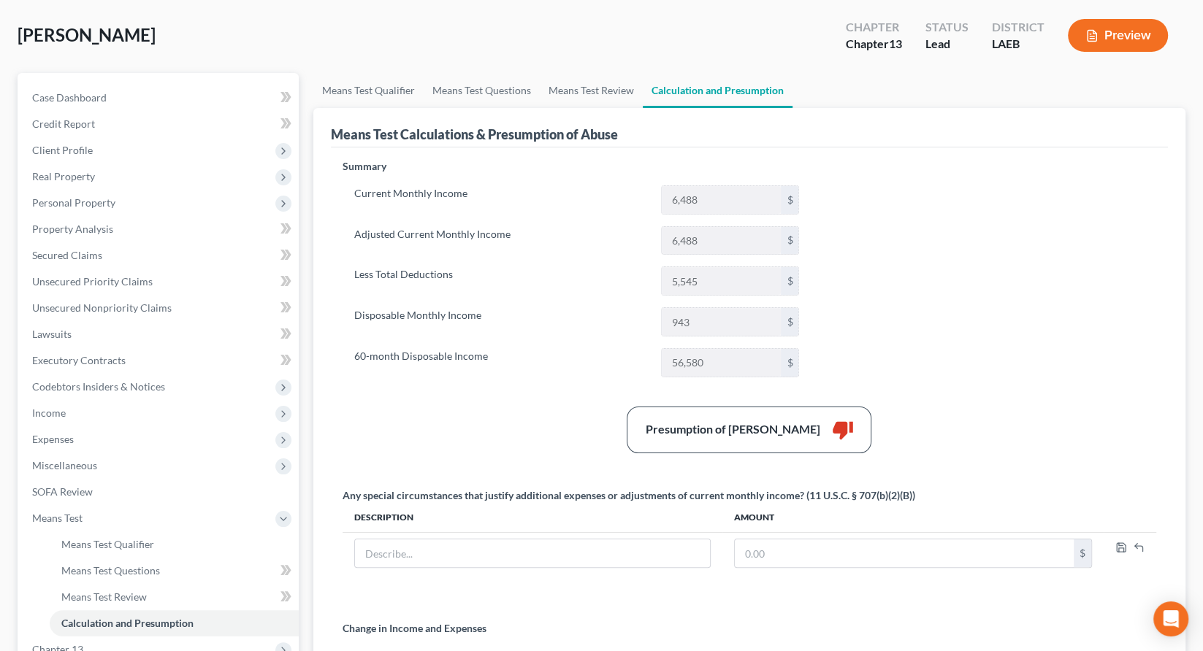
click at [55, 637] on span "Chapter 13" at bounding box center [159, 650] width 278 height 26
click at [74, 591] on span "Chapter 13 Plan" at bounding box center [98, 597] width 74 height 12
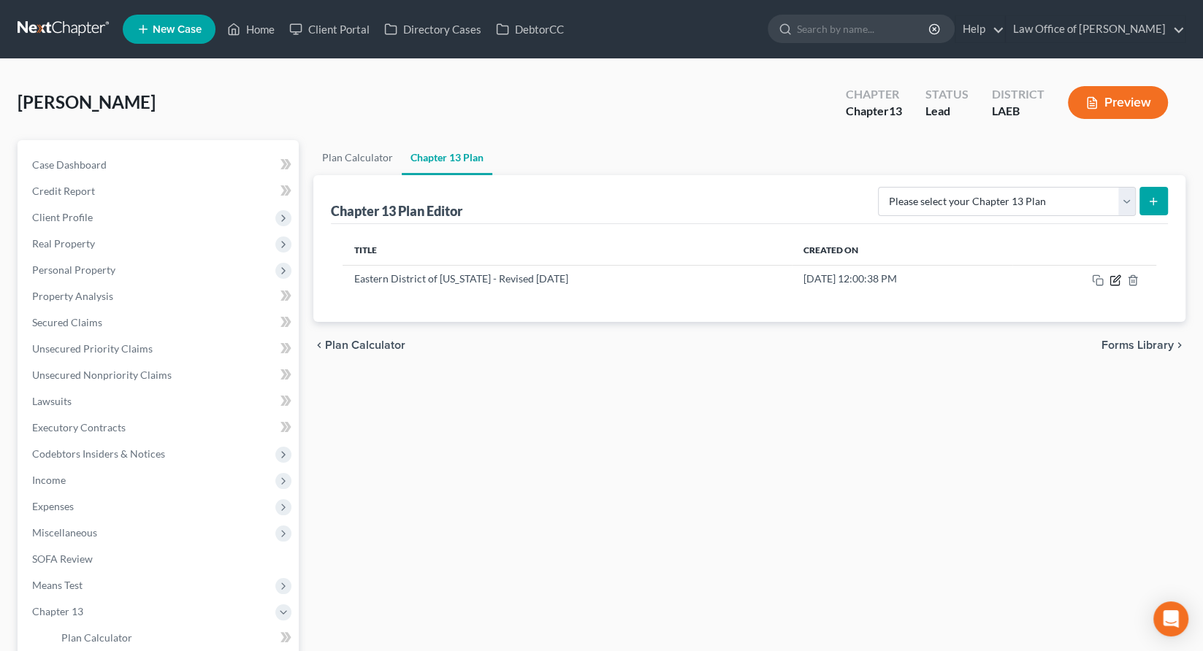
click at [1121, 275] on icon "button" at bounding box center [1115, 281] width 12 height 12
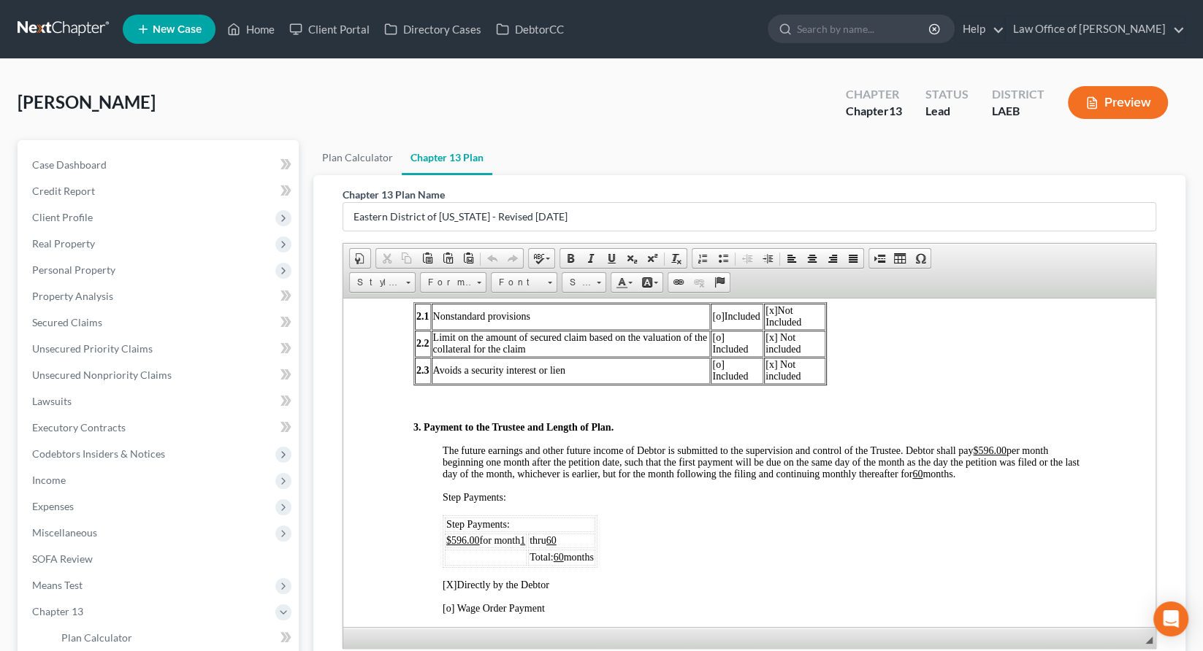
scroll to position [762, 0]
click at [994, 444] on u "$596.00" at bounding box center [989, 449] width 34 height 11
click at [464, 534] on u "$596.00" at bounding box center [462, 539] width 34 height 11
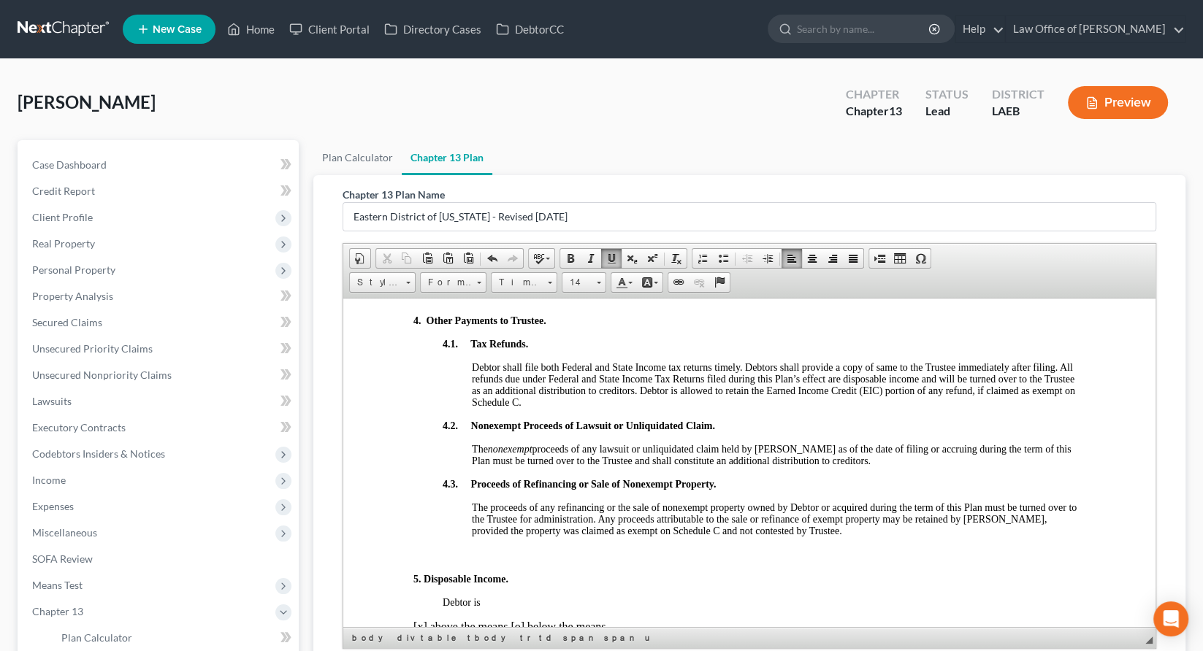
scroll to position [1224, 0]
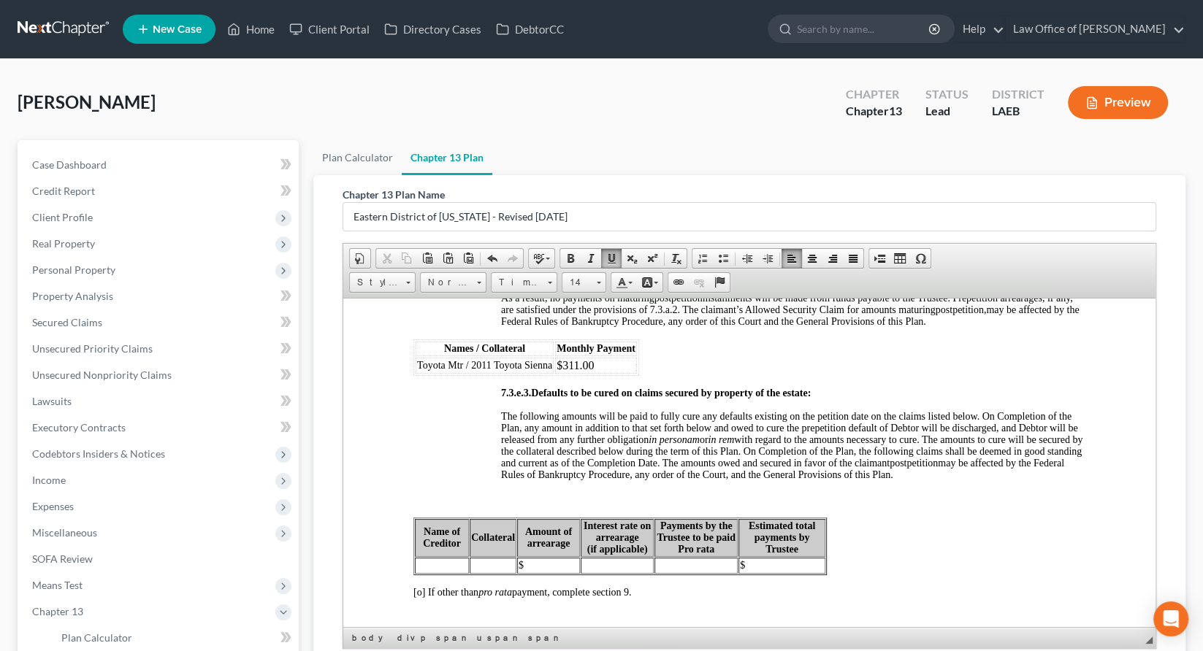
scroll to position [4114, 0]
drag, startPoint x: 724, startPoint y: 453, endPoint x: 698, endPoint y: 454, distance: 26.3
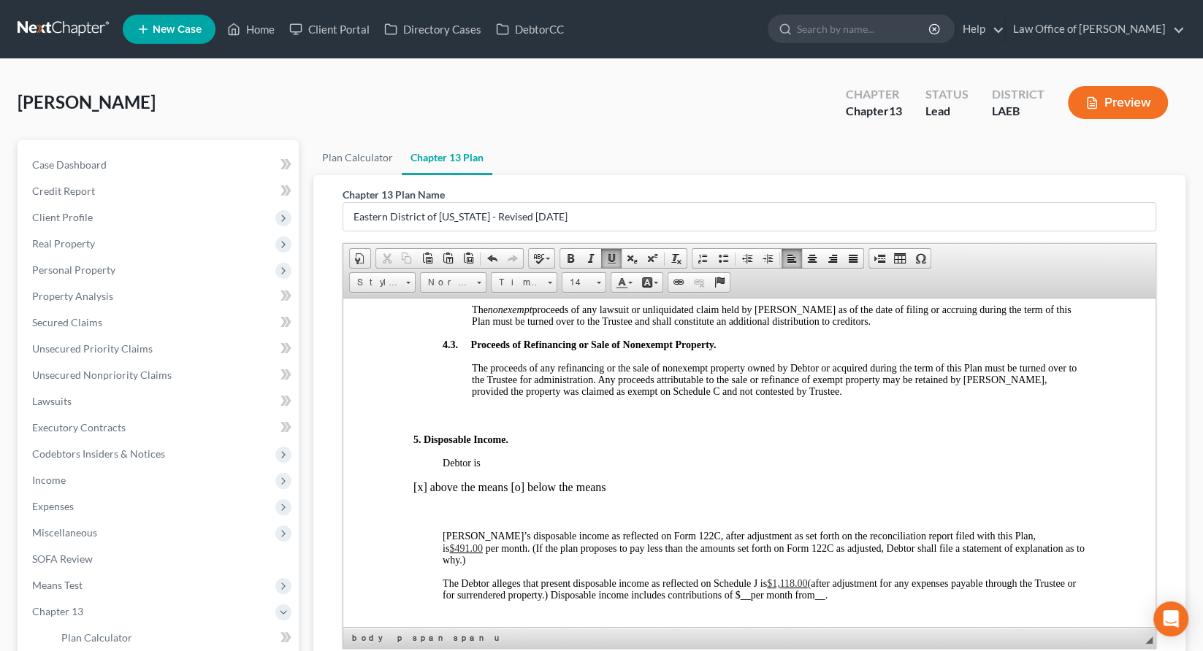
scroll to position [1344, 0]
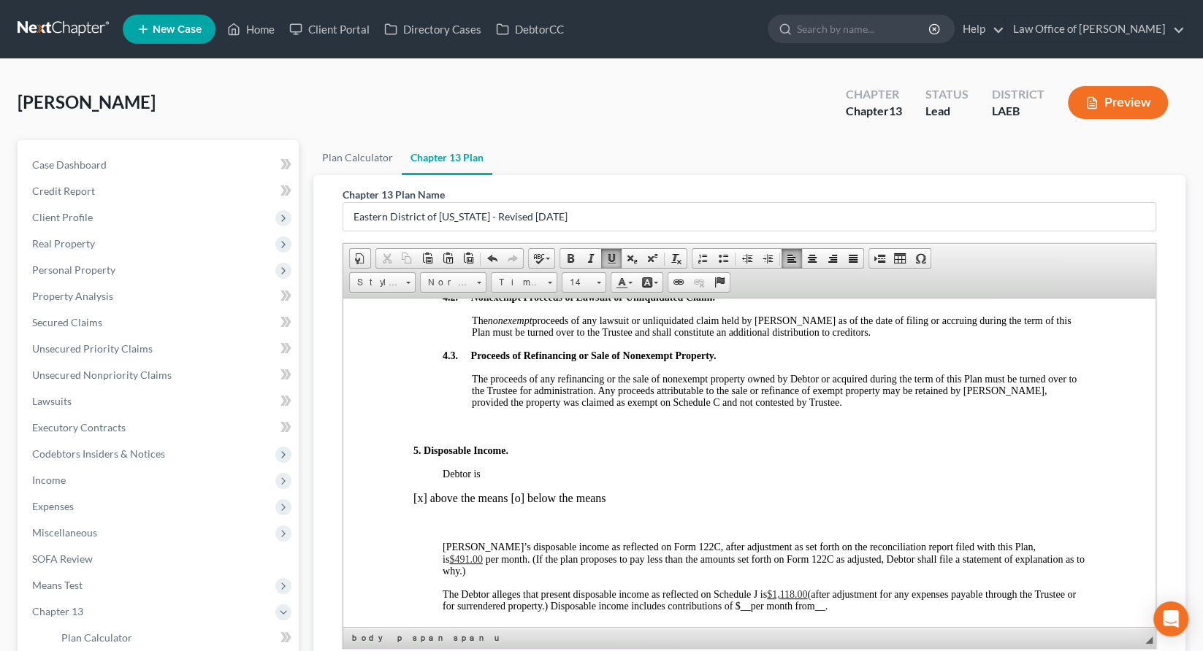
click at [482, 553] on span "$491.00" at bounding box center [465, 558] width 34 height 11
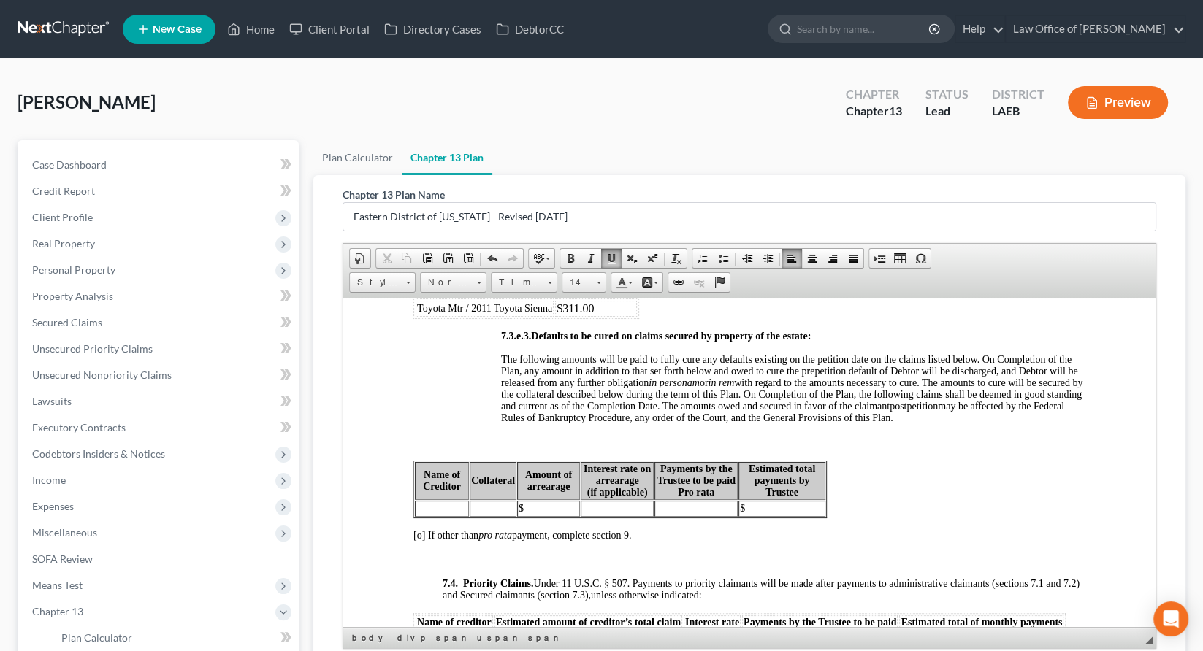
scroll to position [4171, 0]
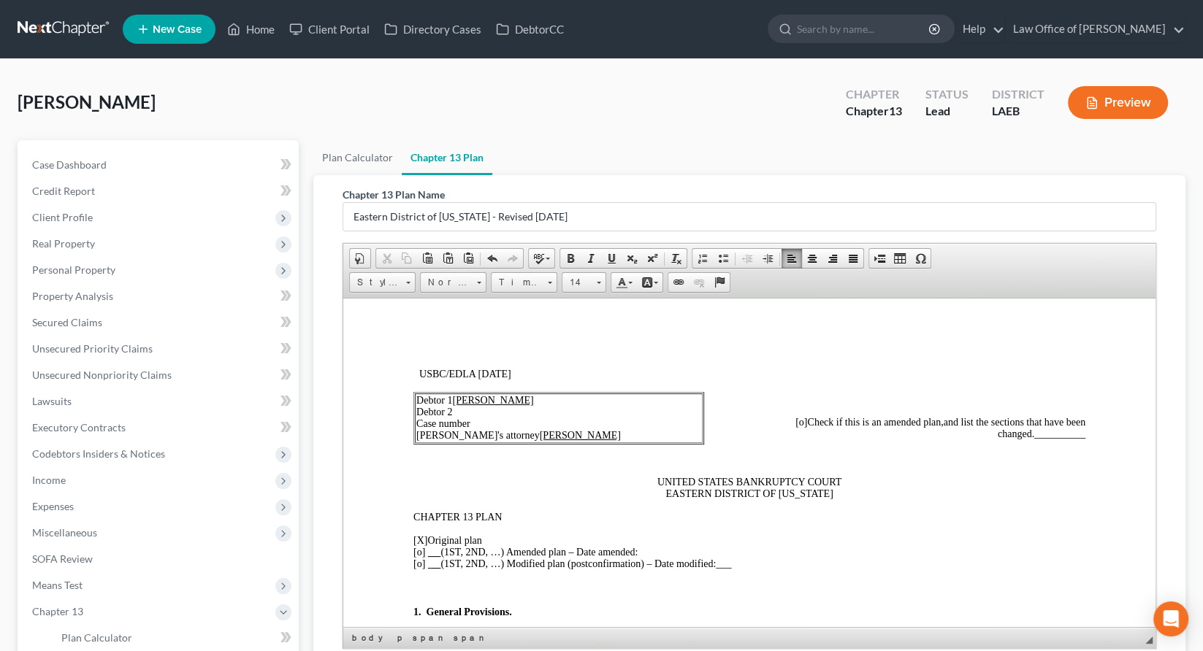
scroll to position [72, 0]
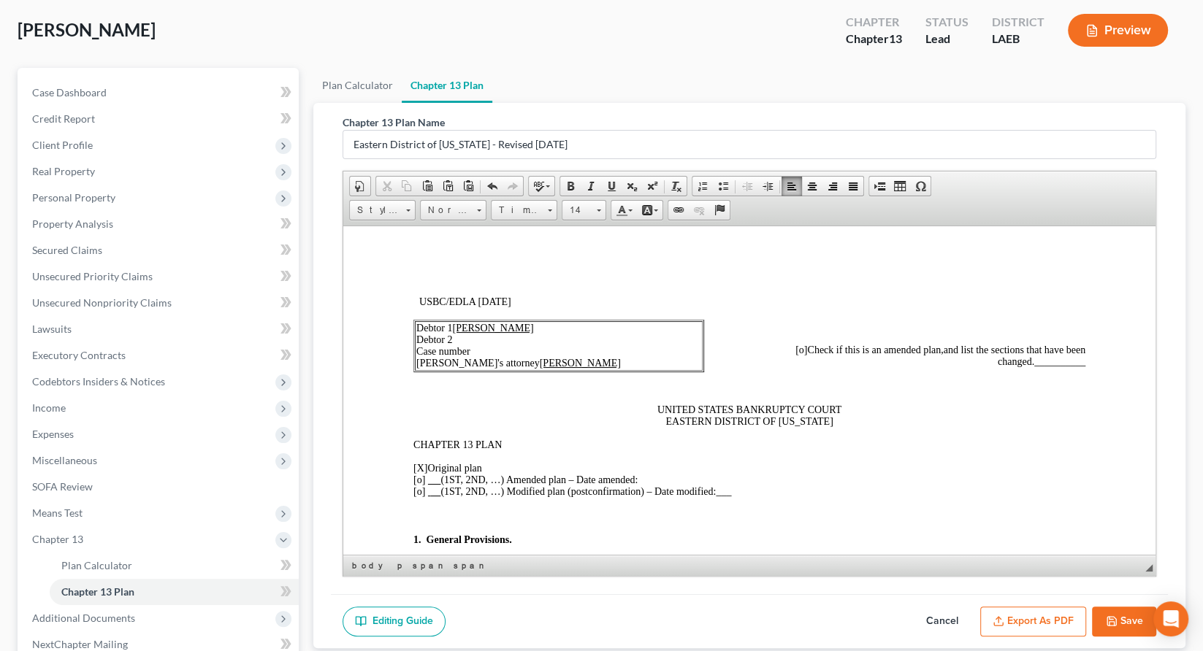
click at [1156, 607] on button "Save" at bounding box center [1124, 622] width 64 height 31
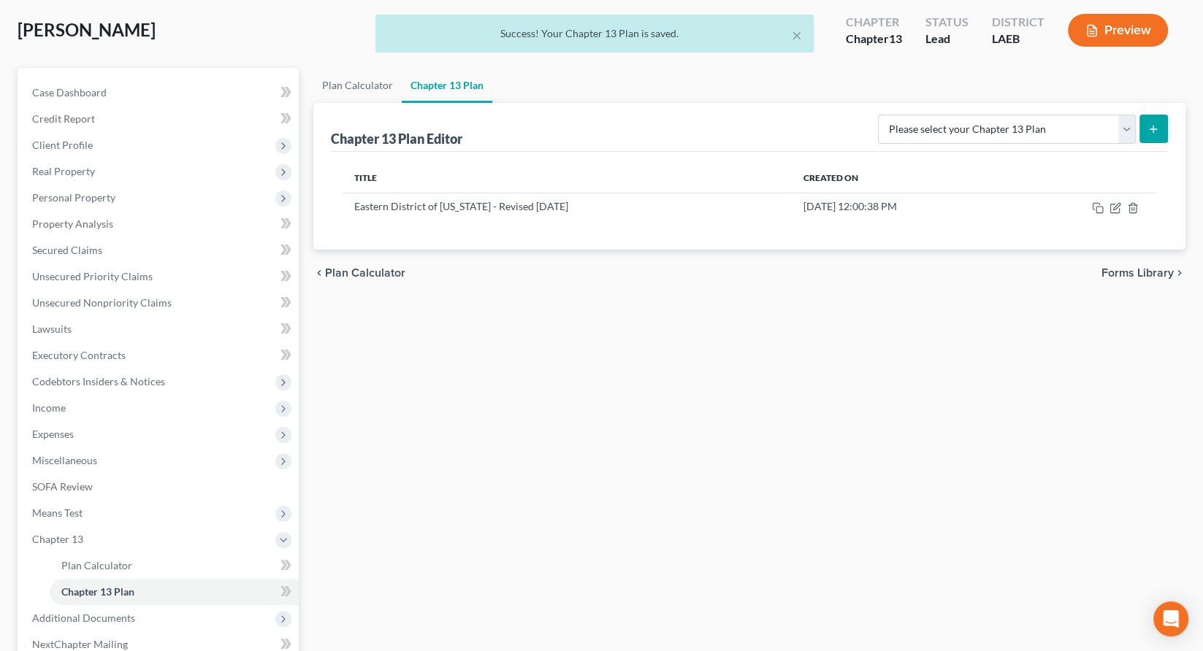
scroll to position [18, 0]
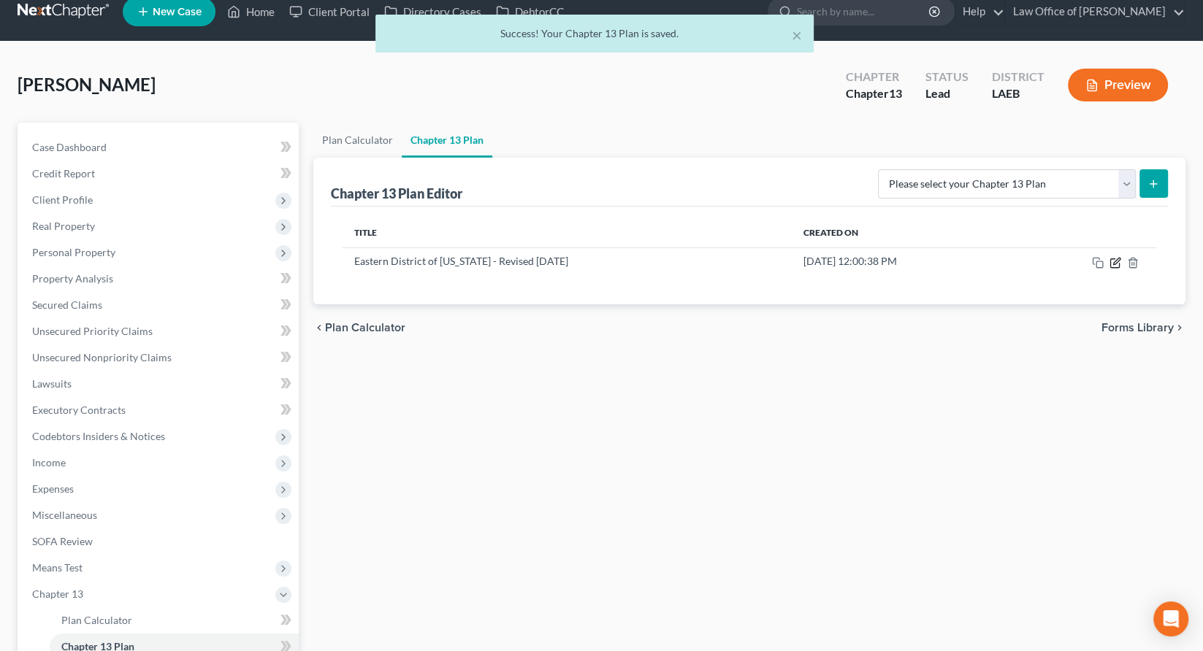
click at [1121, 257] on icon "button" at bounding box center [1115, 263] width 12 height 12
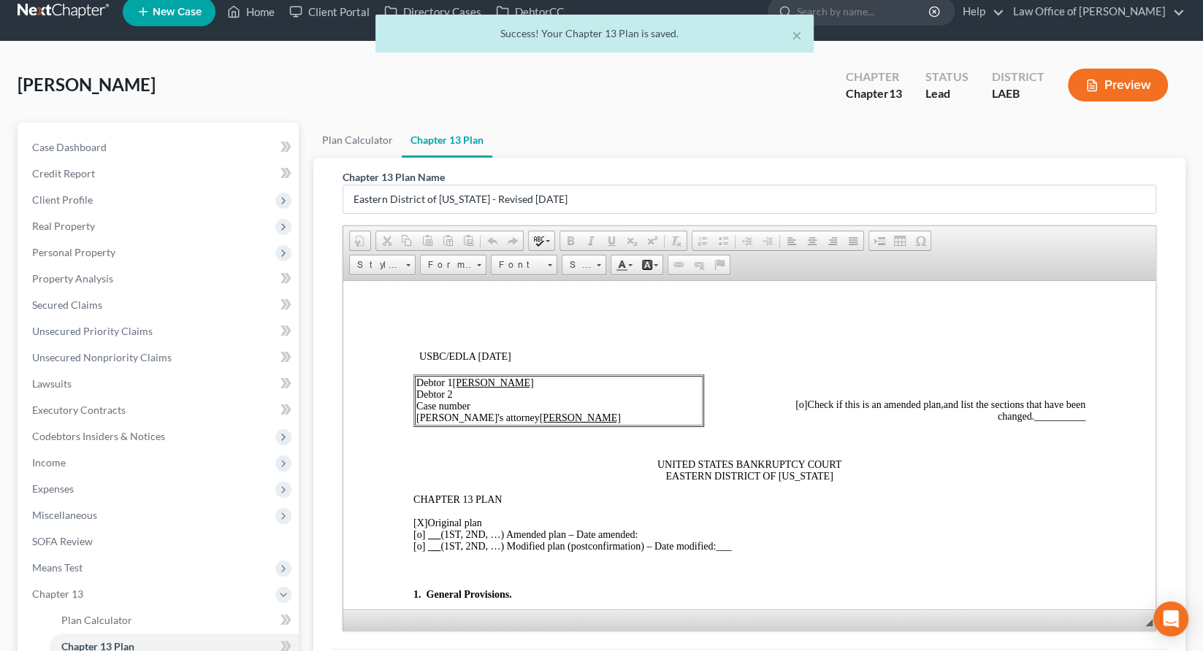
scroll to position [0, 0]
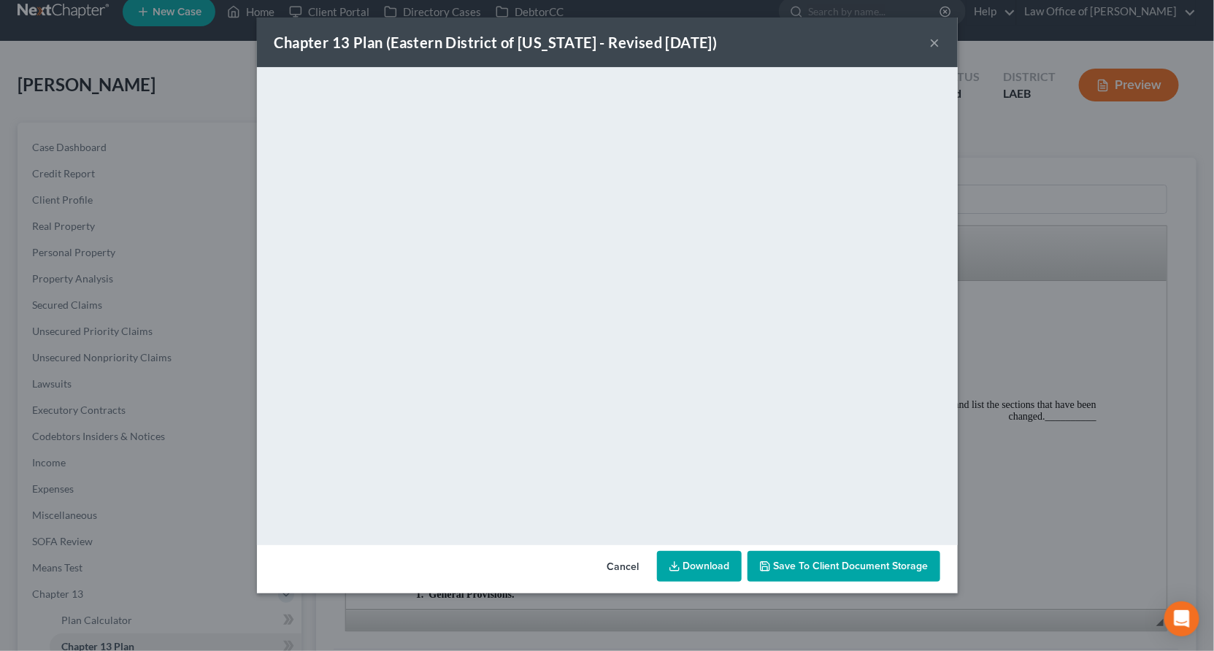
click at [689, 551] on link "Download" at bounding box center [699, 566] width 85 height 31
click at [930, 34] on button "×" at bounding box center [935, 43] width 10 height 18
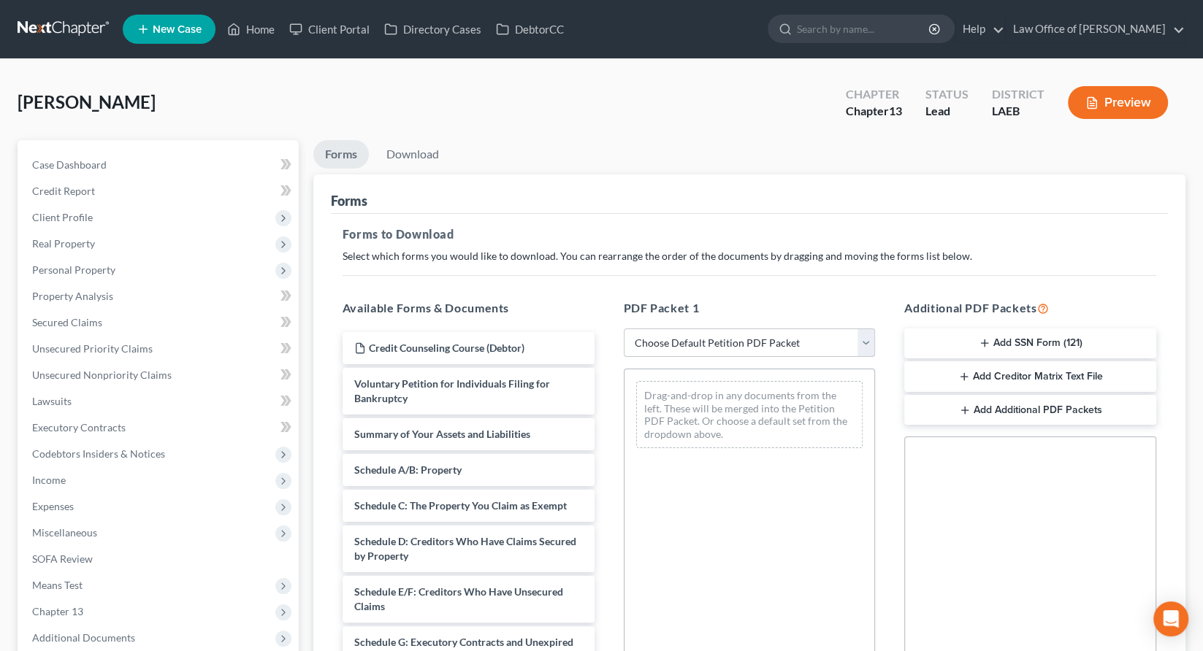
click at [664, 329] on select "Choose Default Petition PDF Packet Complete Bankruptcy Petition (all forms and …" at bounding box center [750, 343] width 252 height 29
select select "0"
click at [624, 329] on select "Choose Default Petition PDF Packet Complete Bankruptcy Petition (all forms and …" at bounding box center [750, 343] width 252 height 29
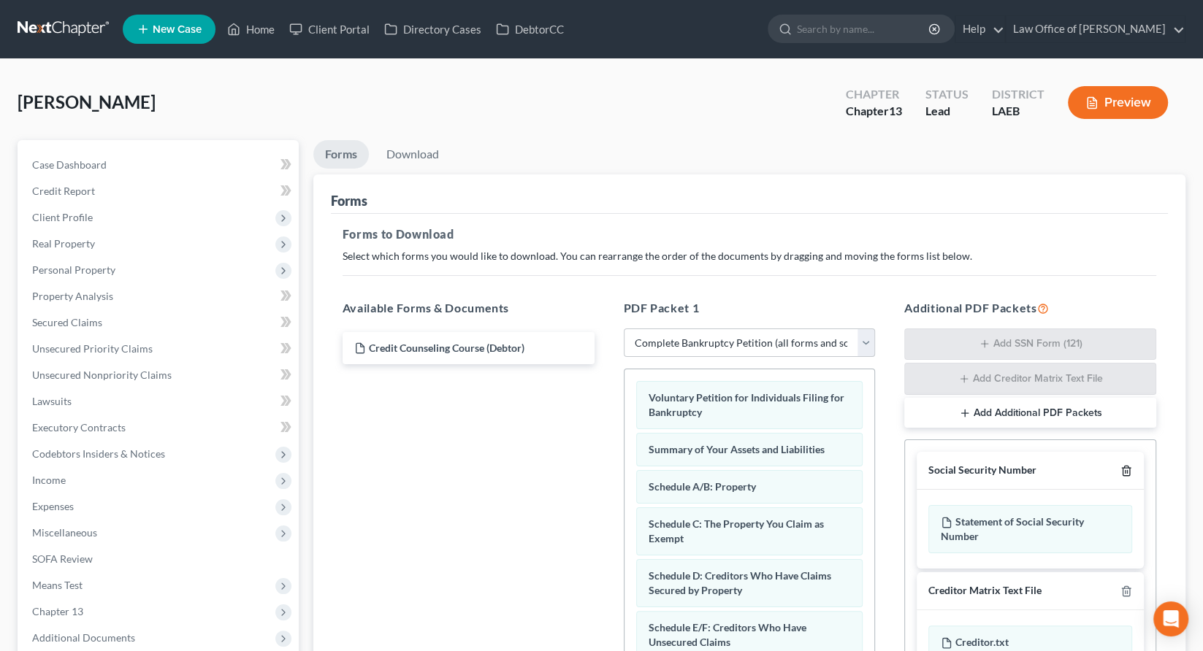
click at [1132, 465] on icon "button" at bounding box center [1126, 471] width 12 height 12
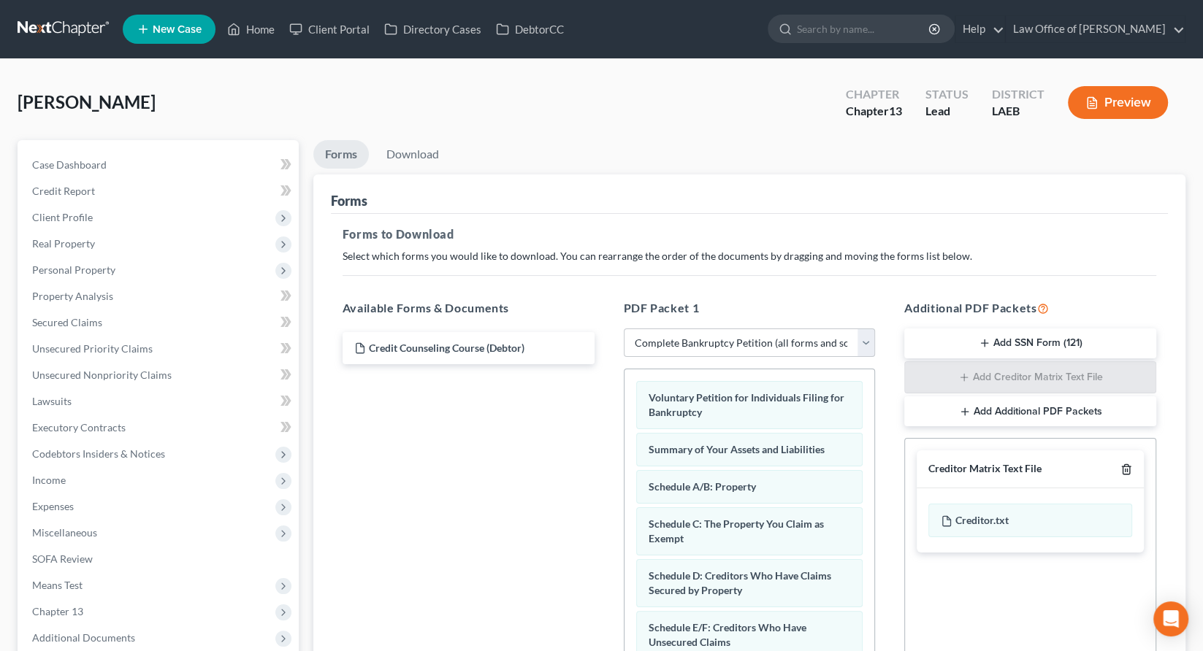
click at [1132, 464] on icon "button" at bounding box center [1126, 470] width 12 height 12
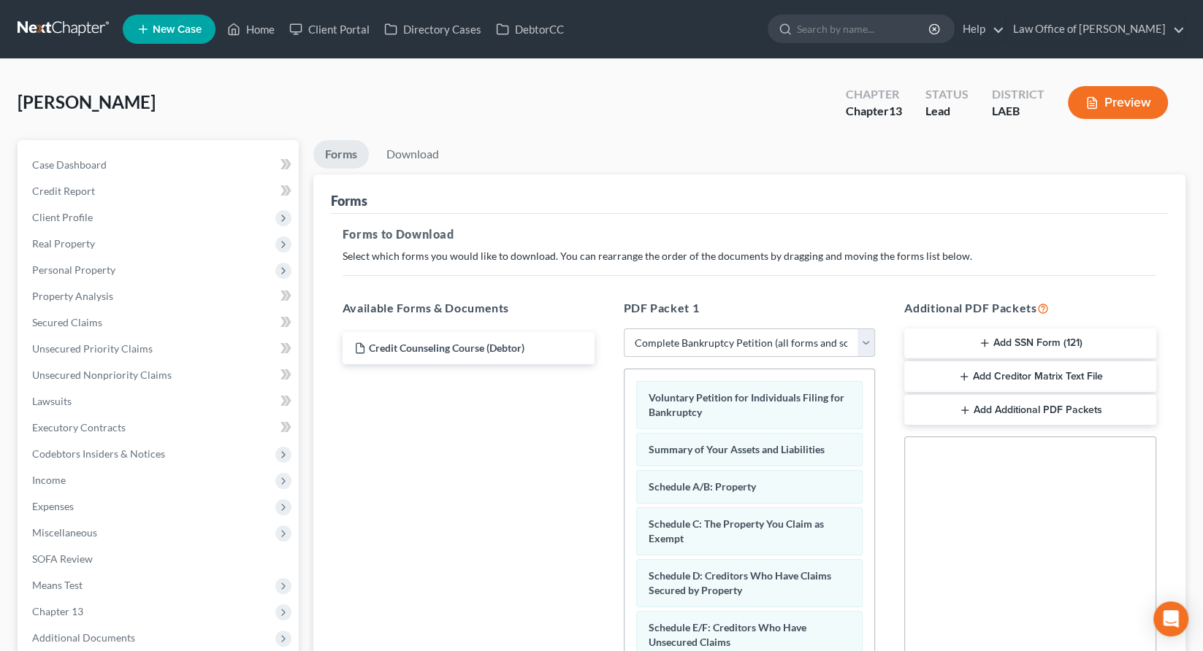
scroll to position [132, 0]
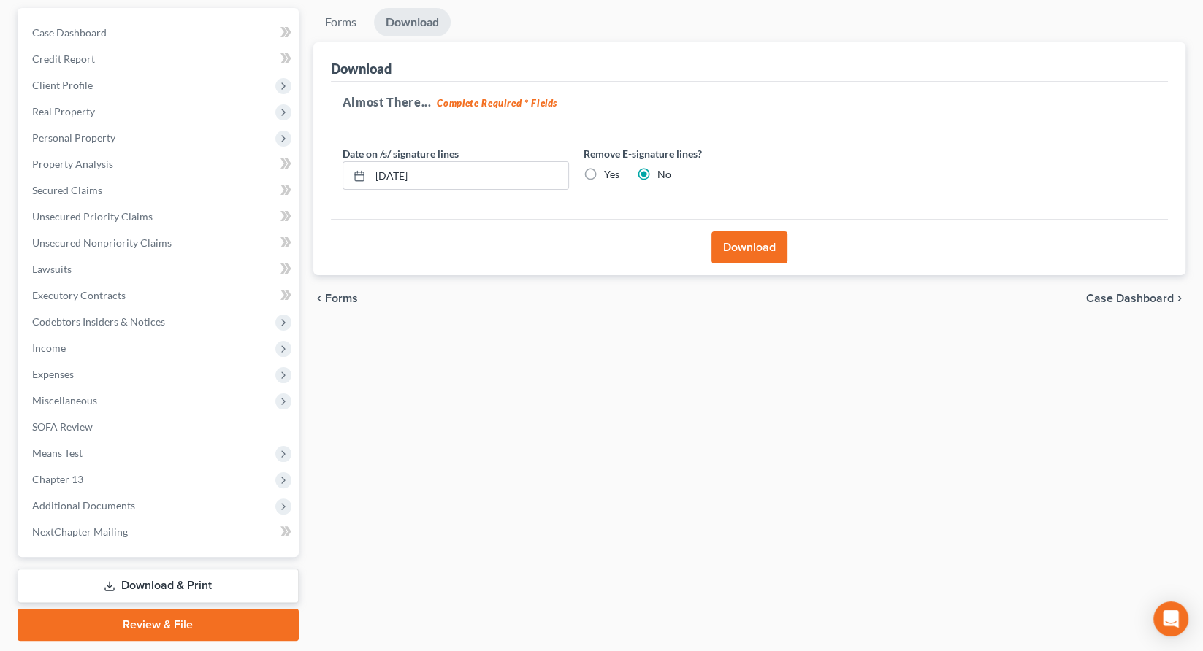
scroll to position [0, 0]
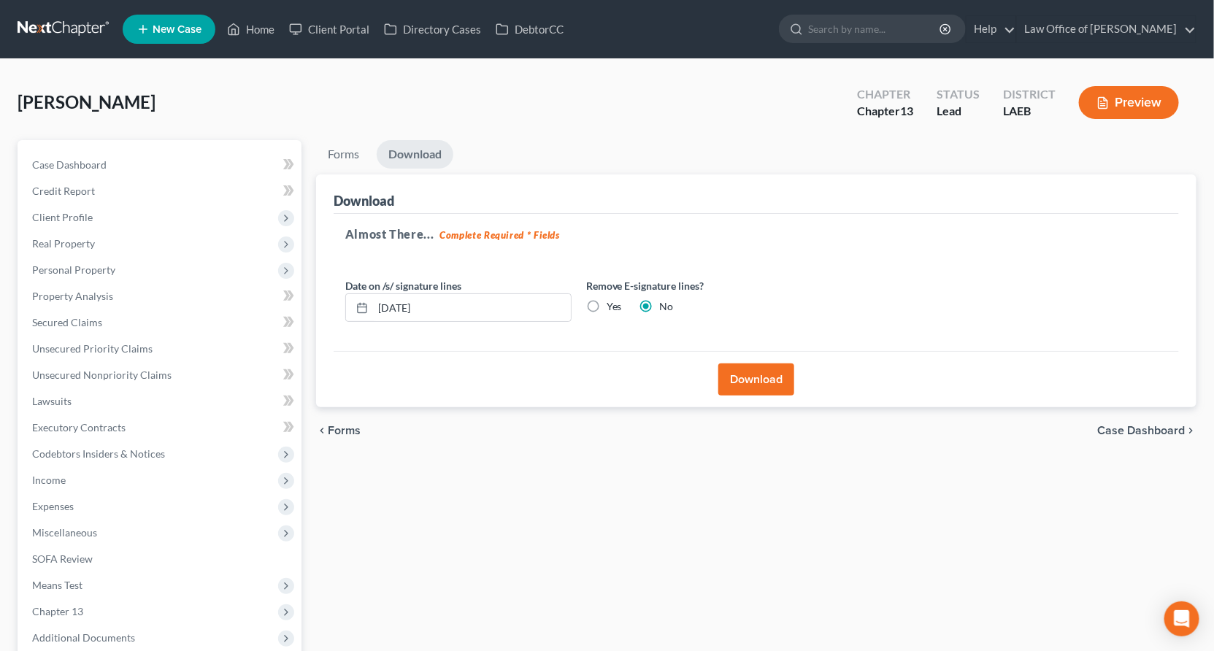
click at [753, 364] on button "Download" at bounding box center [756, 380] width 76 height 32
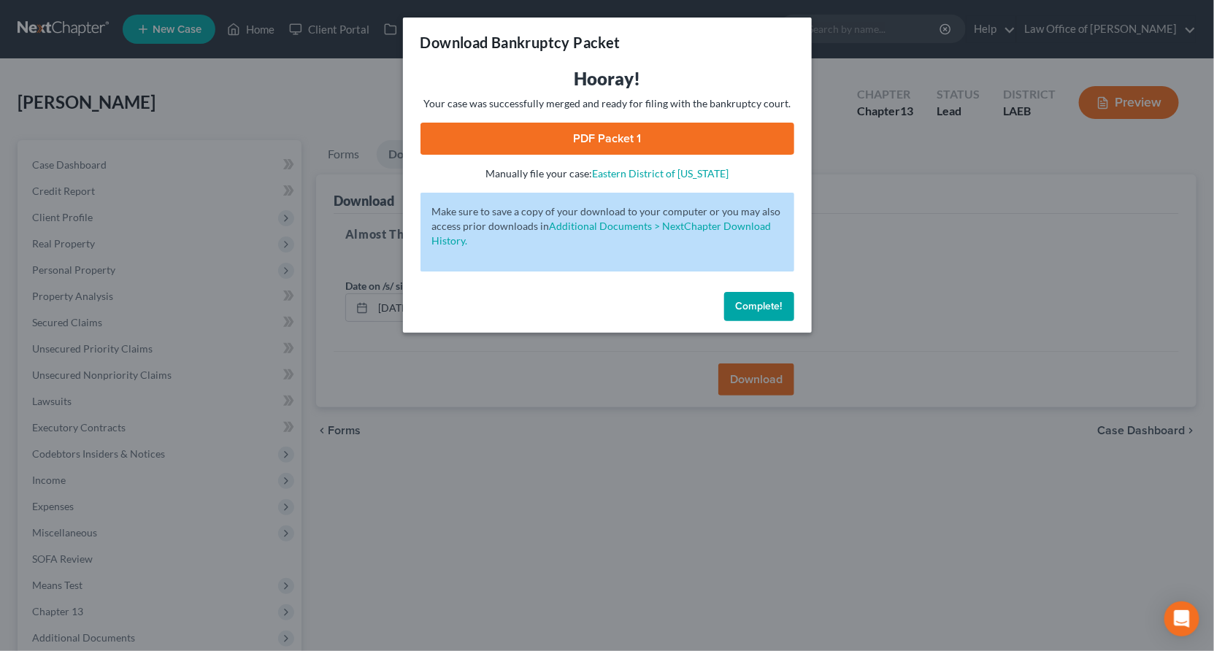
click at [608, 123] on link "PDF Packet 1" at bounding box center [608, 139] width 374 height 32
click at [735, 286] on div "Complete!" at bounding box center [607, 309] width 409 height 47
click at [736, 300] on span "Complete!" at bounding box center [759, 306] width 47 height 12
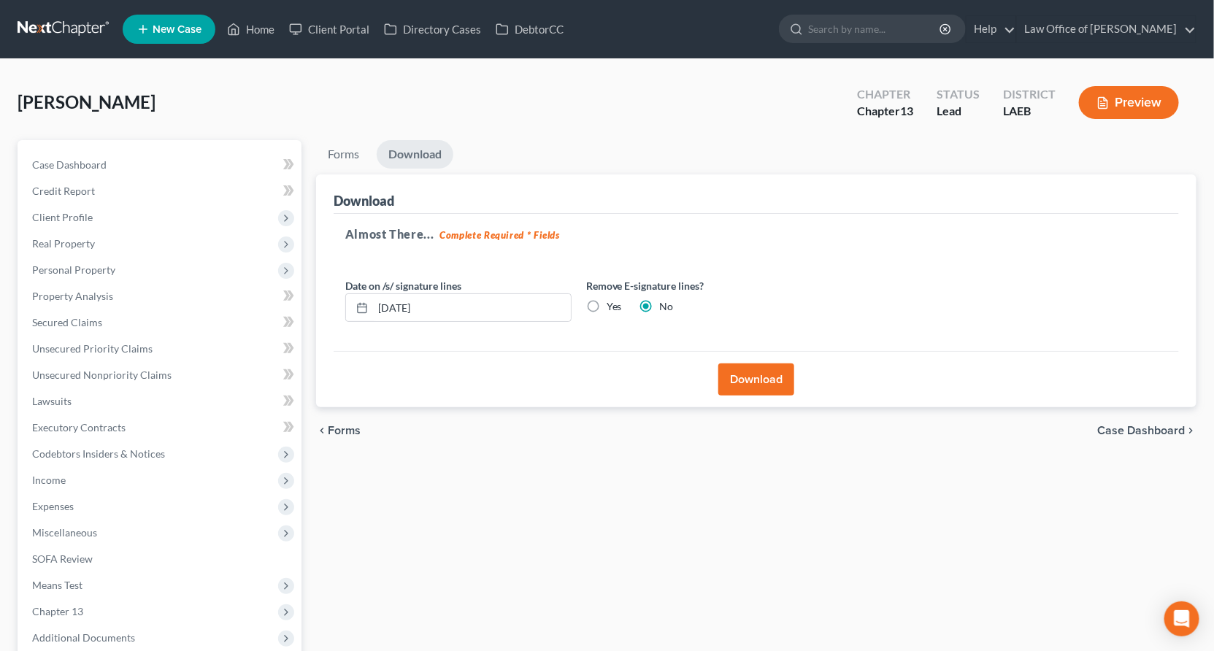
click at [75, 494] on span "Expenses" at bounding box center [160, 507] width 281 height 26
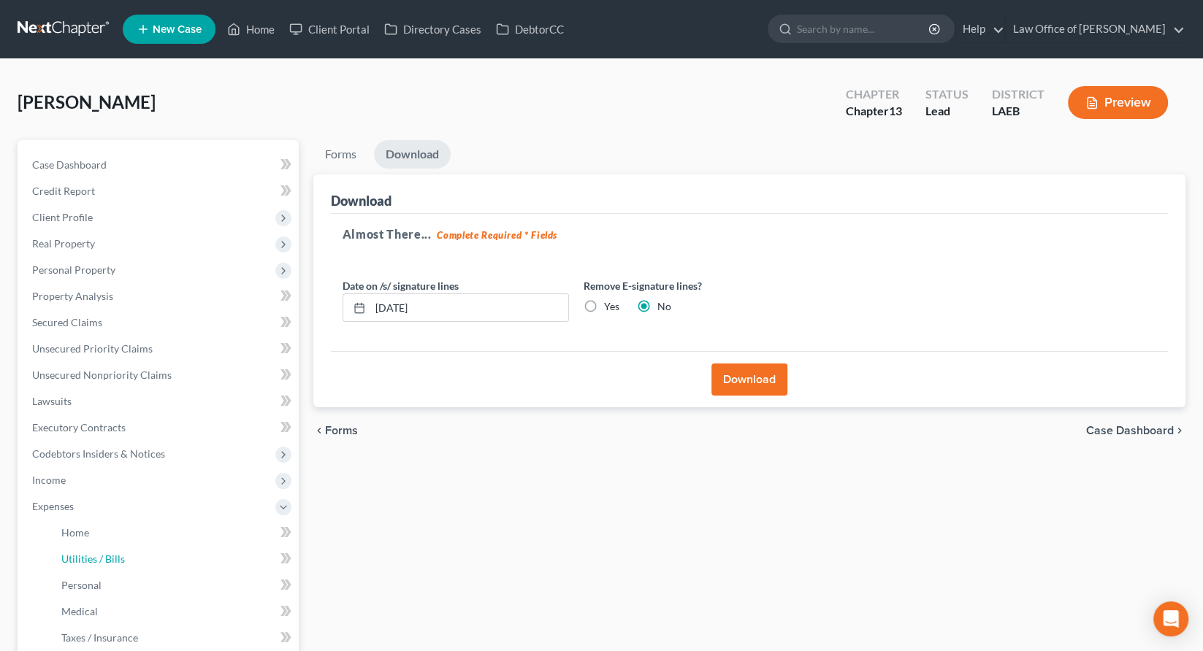
click at [74, 553] on span "Utilities / Bills" at bounding box center [93, 559] width 64 height 12
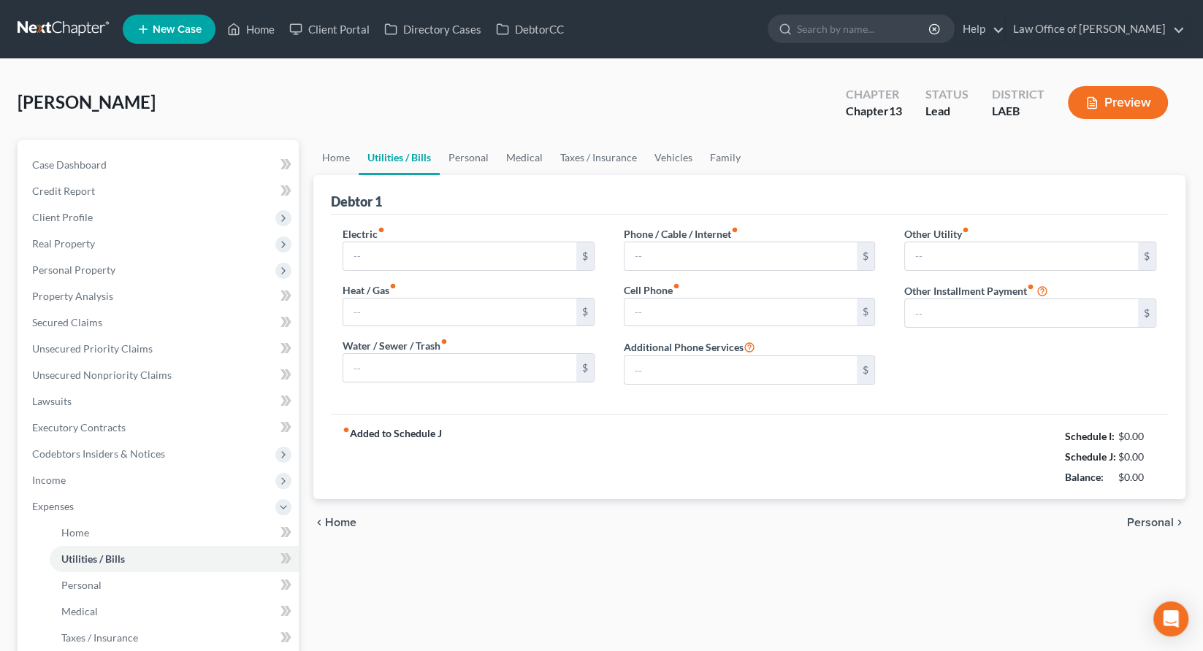
type input "200.00"
type input "100.00"
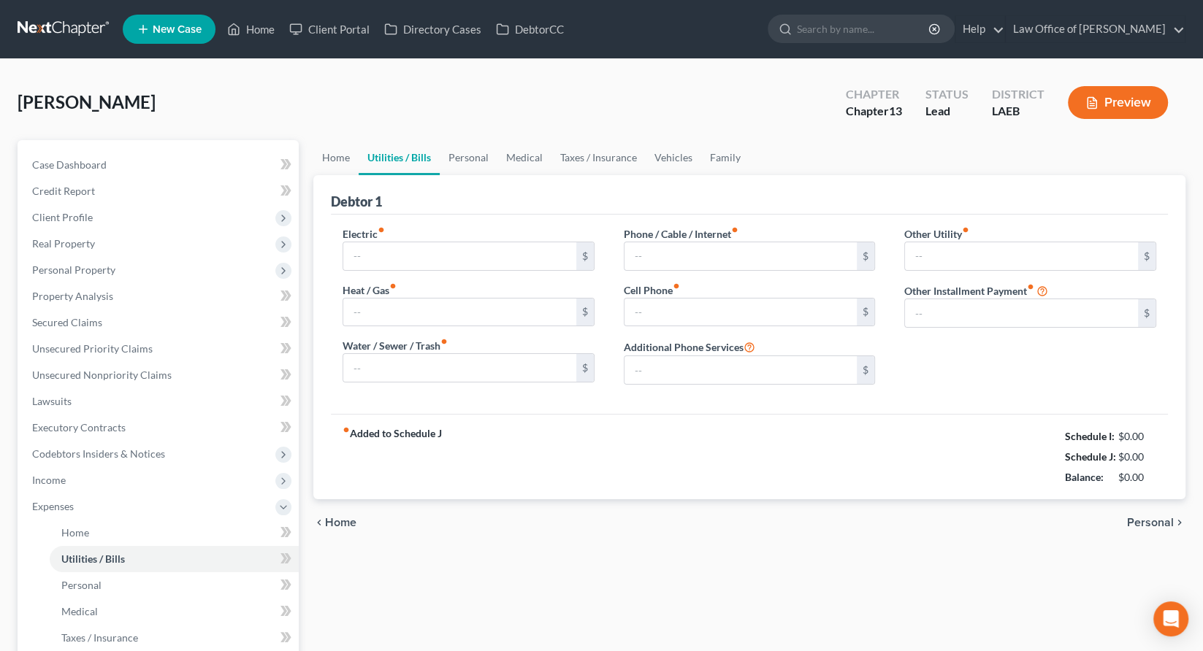
type input "0.00"
click at [77, 520] on link "Home" at bounding box center [174, 533] width 249 height 26
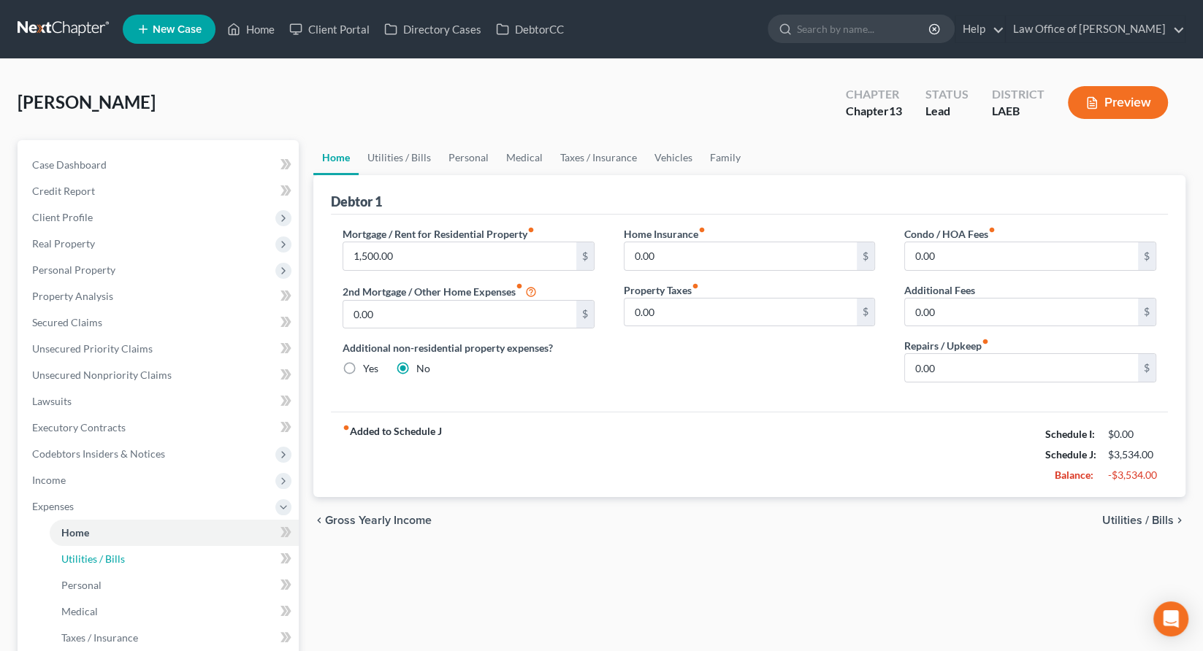
click at [74, 553] on span "Utilities / Bills" at bounding box center [93, 559] width 64 height 12
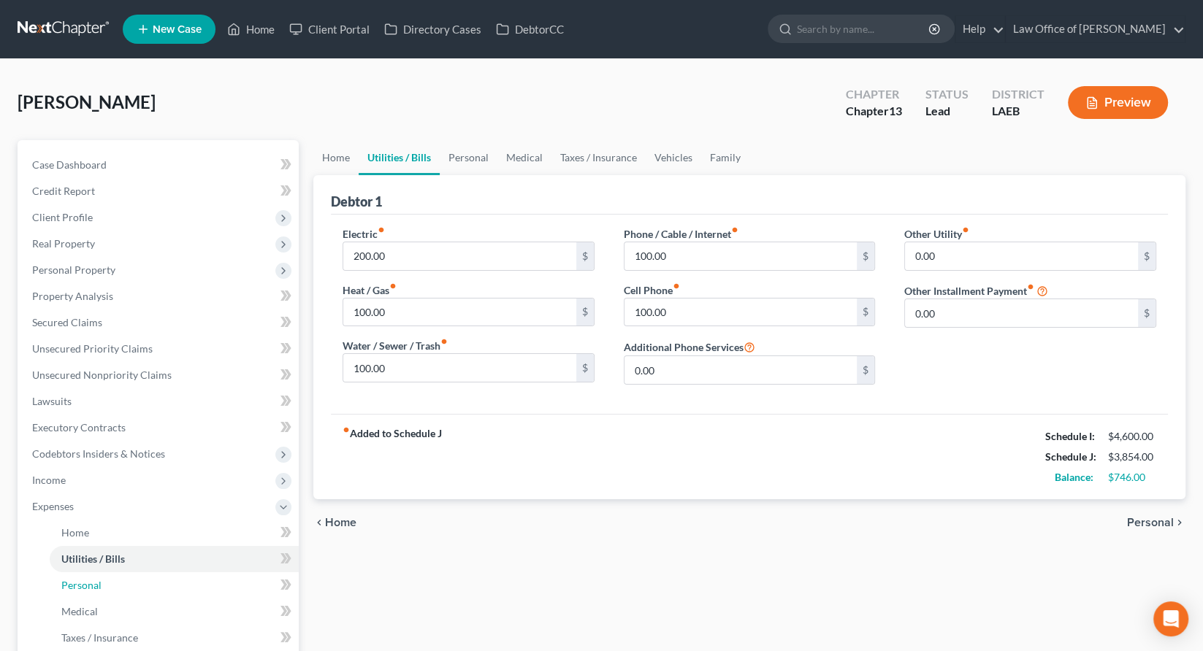
click at [67, 579] on span "Personal" at bounding box center [81, 585] width 40 height 12
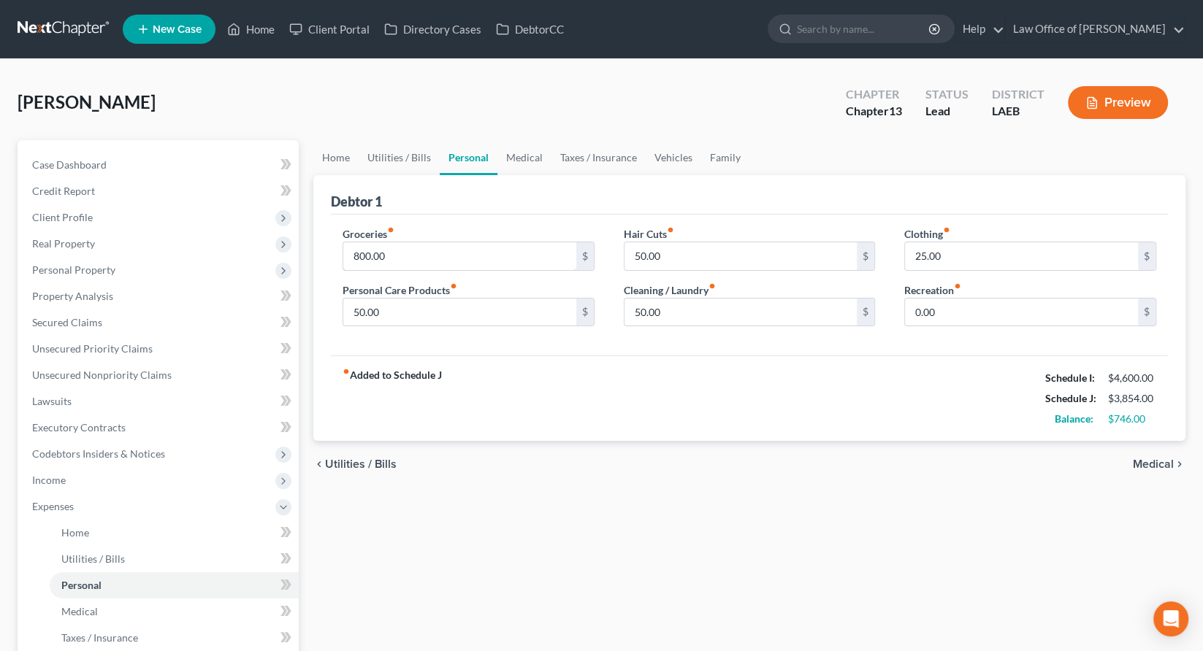
click at [370, 242] on input "800.00" at bounding box center [459, 256] width 233 height 28
type input "600"
click at [618, 356] on div "fiber_manual_record Added to Schedule J Schedule I: $4,600.00 Schedule J: $3,65…" at bounding box center [749, 398] width 837 height 85
click at [464, 299] on input "50.00" at bounding box center [459, 313] width 233 height 28
type input "25"
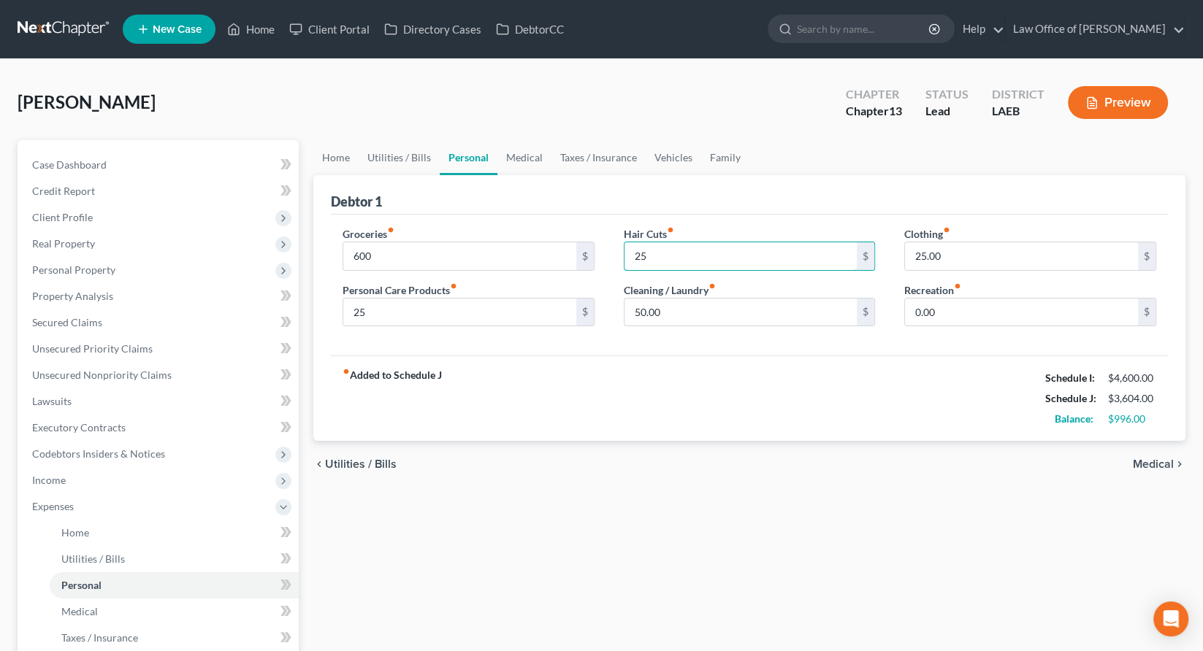
type input "25"
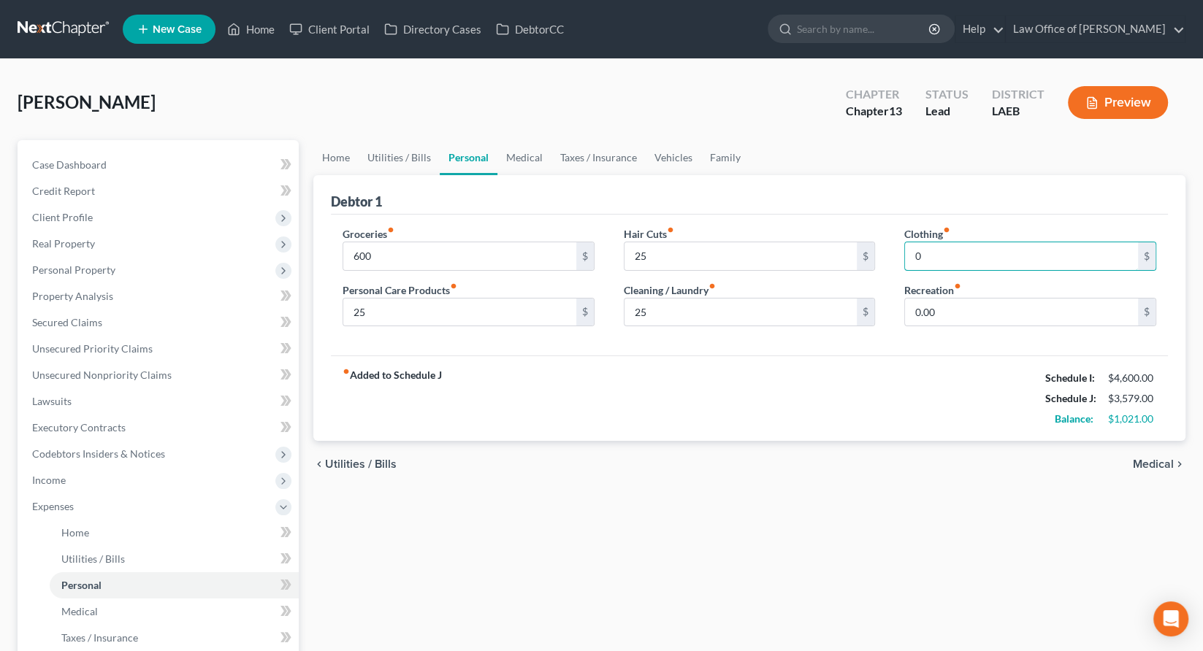
type input "0"
click at [497, 140] on link "Medical" at bounding box center [524, 157] width 54 height 35
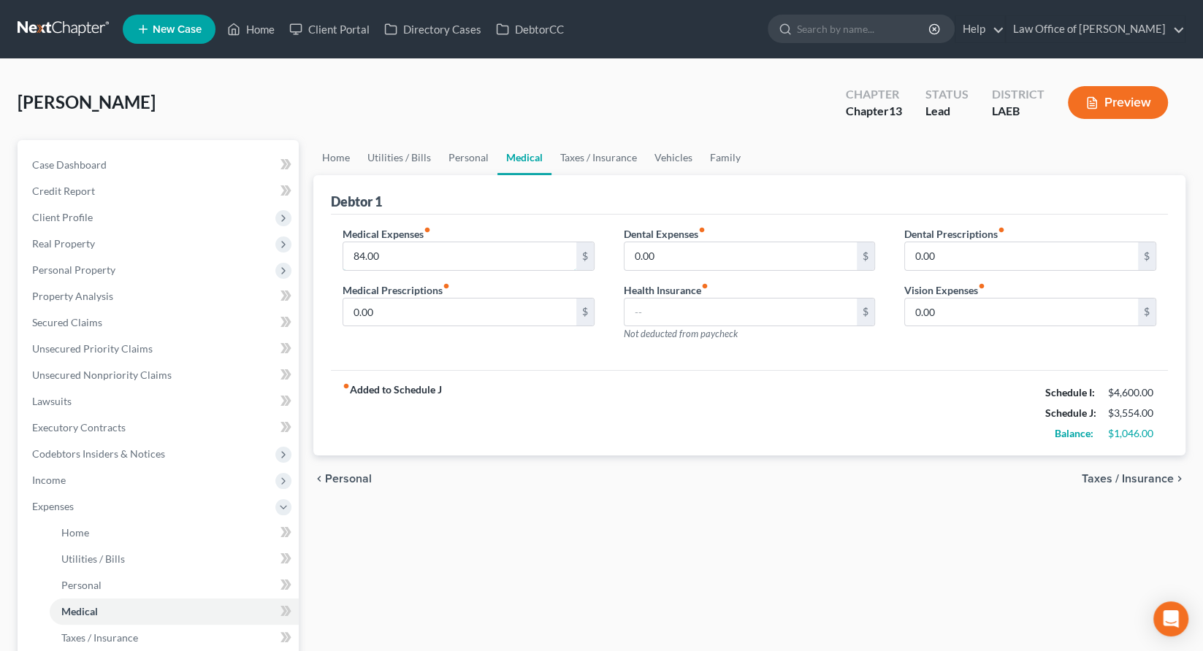
click at [399, 242] on input "84.00" at bounding box center [459, 256] width 233 height 28
type input "00"
click at [440, 140] on link "Personal" at bounding box center [469, 157] width 58 height 35
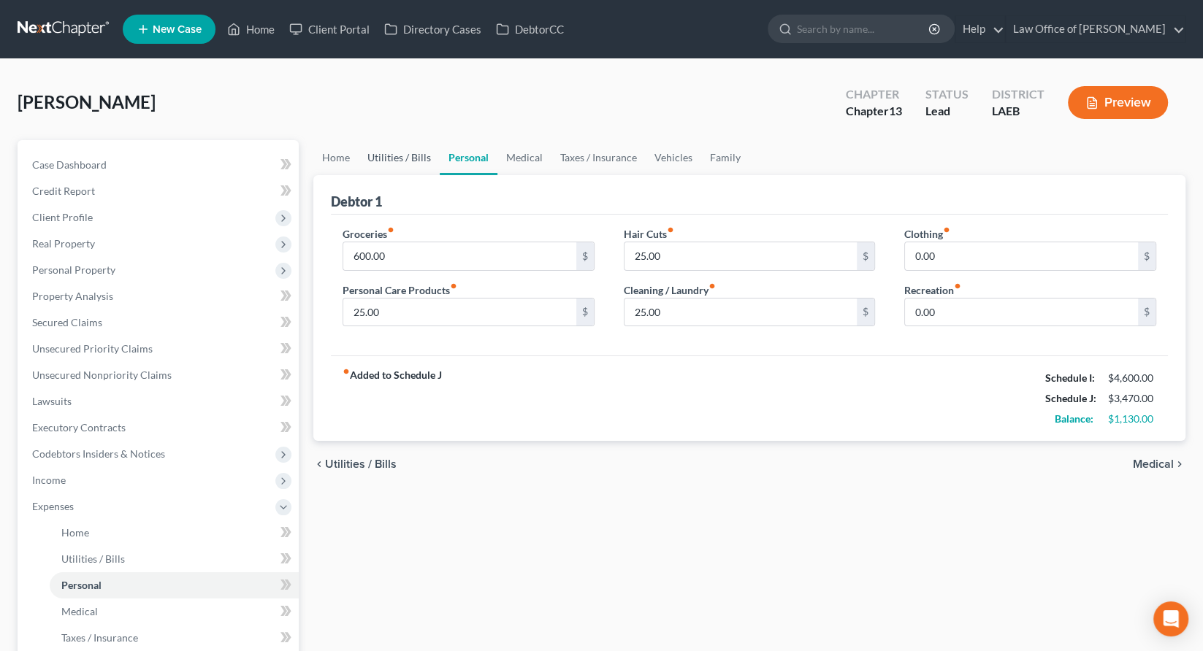
click at [372, 140] on link "Utilities / Bills" at bounding box center [398, 157] width 81 height 35
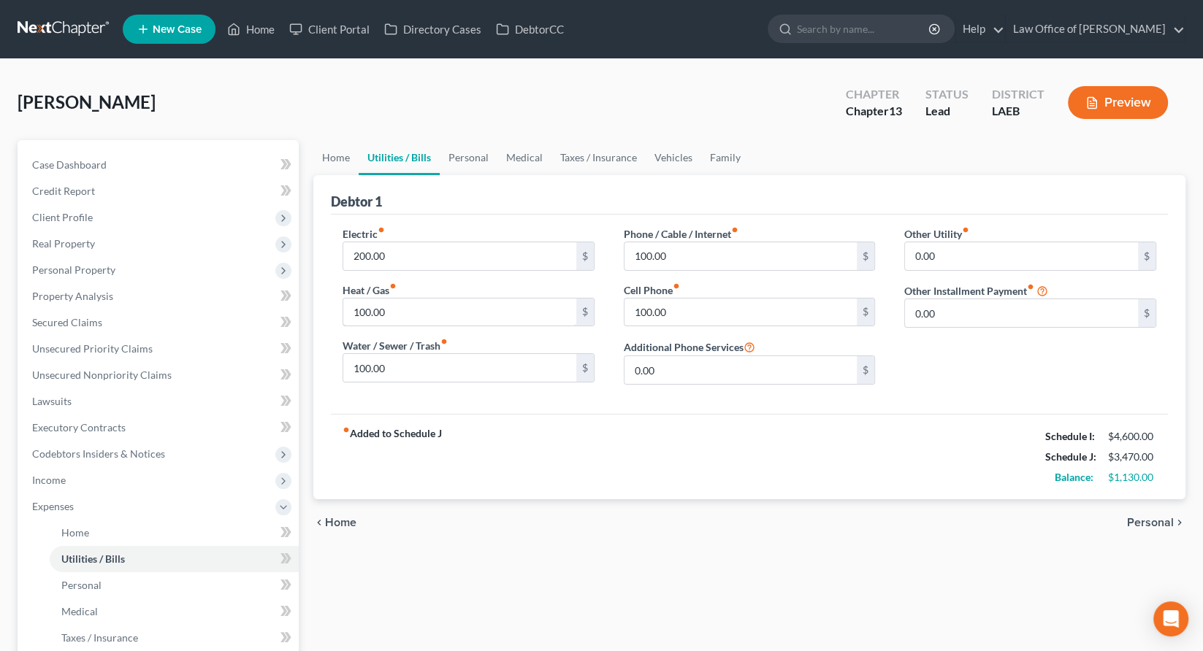
click at [380, 299] on input "100.00" at bounding box center [459, 313] width 233 height 28
click at [580, 414] on div "fiber_manual_record Added to Schedule J Schedule I: $4,600.00 Schedule J: $3,48…" at bounding box center [749, 456] width 837 height 85
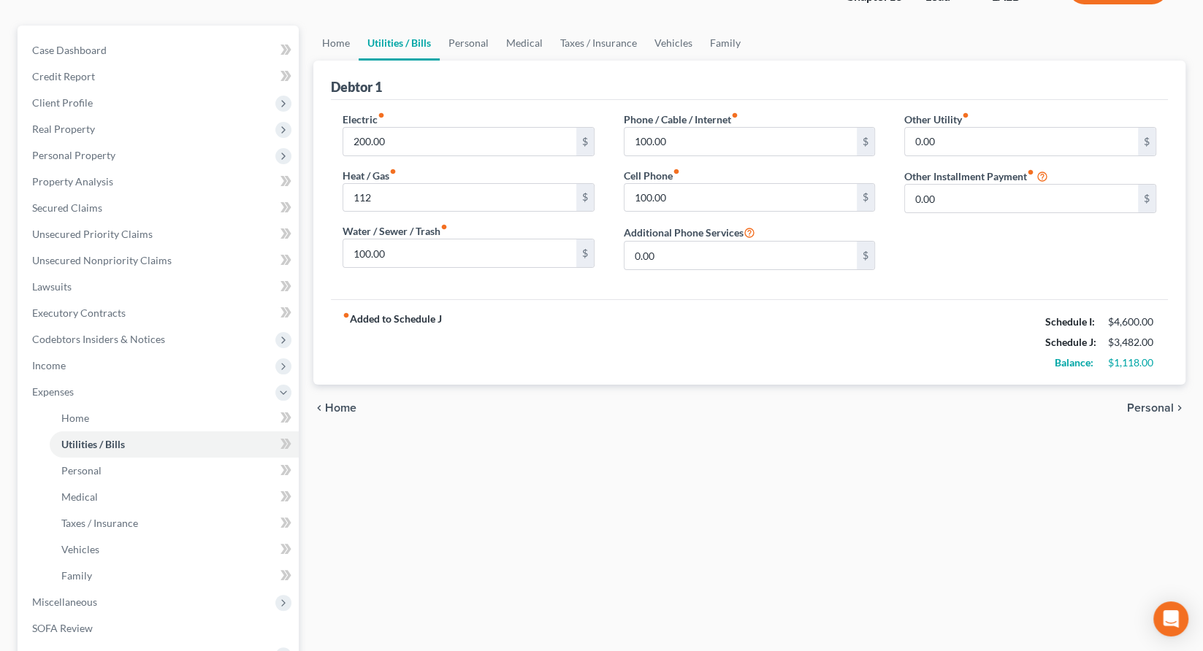
scroll to position [116, 0]
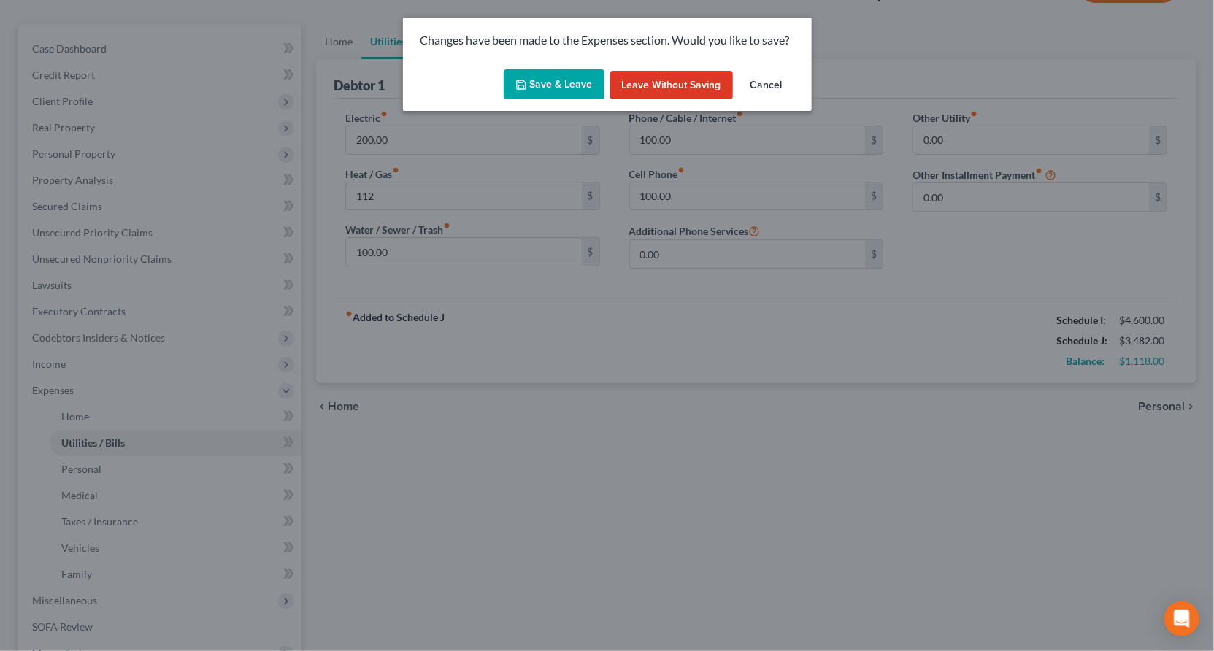
click at [549, 69] on button "Save & Leave" at bounding box center [554, 84] width 101 height 31
type input "112.00"
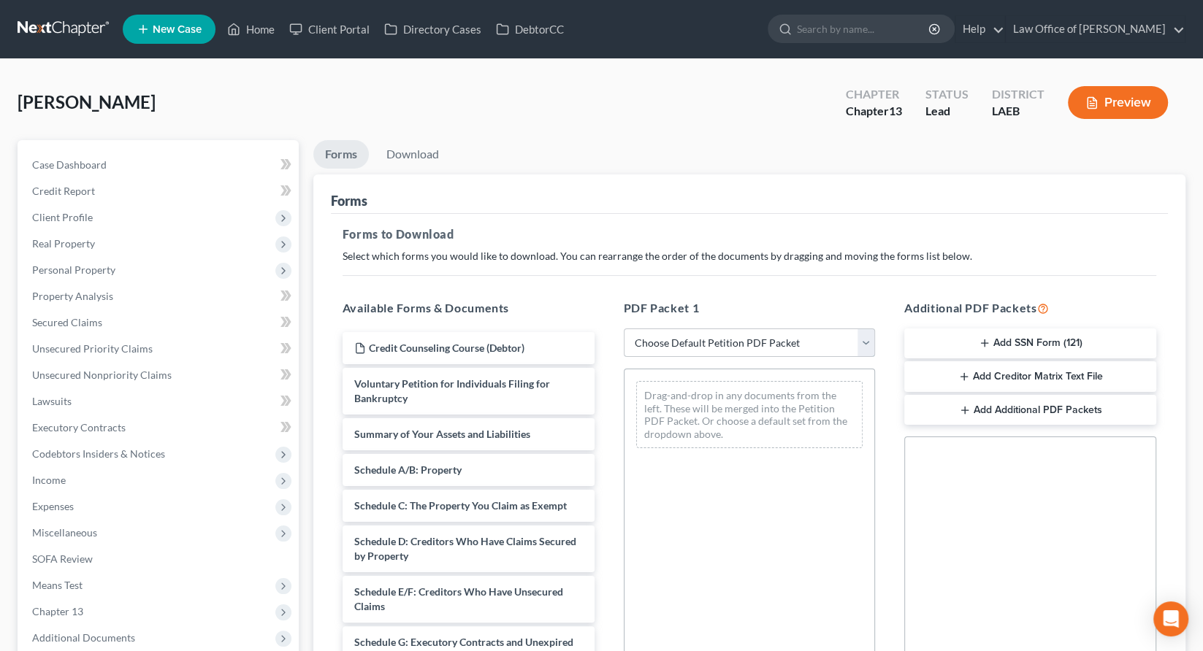
click at [669, 329] on select "Choose Default Petition PDF Packet Complete Bankruptcy Petition (all forms and …" at bounding box center [750, 343] width 252 height 29
select select "0"
click at [624, 329] on select "Choose Default Petition PDF Packet Complete Bankruptcy Petition (all forms and …" at bounding box center [750, 343] width 252 height 29
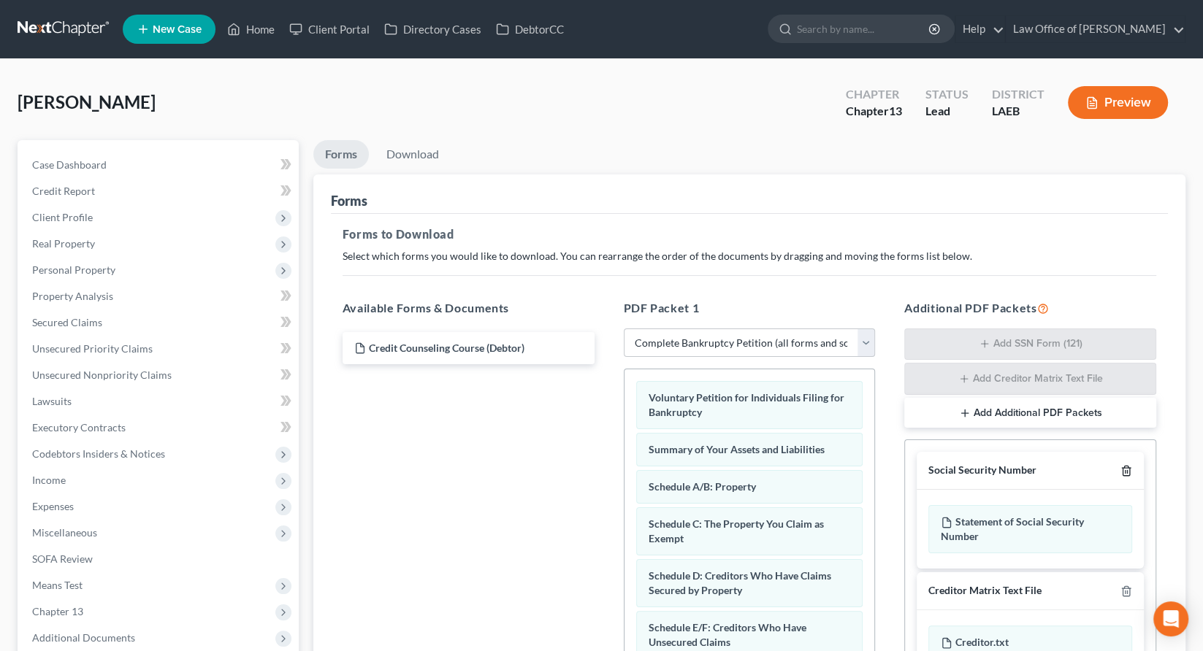
click at [1129, 467] on icon "button" at bounding box center [1125, 471] width 7 height 9
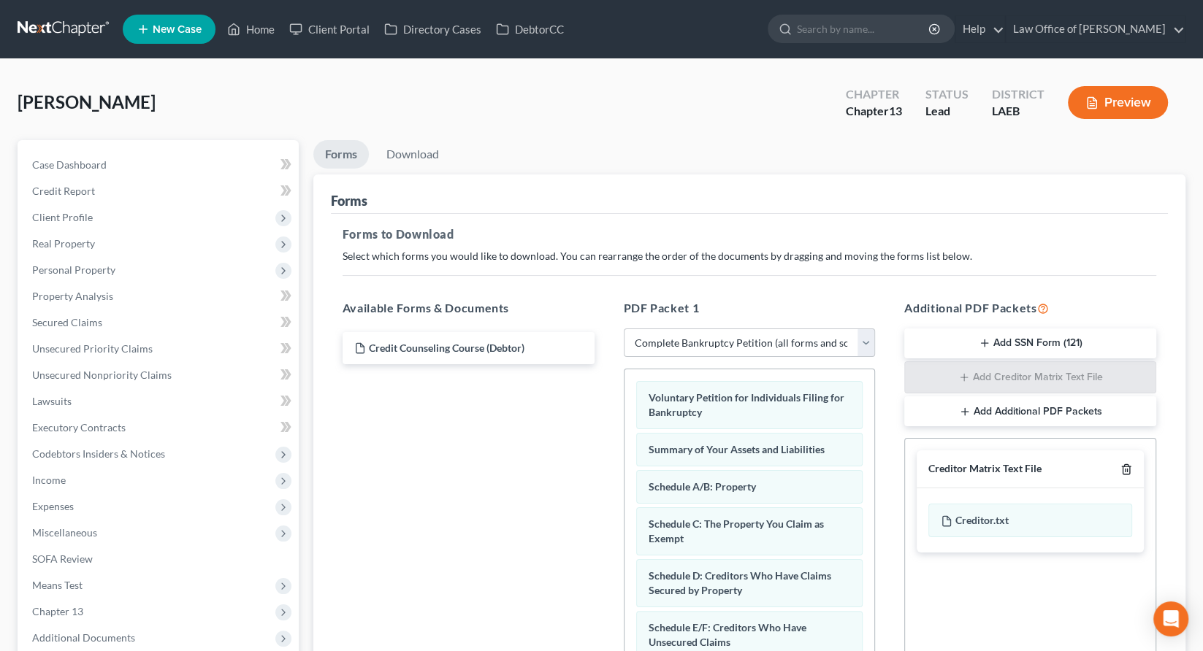
click at [1129, 465] on icon "button" at bounding box center [1125, 469] width 7 height 9
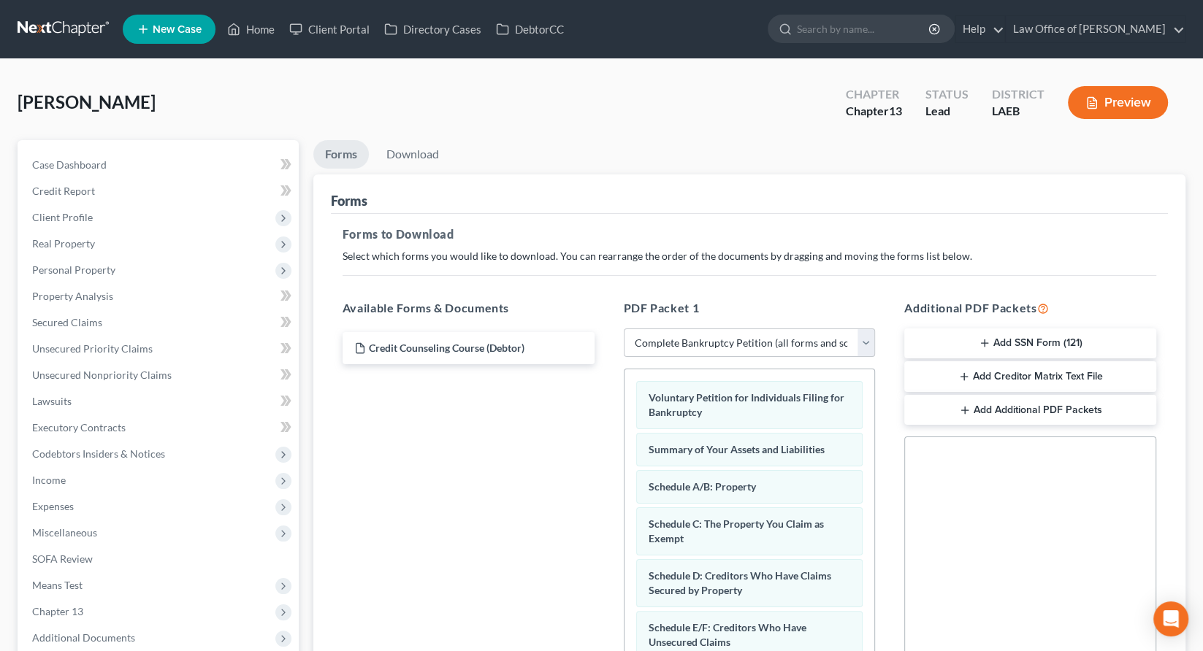
scroll to position [132, 0]
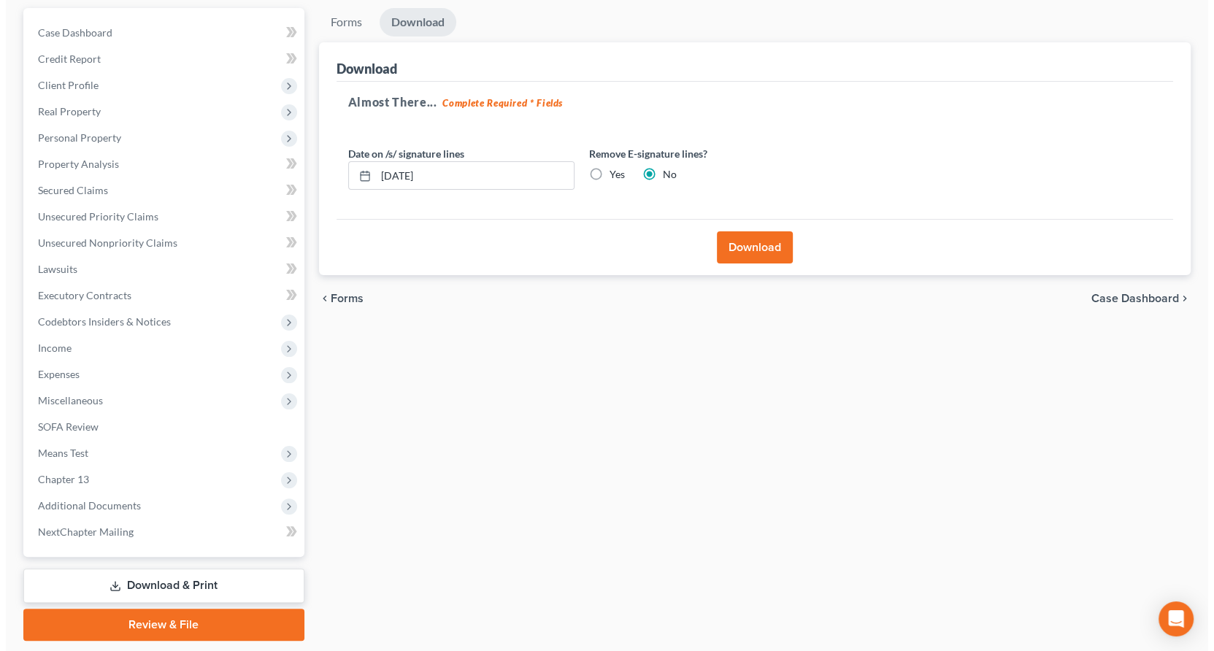
scroll to position [0, 0]
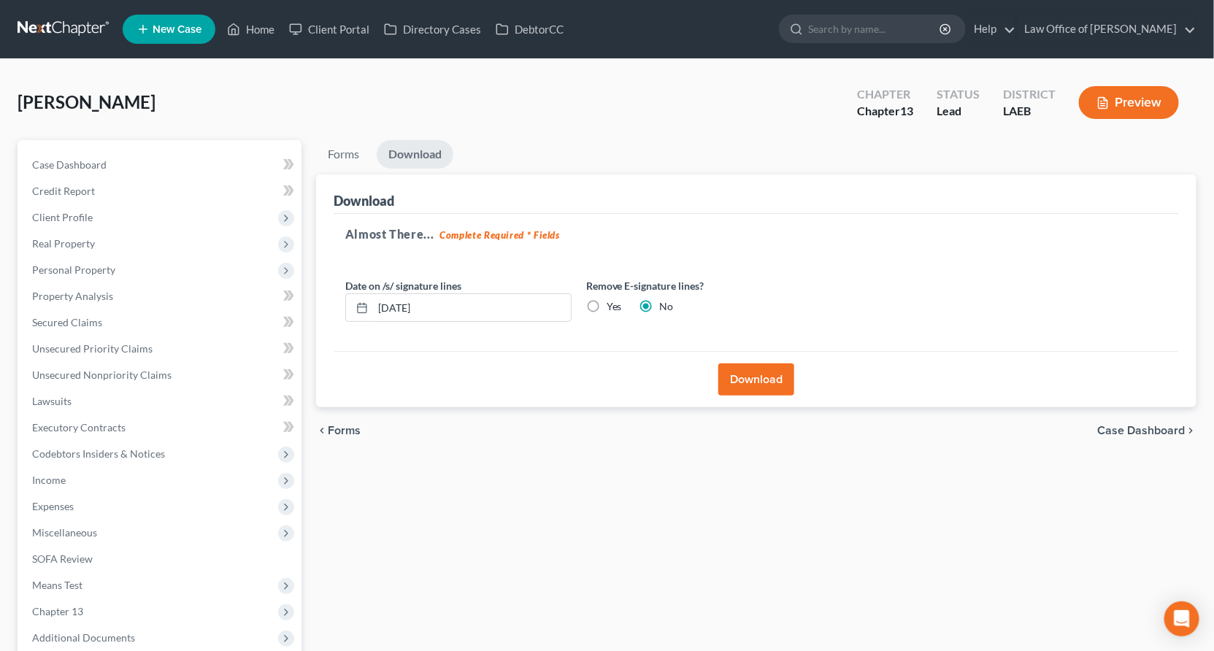
click at [744, 364] on button "Download" at bounding box center [756, 380] width 76 height 32
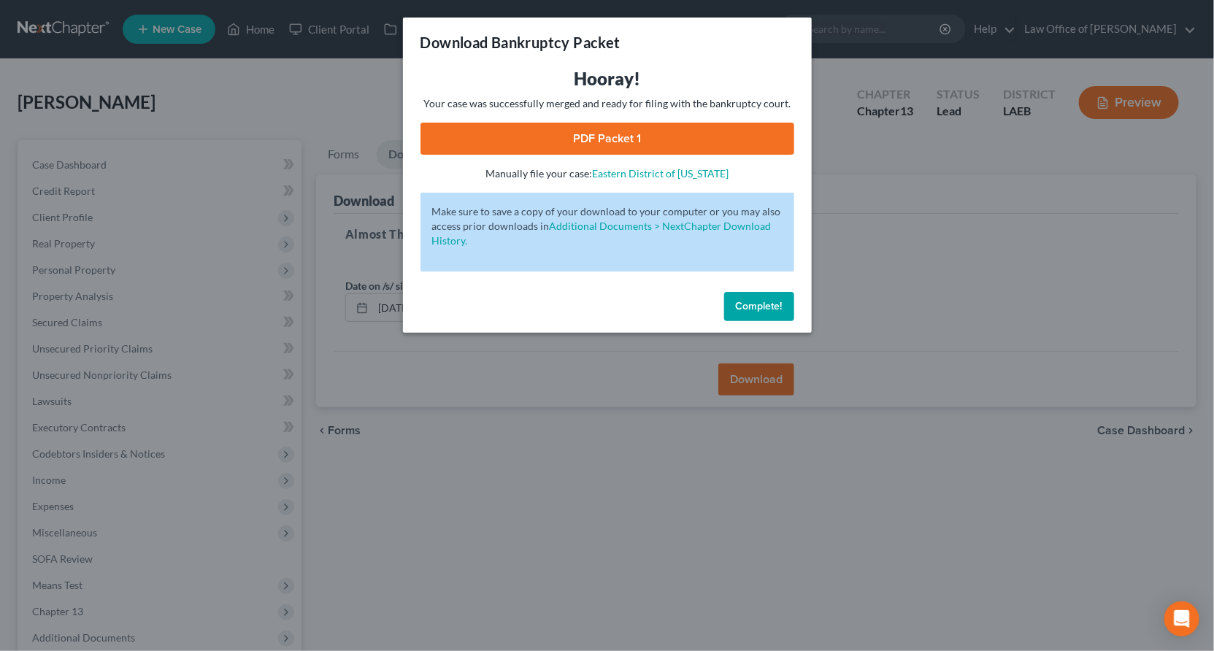
click at [653, 123] on link "PDF Packet 1" at bounding box center [608, 139] width 374 height 32
click at [365, 88] on div "Download Bankruptcy Packet Hooray! Your case was successfully merged and ready …" at bounding box center [607, 325] width 1214 height 651
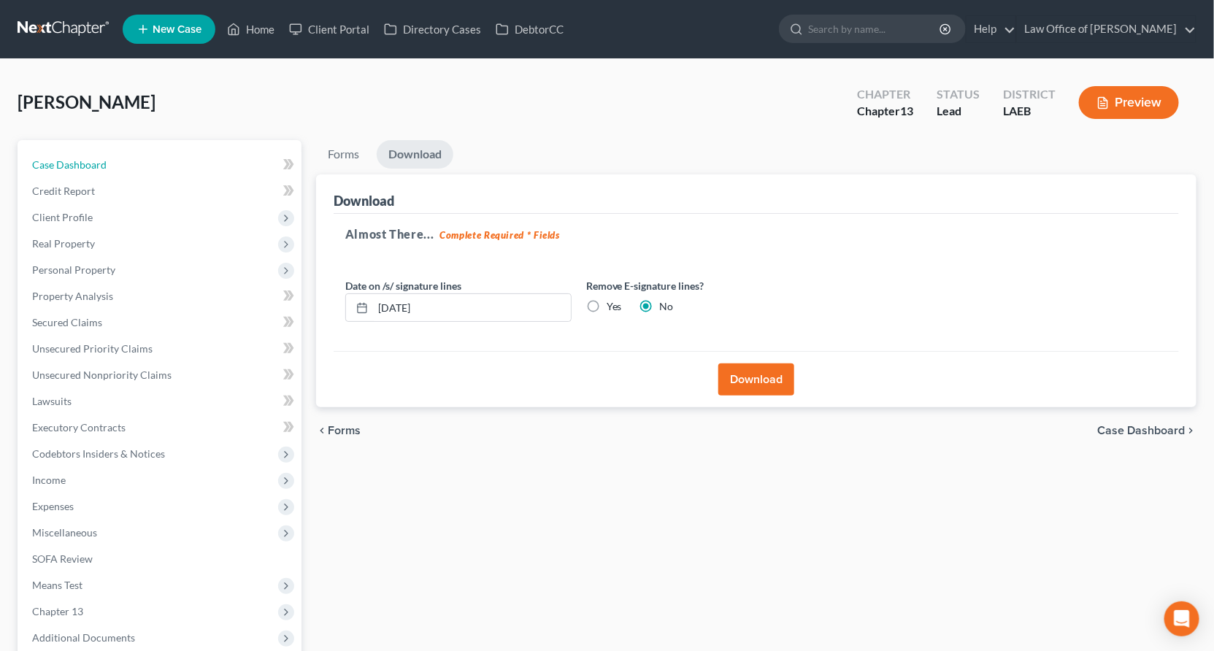
click at [65, 152] on link "Case Dashboard" at bounding box center [160, 165] width 281 height 26
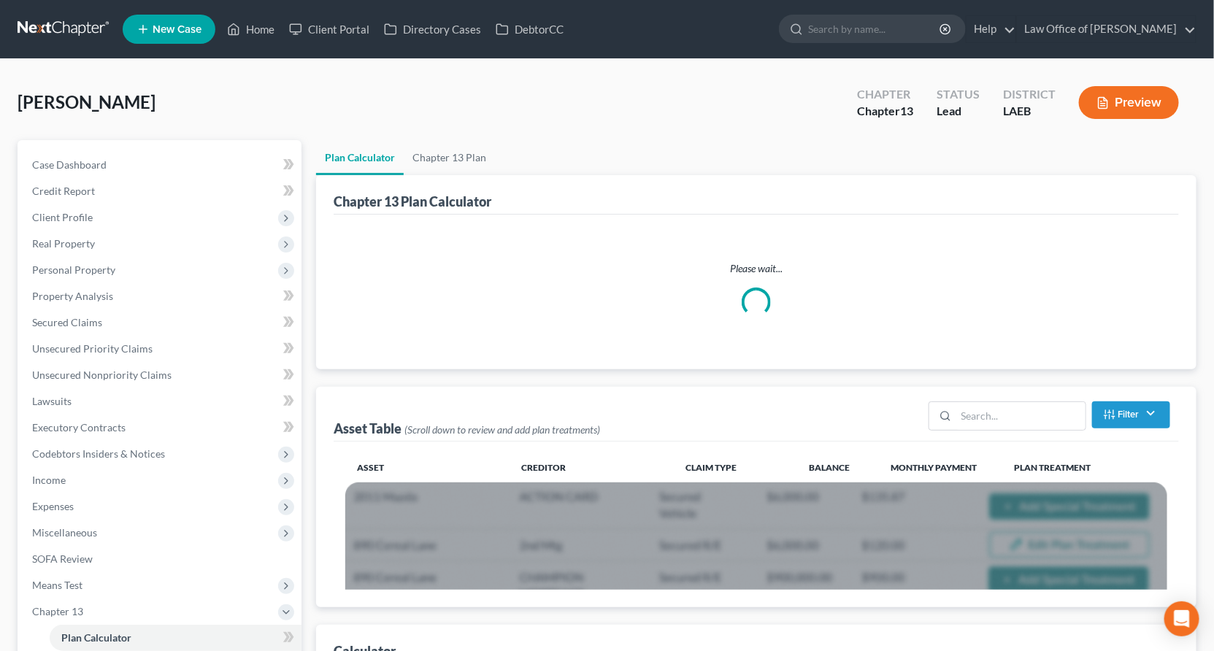
select select "59"
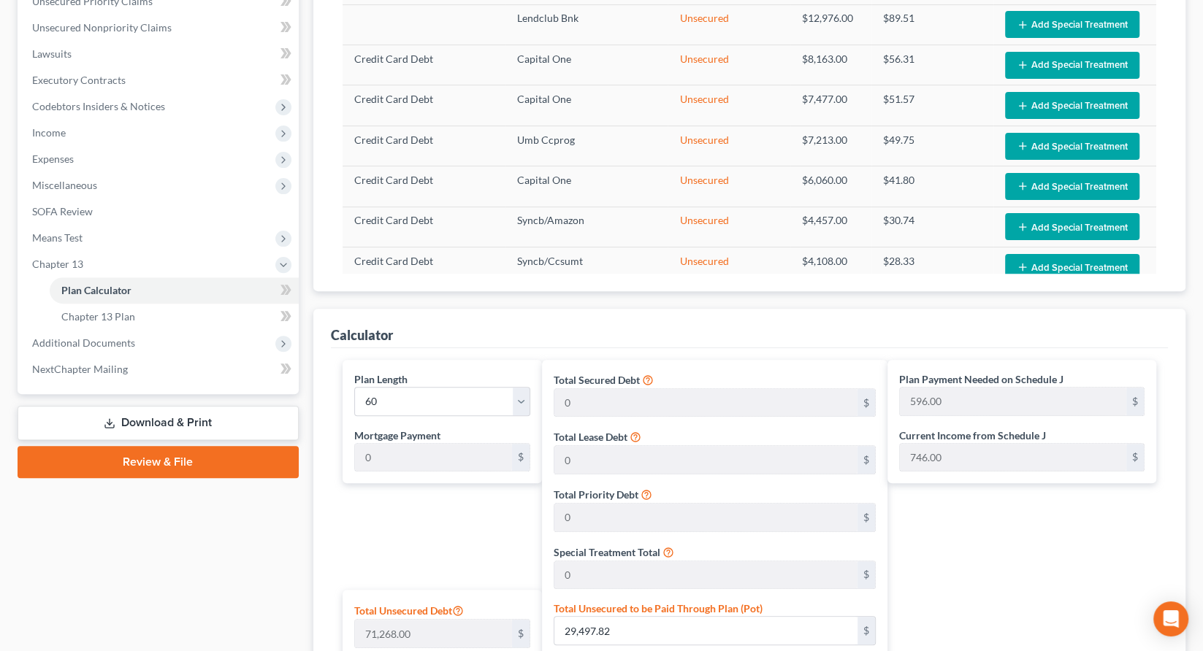
scroll to position [348, 0]
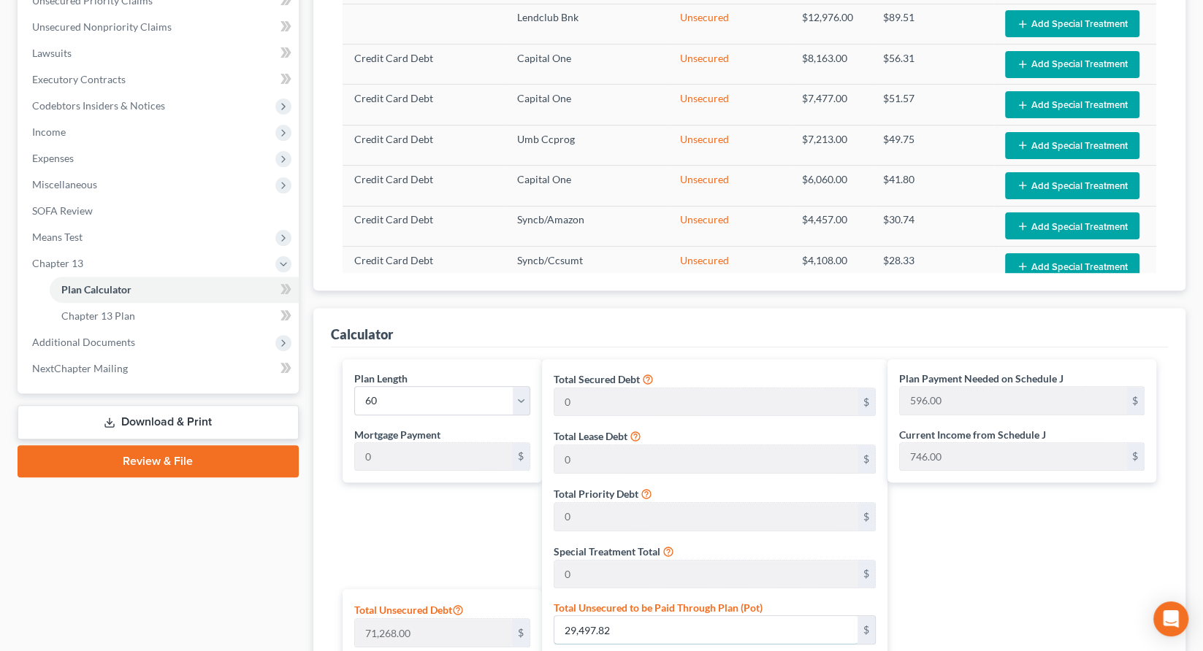
click at [643, 616] on input "29,497.82" at bounding box center [705, 630] width 303 height 28
paste input "33,720"
type input "47.3143626873211"
type input "33,720"
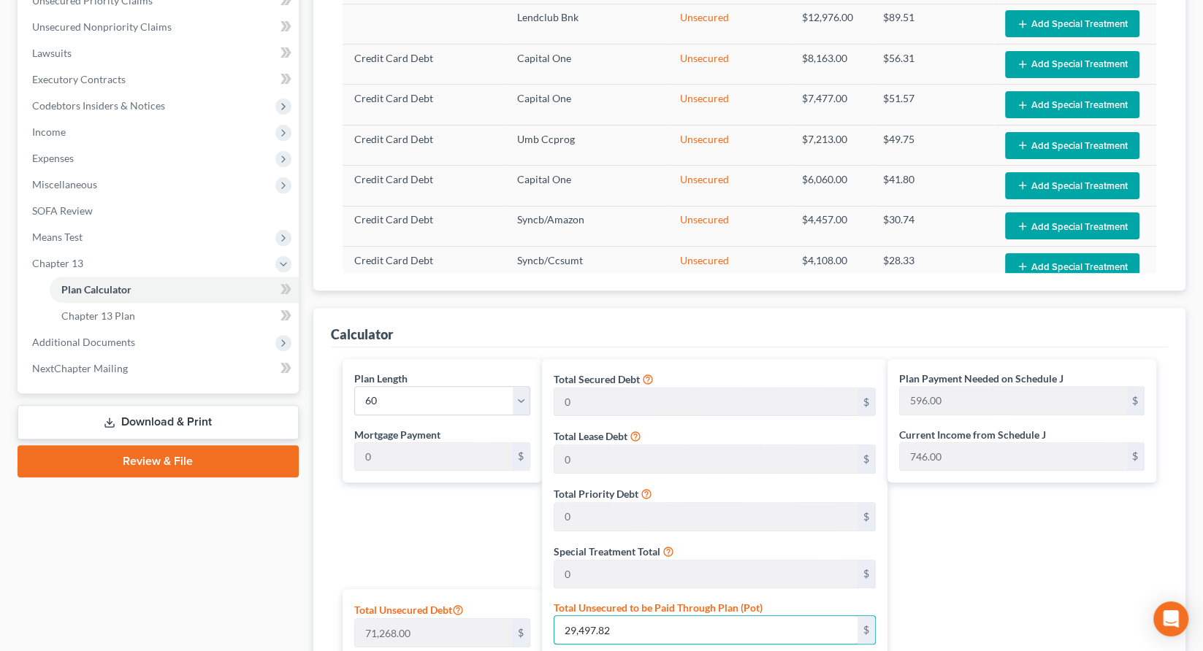
type input "36,720.00"
type input "3,672.00"
type input "40,392.00"
type input "673.00"
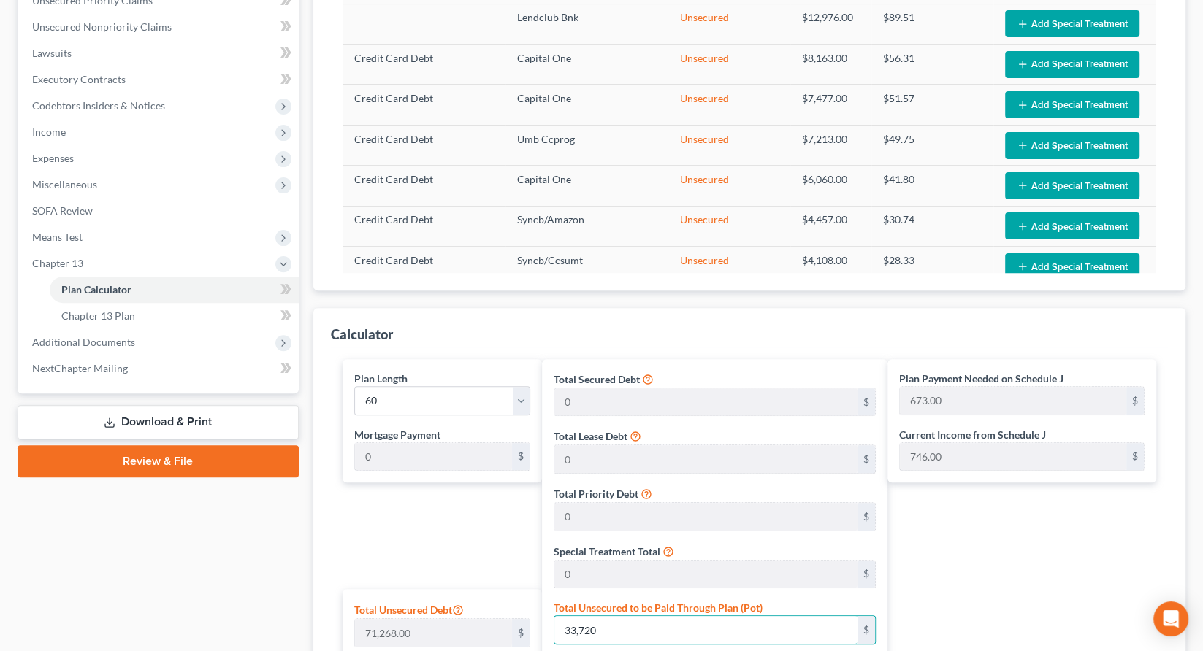
type input "33,720"
click at [972, 442] on div "Plan Payment Needed on Schedule J 673.00 $ Current Income from Schedule J 746.0…" at bounding box center [1025, 655] width 276 height 593
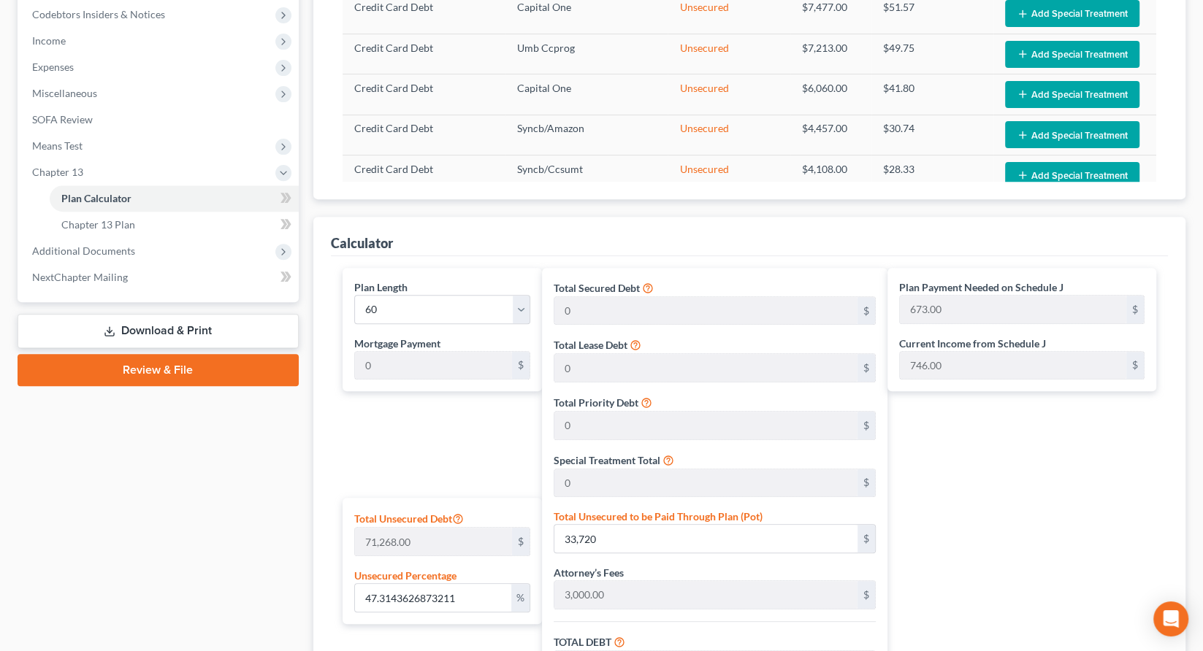
scroll to position [444, 0]
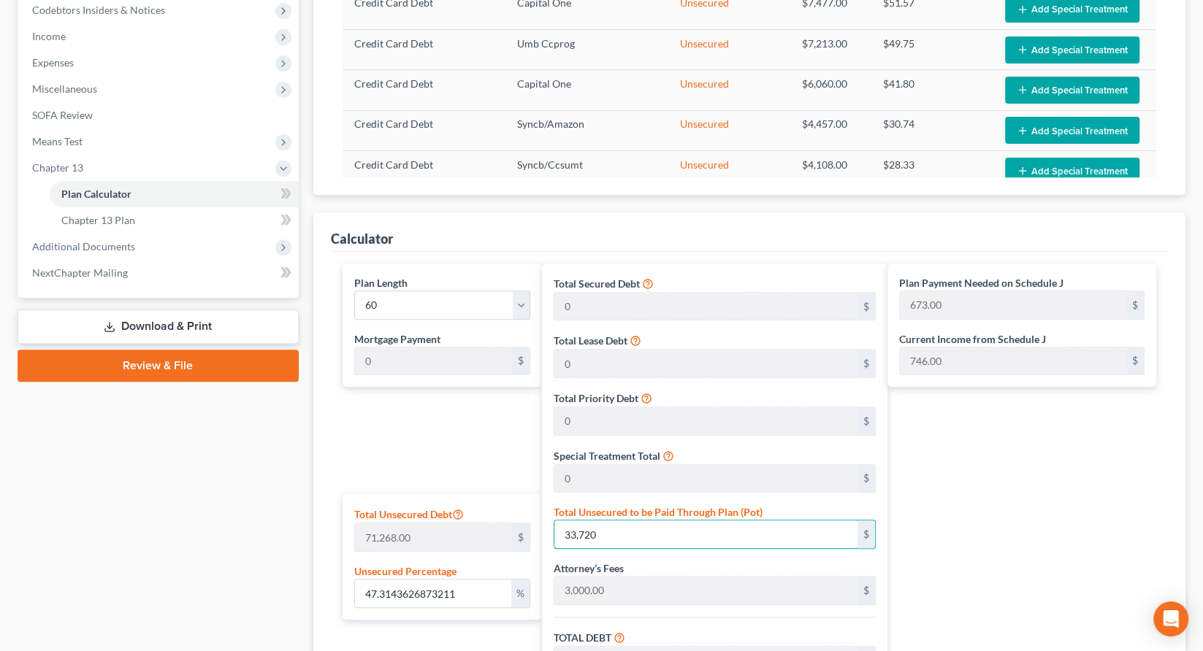
click at [609, 521] on input "33,720" at bounding box center [705, 535] width 303 height 28
type input "0.004209462872537464"
type input "3"
type input "3,003.00"
type input "300.30"
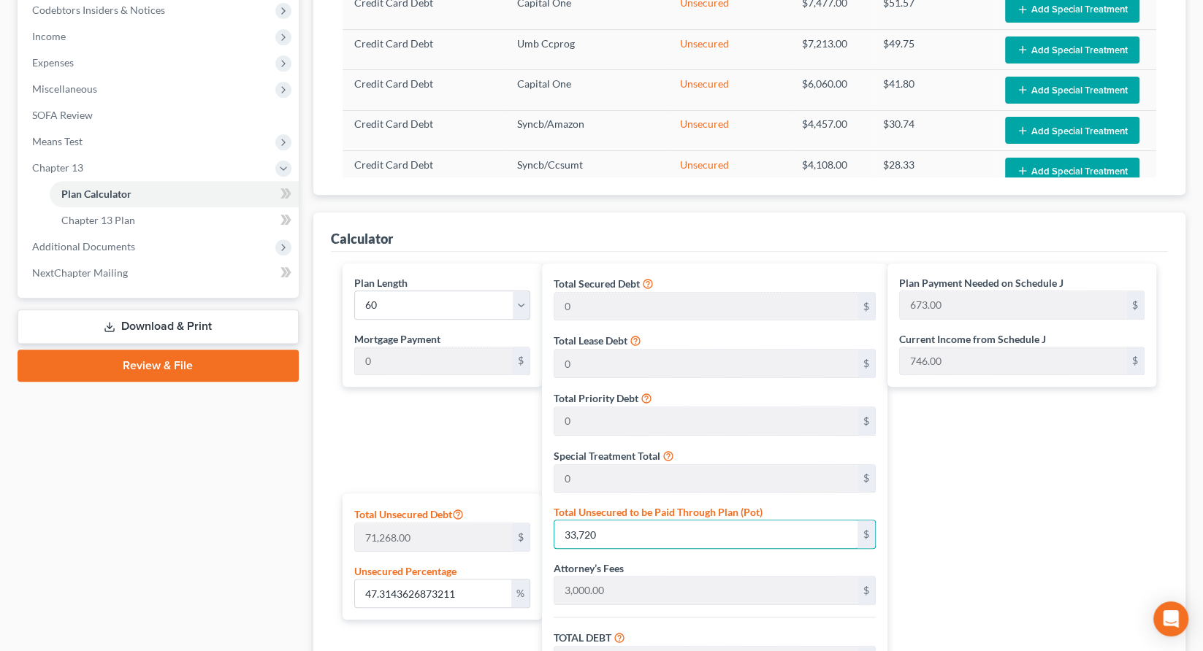
type input "3,303.30"
type input "55.00"
type input "0.05051355447044957"
type input "36"
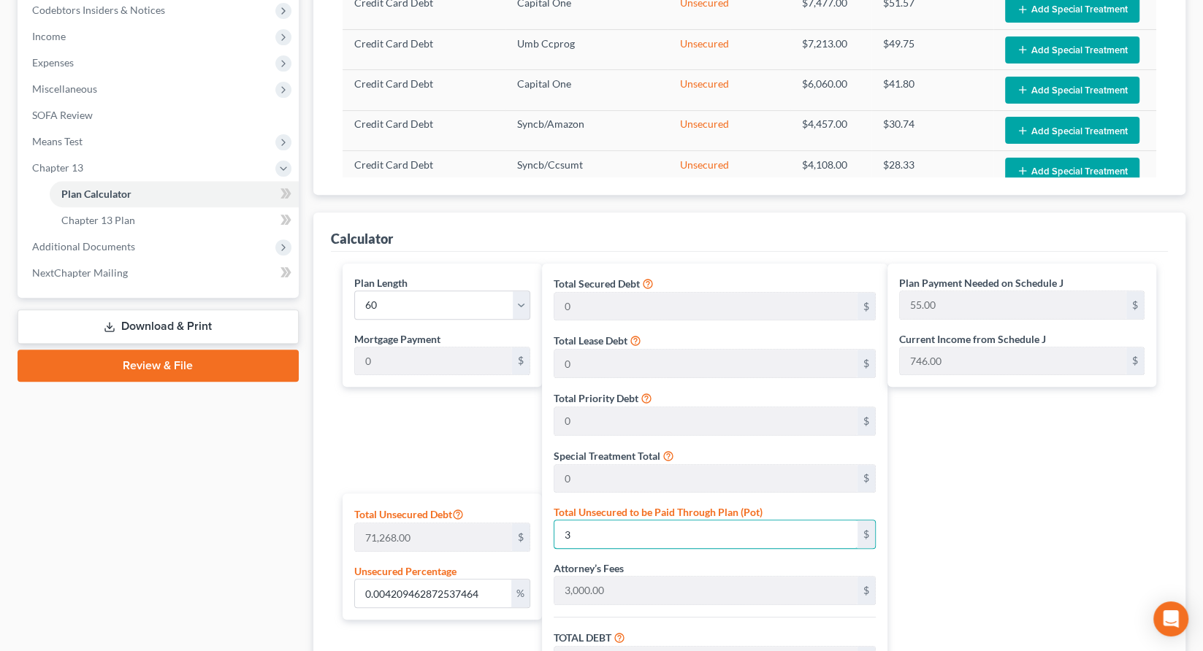
type input "3,036.00"
type input "303.60"
type input "3,339.60"
type input "56.00"
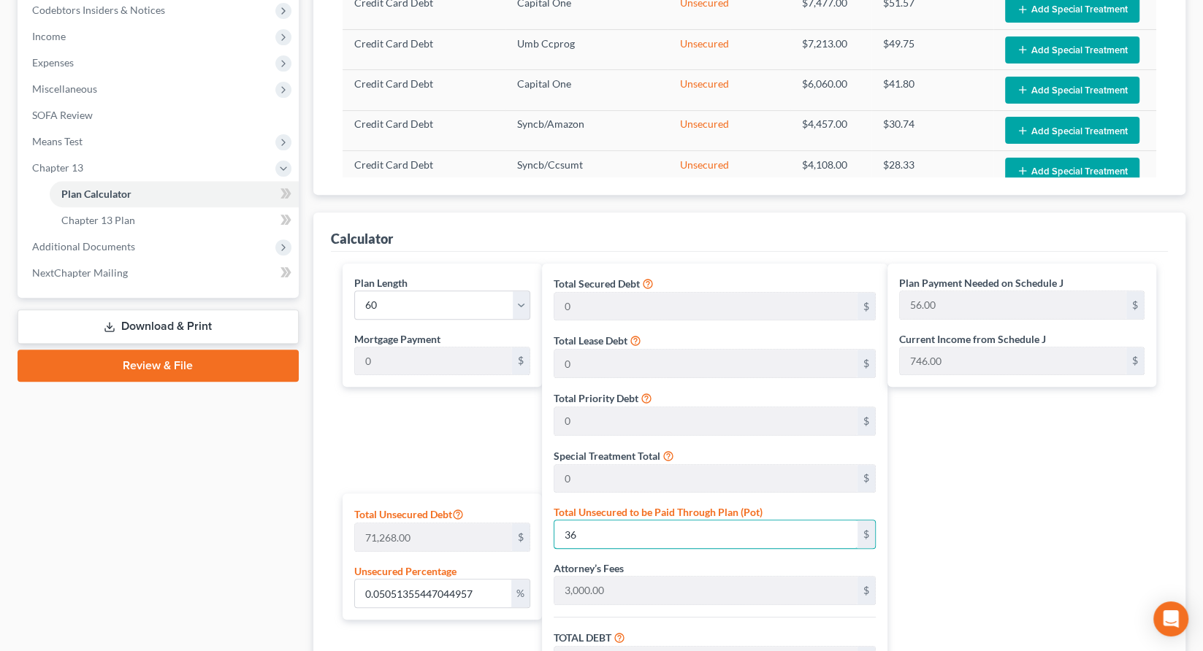
type input "0.5051355447044957"
type input "360"
type input "3,360.00"
type input "336.00"
type input "3,696.00"
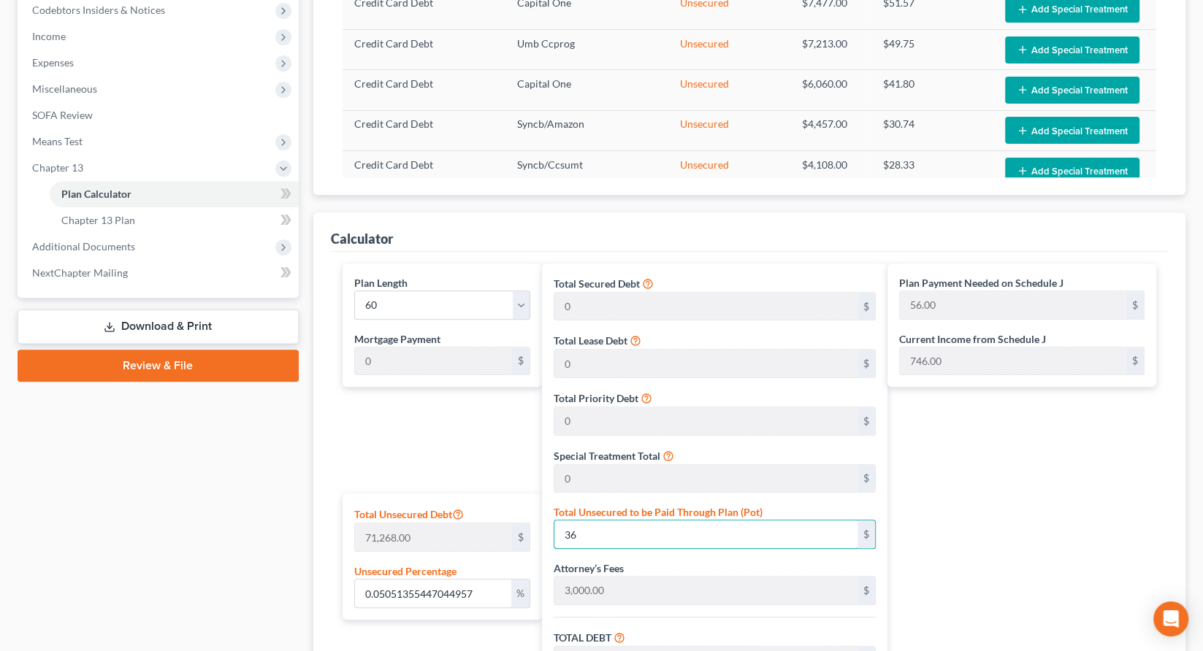
type input "62.00"
type input "5.051355447044957"
type input "3600"
type input "6,600.00"
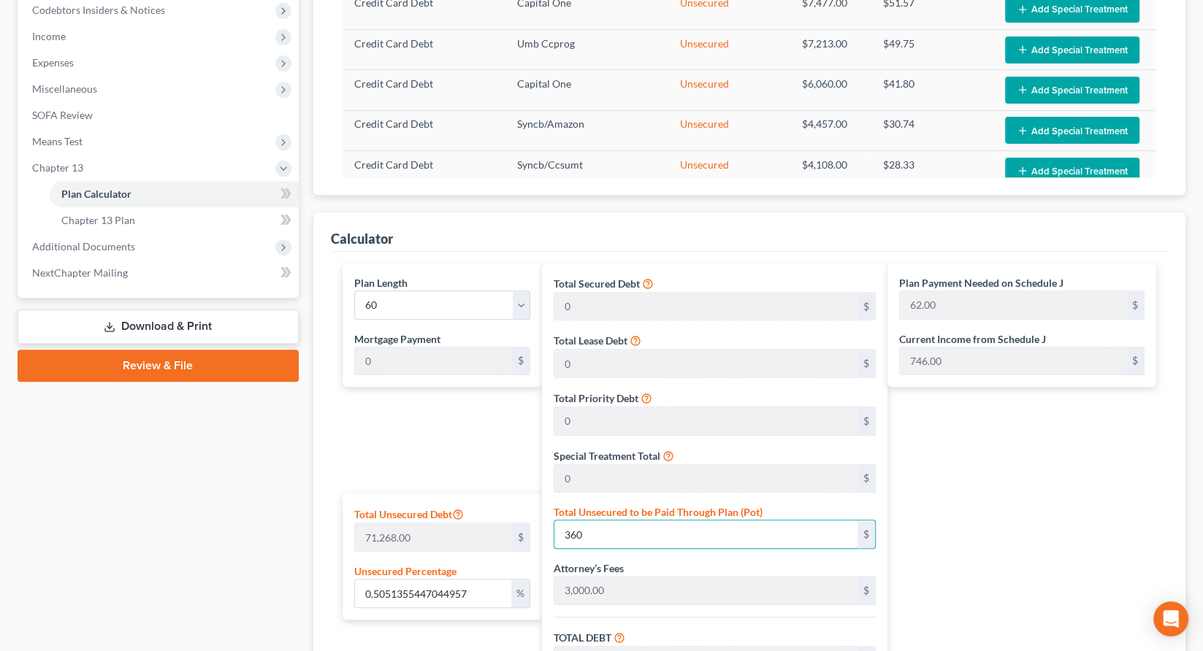
type input "660.00"
type input "7,260.00"
type input "121.00"
type input "3,600"
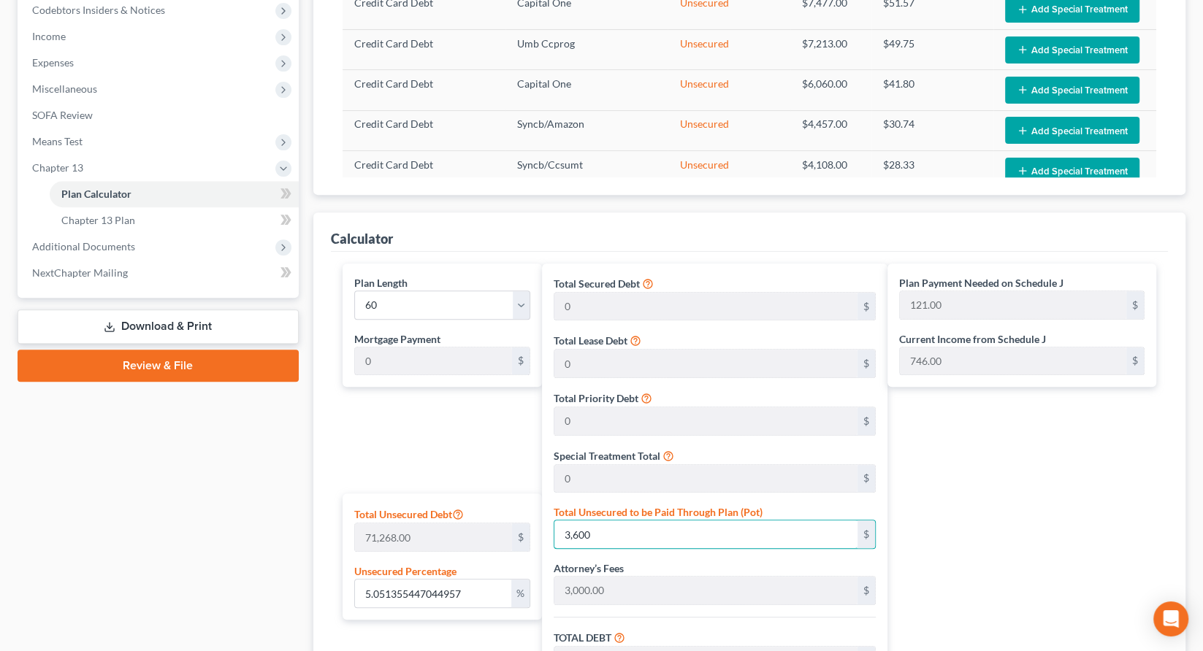
type input "50.51355447044957"
type input "3,6000"
type input "39,000.00"
type input "3,900.00"
type input "42,900.00"
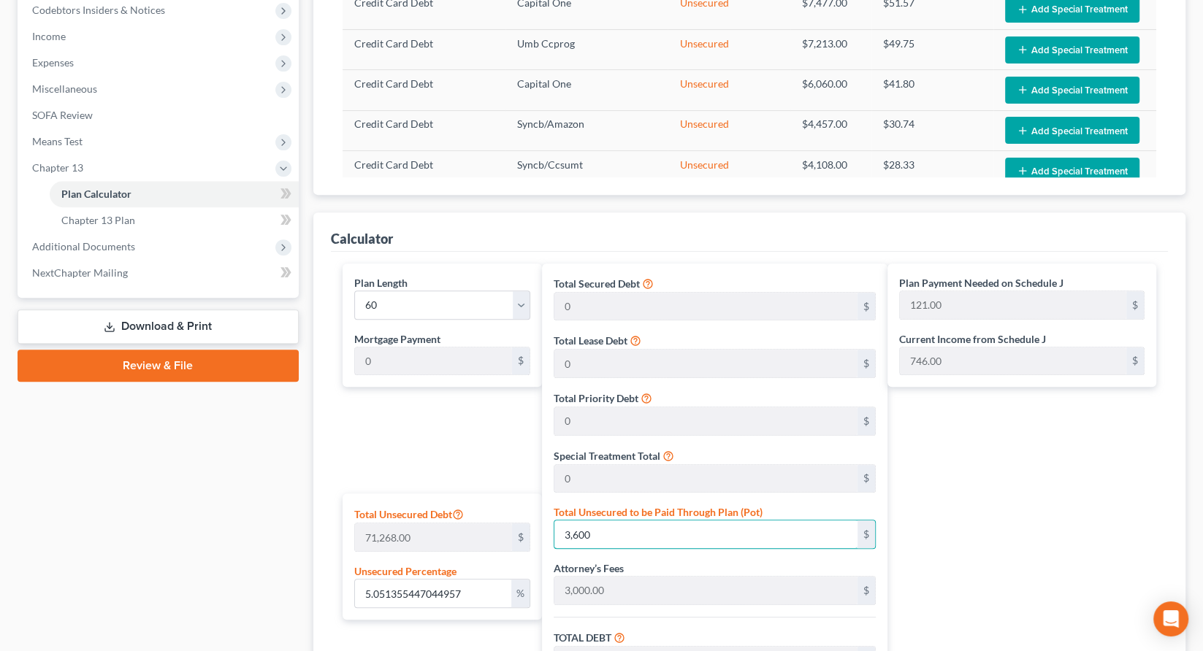
type input "715.00"
type input "36,000"
click at [921, 300] on div "Plan Payment Needed on Schedule J 715.00 $ Current Income from Schedule J 746.0…" at bounding box center [1025, 560] width 276 height 593
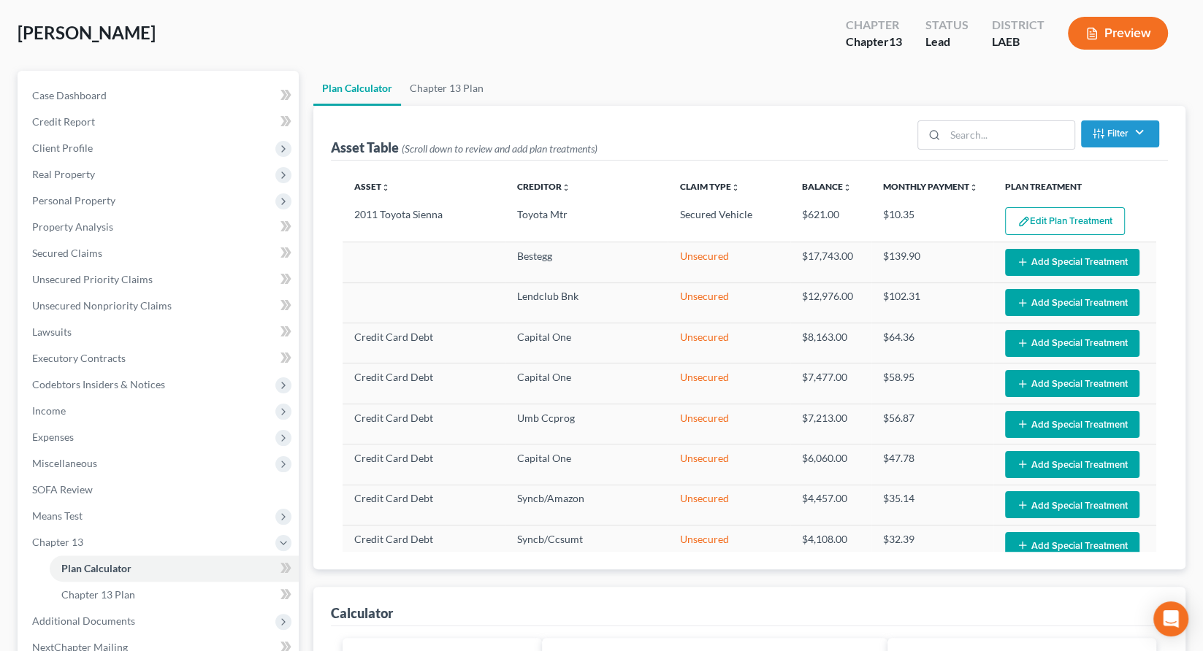
scroll to position [80, 0]
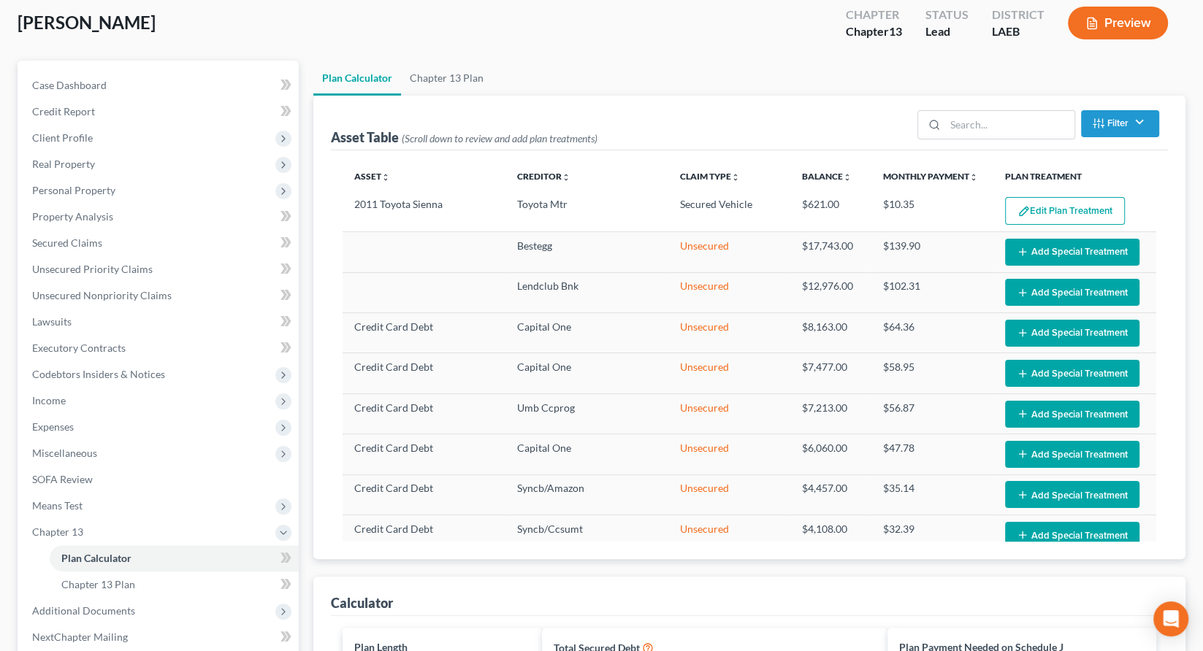
click at [1032, 197] on button "Edit Plan Treatment" at bounding box center [1065, 211] width 120 height 28
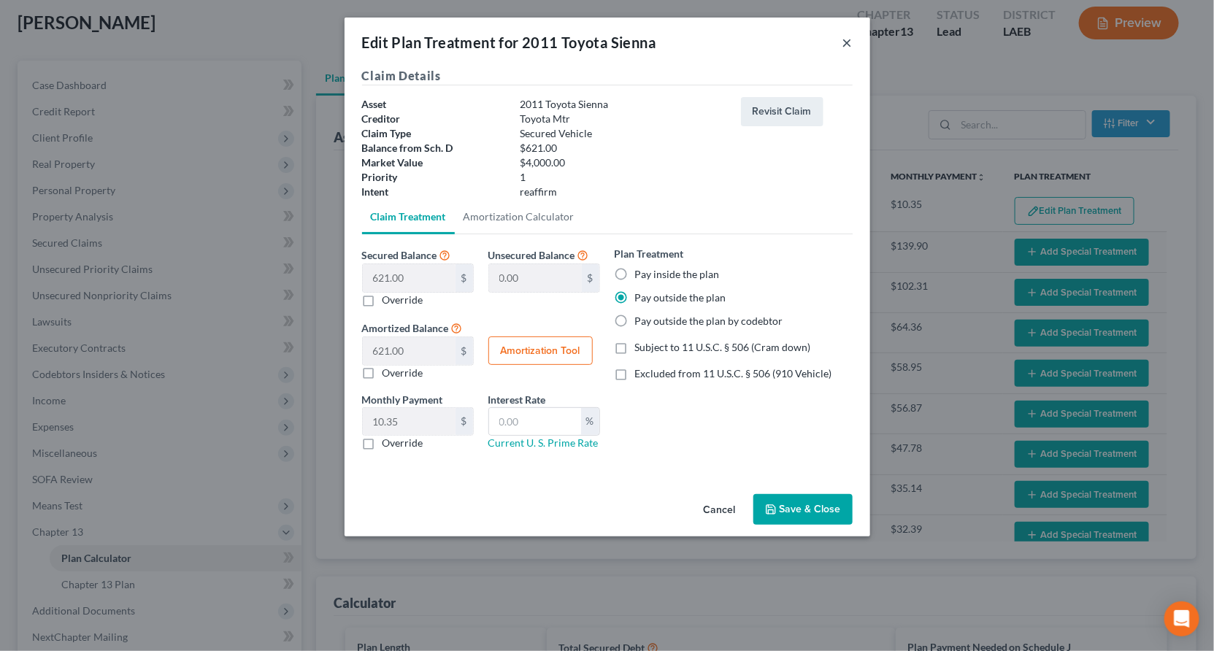
click at [843, 34] on button "×" at bounding box center [848, 43] width 10 height 18
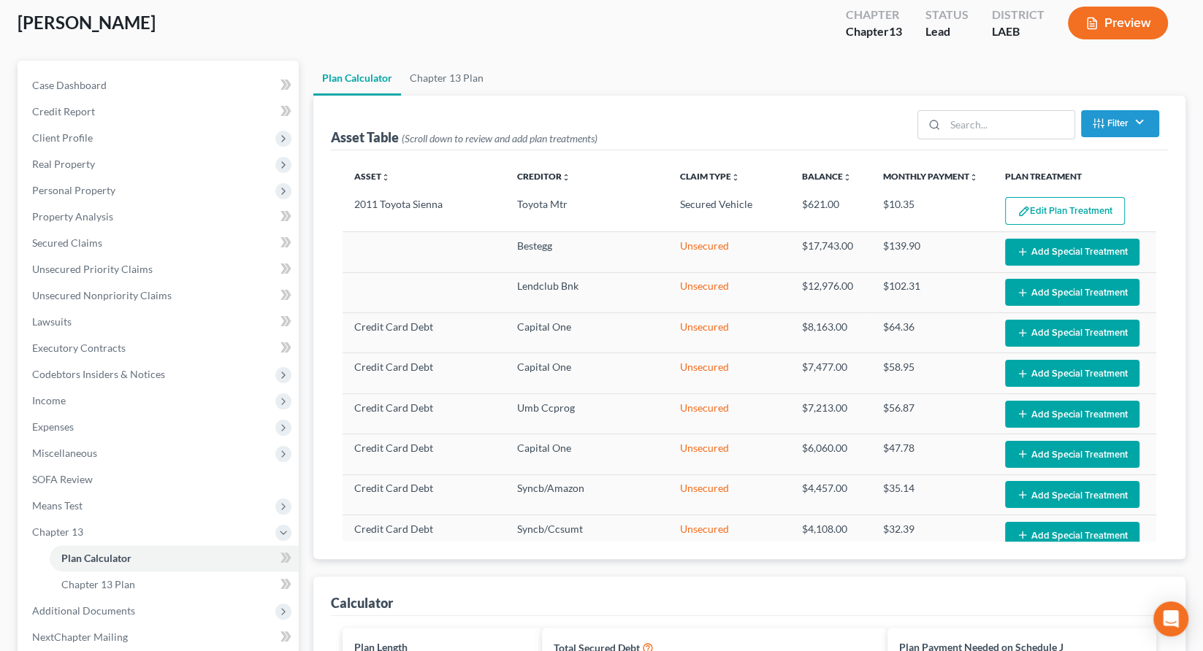
click at [1027, 197] on button "Edit Plan Treatment" at bounding box center [1065, 211] width 120 height 28
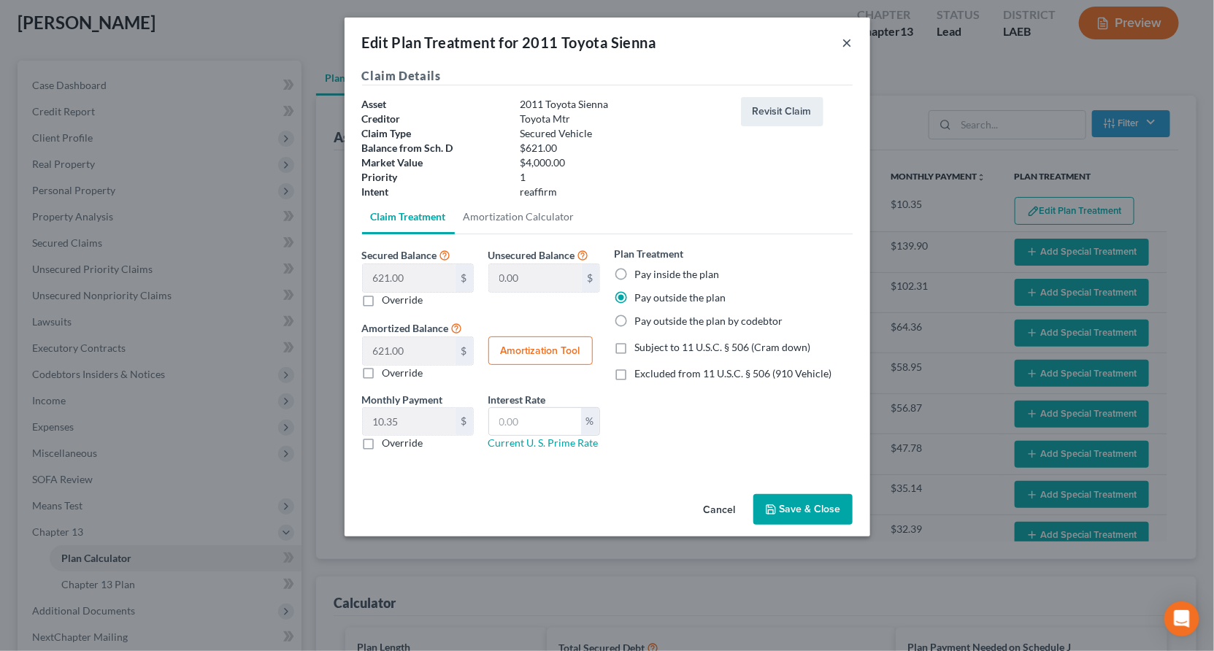
click at [843, 34] on button "×" at bounding box center [848, 43] width 10 height 18
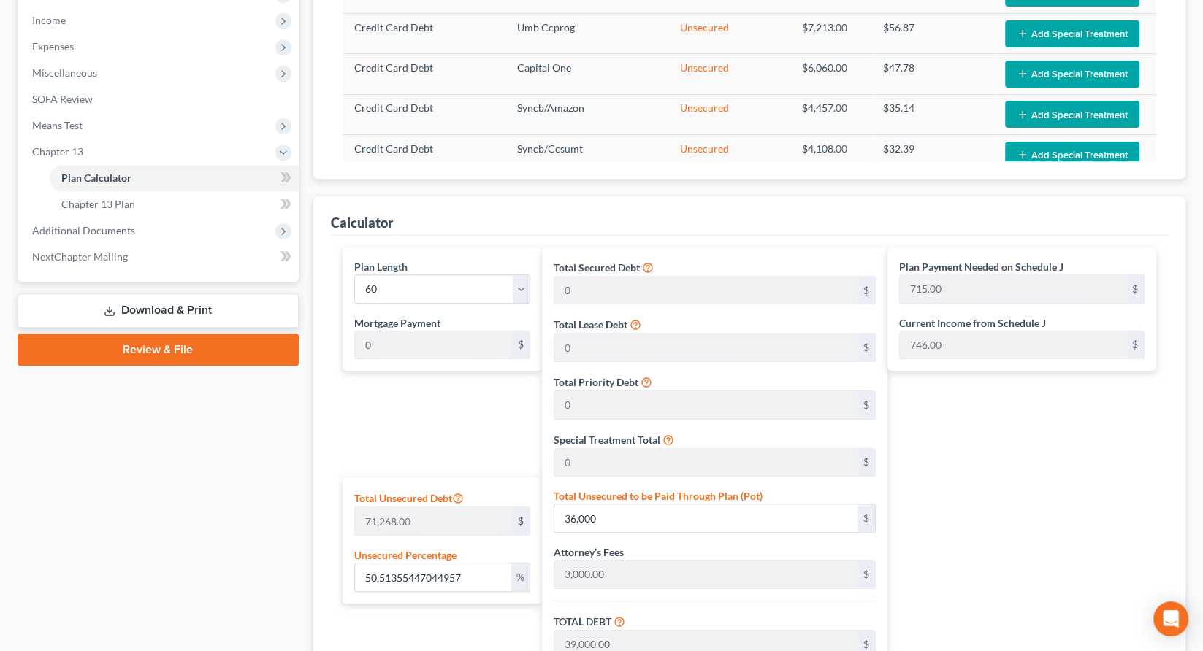
scroll to position [461, 0]
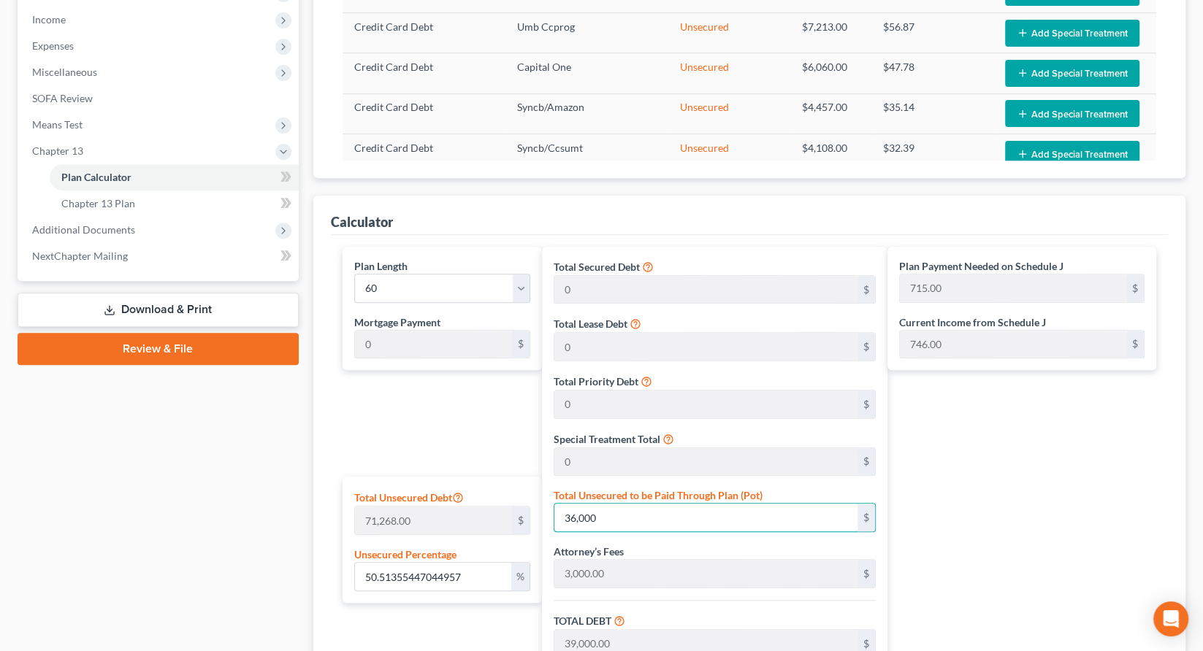
click at [607, 504] on input "36,000" at bounding box center [705, 518] width 303 height 28
paste input "56,58"
type input "79.39046977605658"
type input "56,580"
type input "59,580.00"
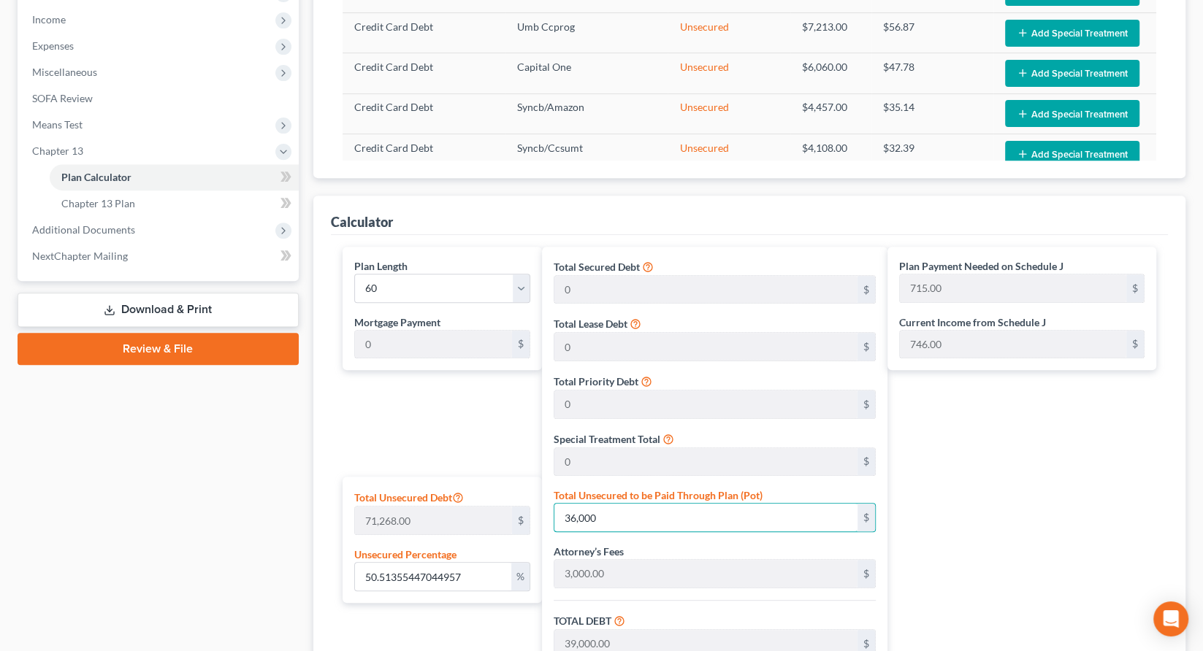
type input "5,958.00"
type input "65,538.00"
type input "1,092.00"
click at [626, 504] on input "56,580" at bounding box center [705, 518] width 303 height 28
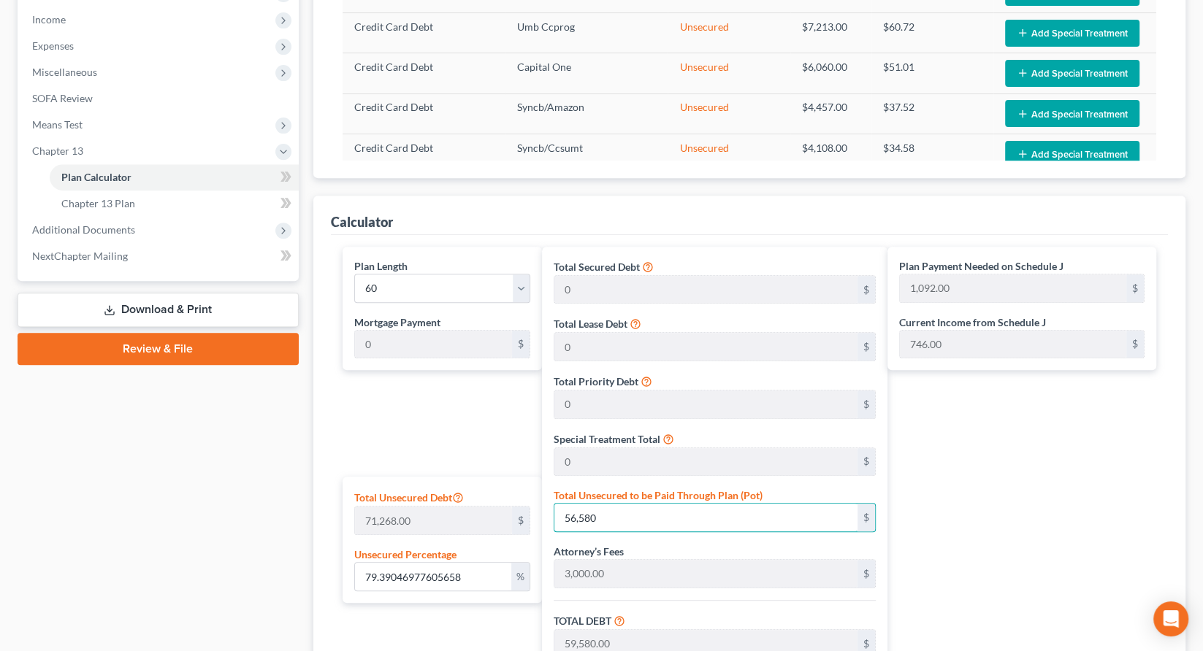
click at [626, 504] on input "56,580" at bounding box center [705, 518] width 303 height 28
type input "0.007015771454229107"
type input "5"
type input "3,005.00"
type input "300.50"
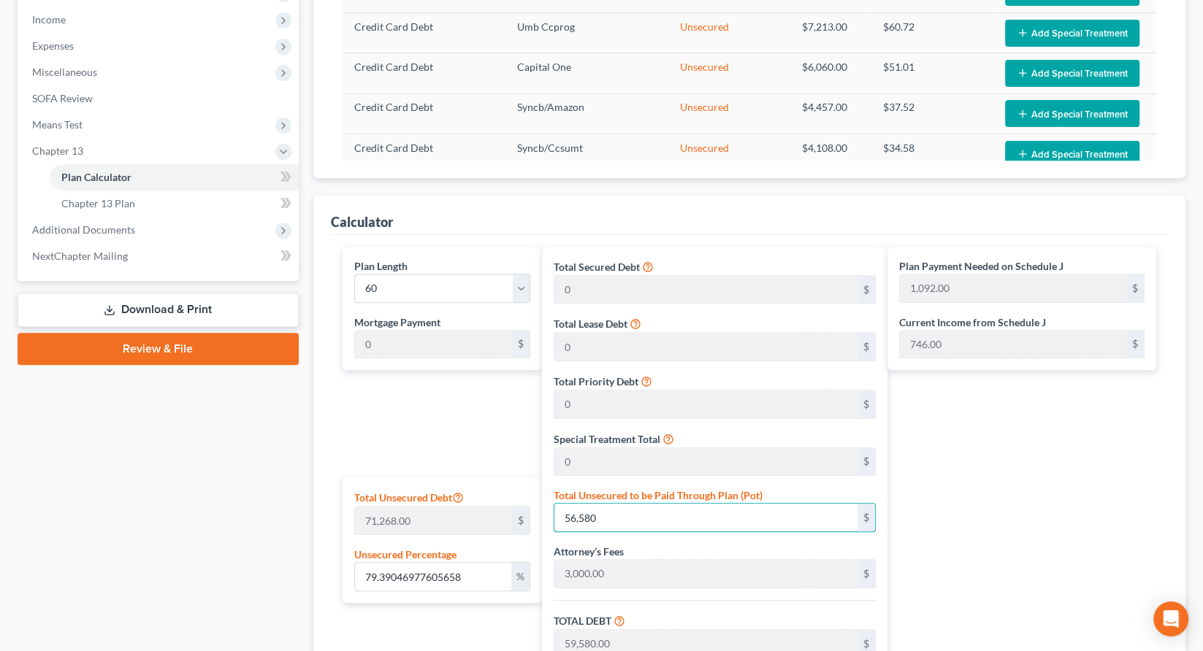
type input "3,305.50"
type input "55.00"
type input "0.08138294886905764"
type input "58"
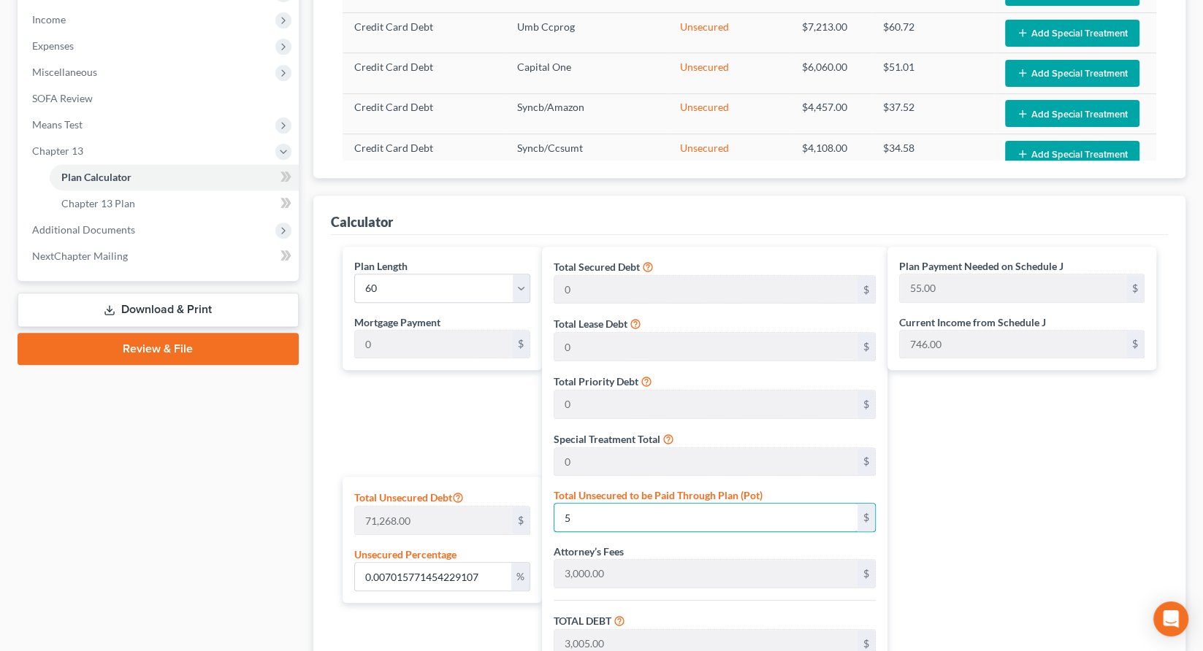
type input "3,058.00"
type input "305.80"
type input "3,363.80"
type input "56.00"
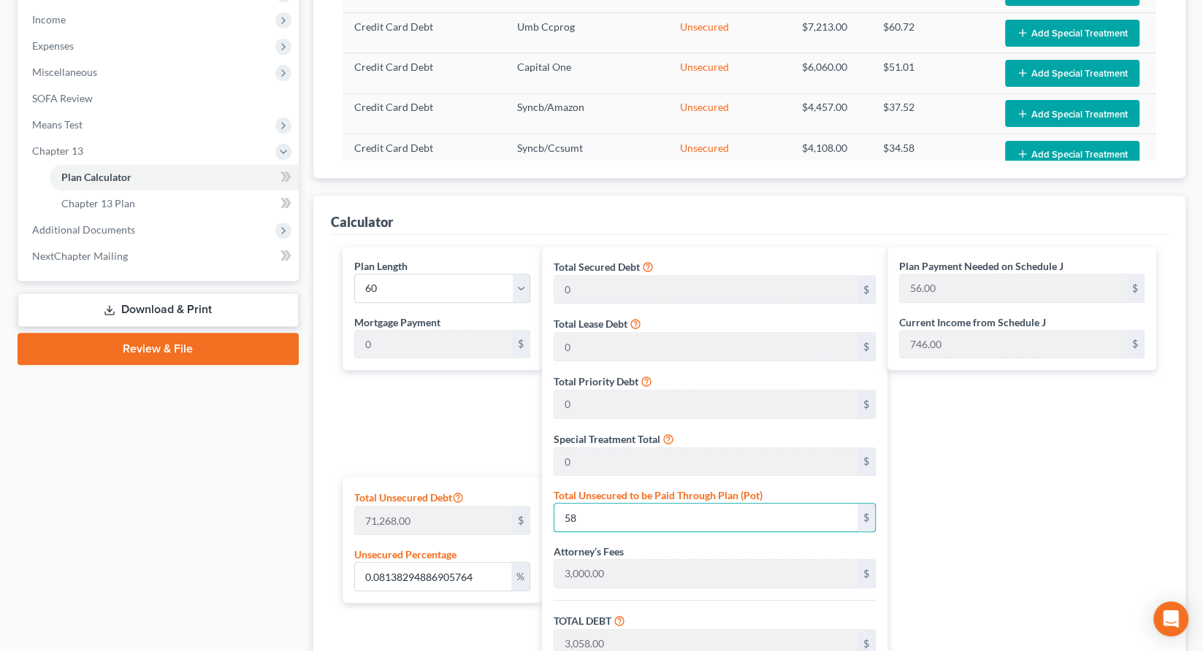
type input "0.8138294886905765"
type input "580"
type input "3,580.00"
type input "358.00"
type input "3,938.00"
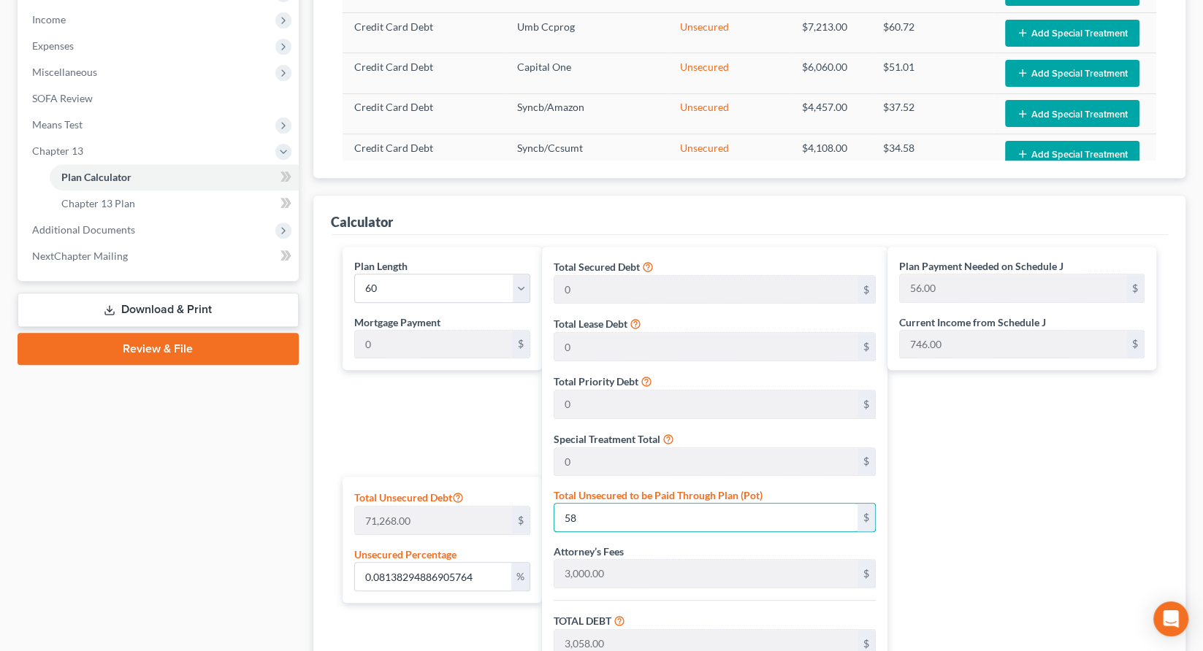
type input "66.00"
type input "8.138294886905765"
type input "5800"
type input "8,800.00"
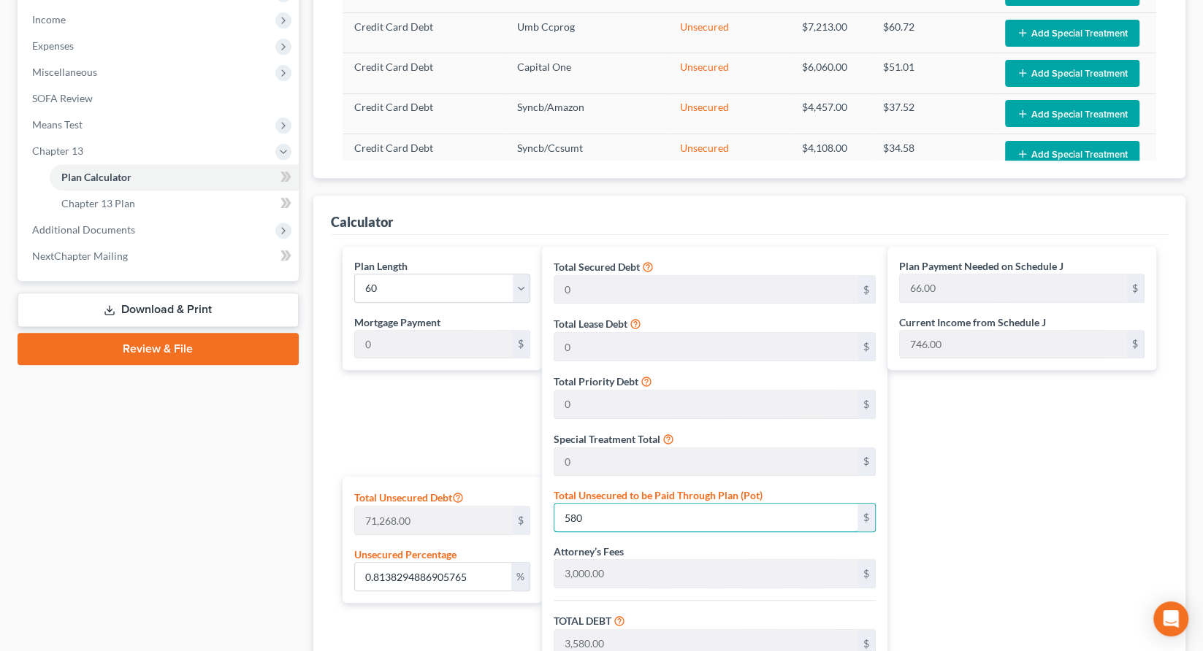
type input "880.00"
type input "9,680.00"
type input "161.00"
type input "5,800"
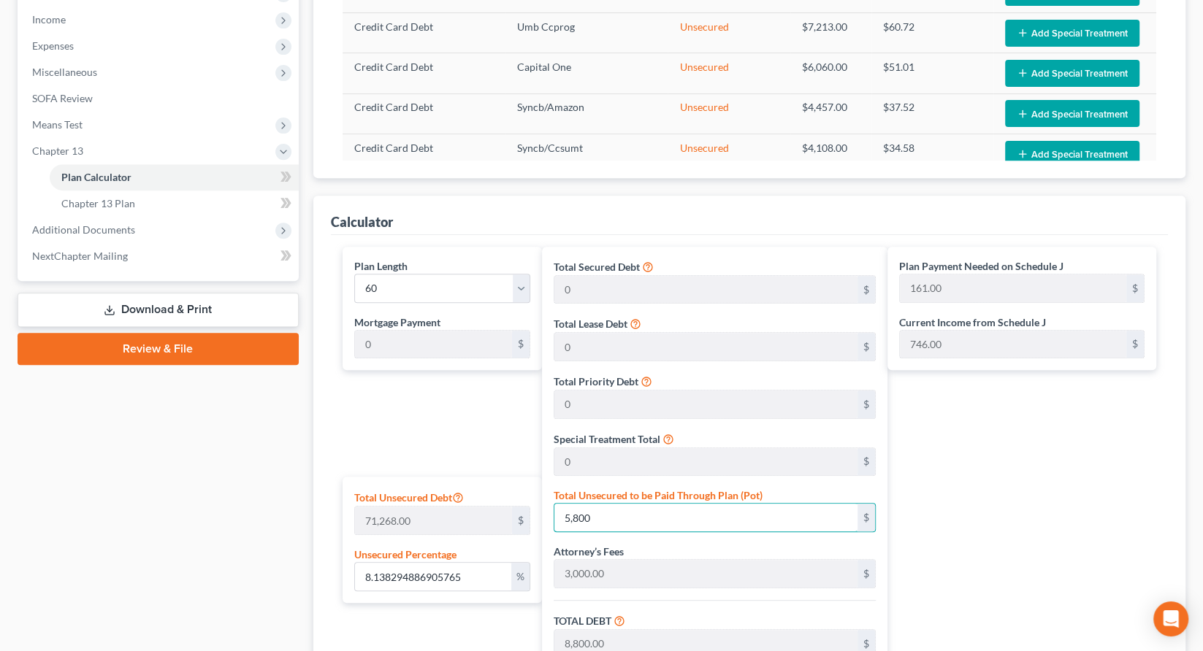
type input "81.38294886905764"
type input "5,8000"
type input "61,000.00"
type input "6,100.00"
type input "67,100.00"
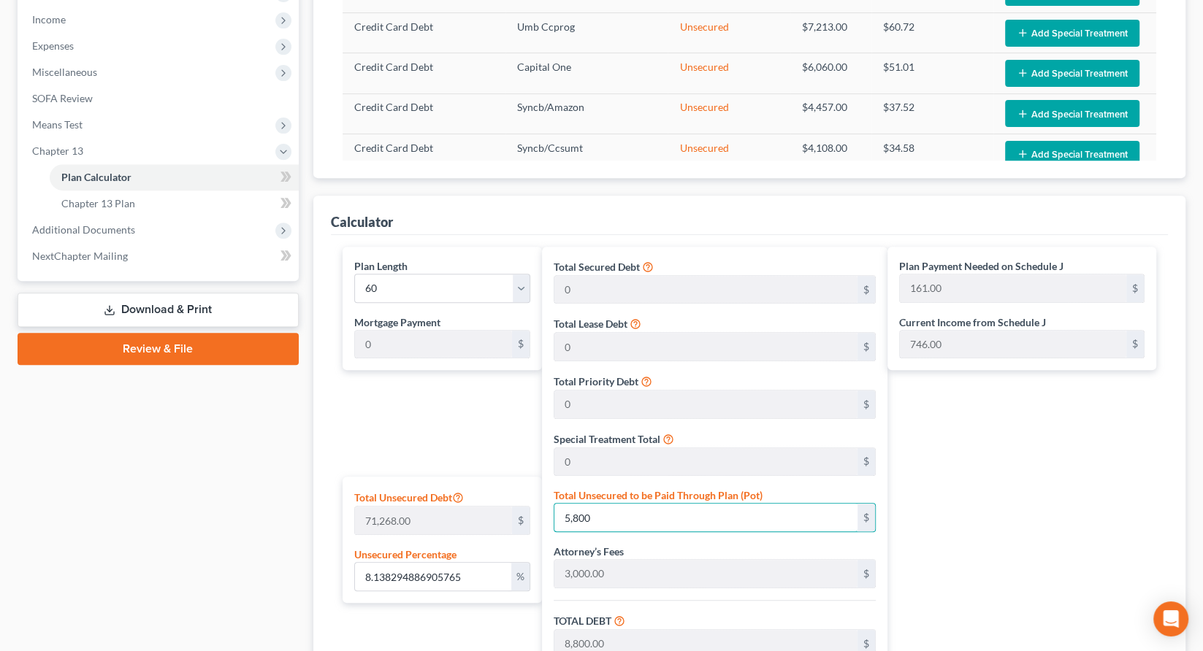
type input "1,118.00"
type input "58,000"
click at [1072, 342] on div "Plan Payment Needed on Schedule J 1,118.00 $ Current Income from Schedule J 746…" at bounding box center [1025, 543] width 276 height 593
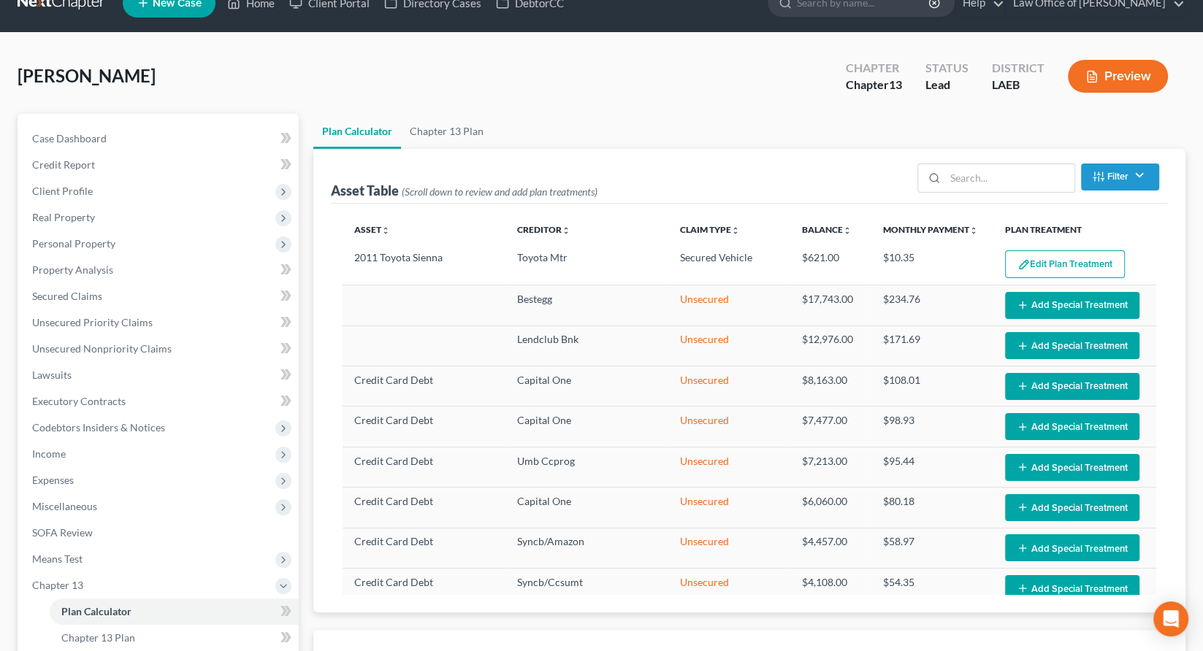
scroll to position [7, 0]
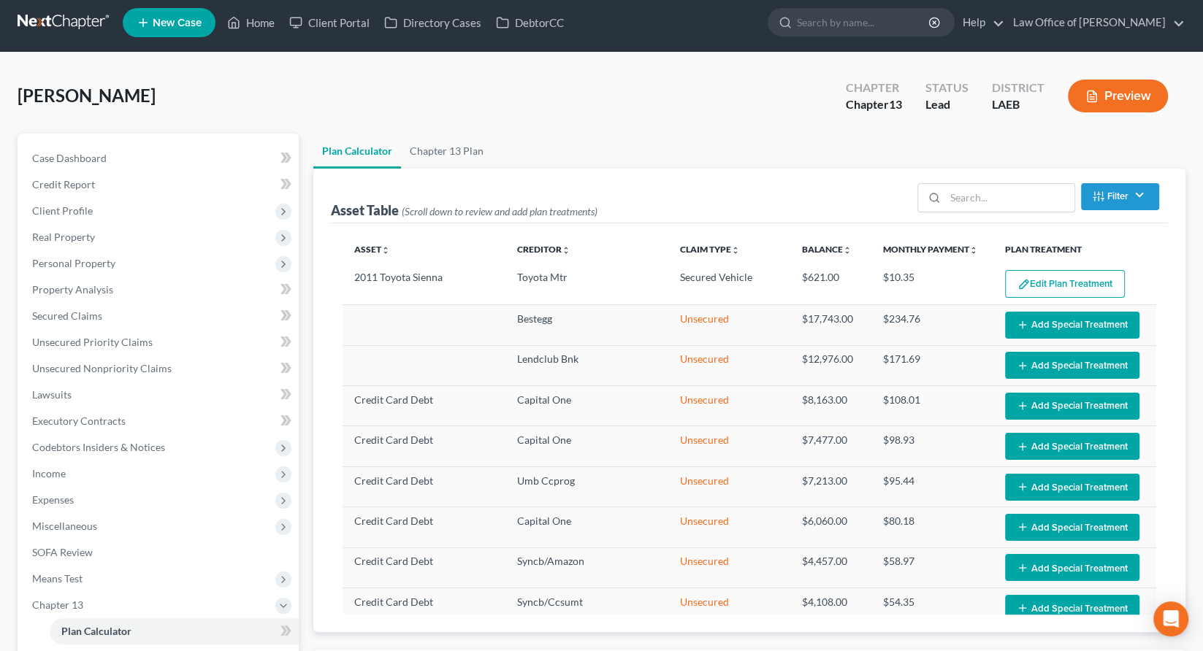
click at [55, 572] on span "Means Test" at bounding box center [57, 578] width 50 height 12
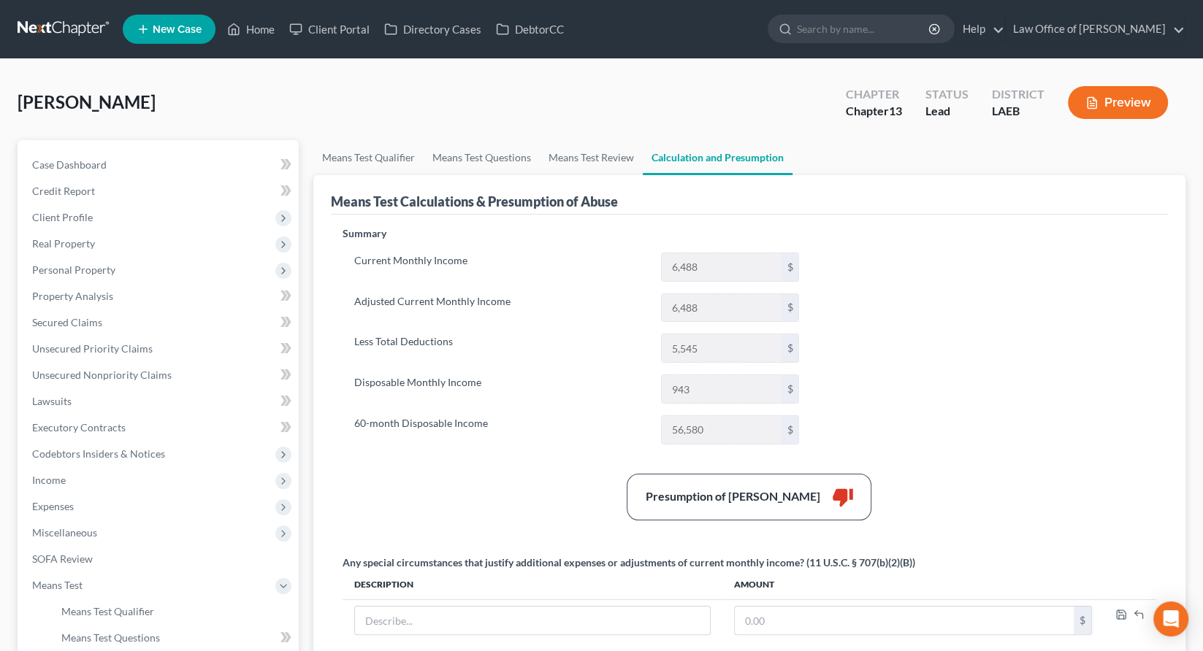
click at [74, 599] on span "Chapter 13" at bounding box center [159, 612] width 278 height 26
click at [80, 632] on span "Plan Calculator" at bounding box center [96, 638] width 71 height 12
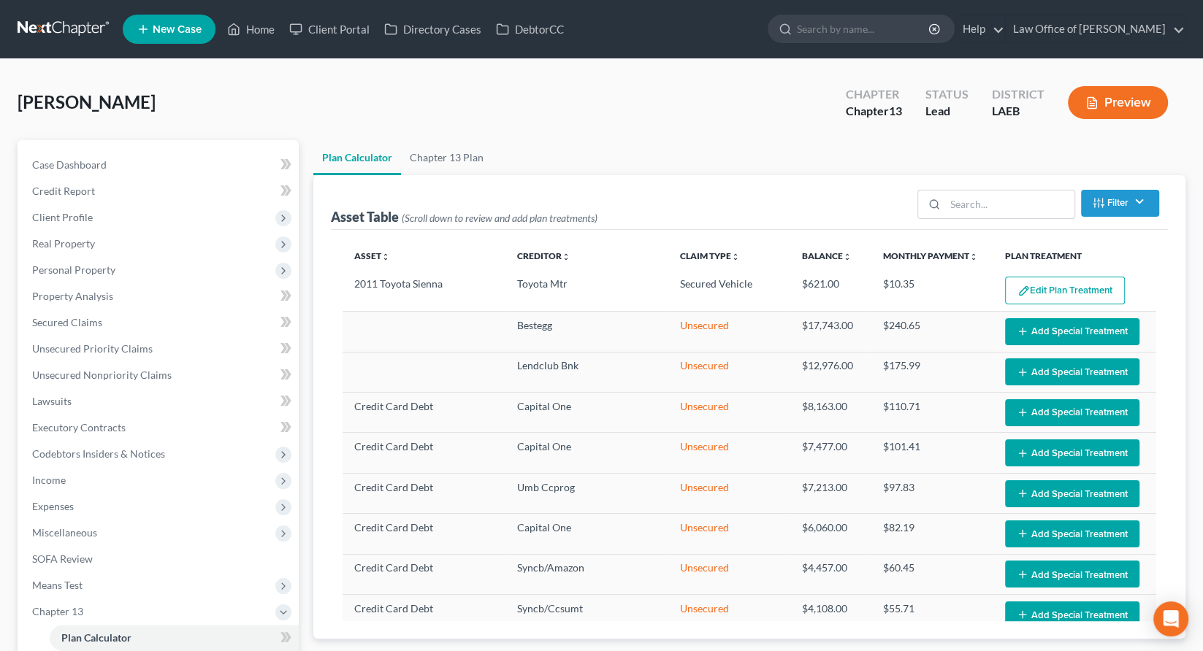
select select "59"
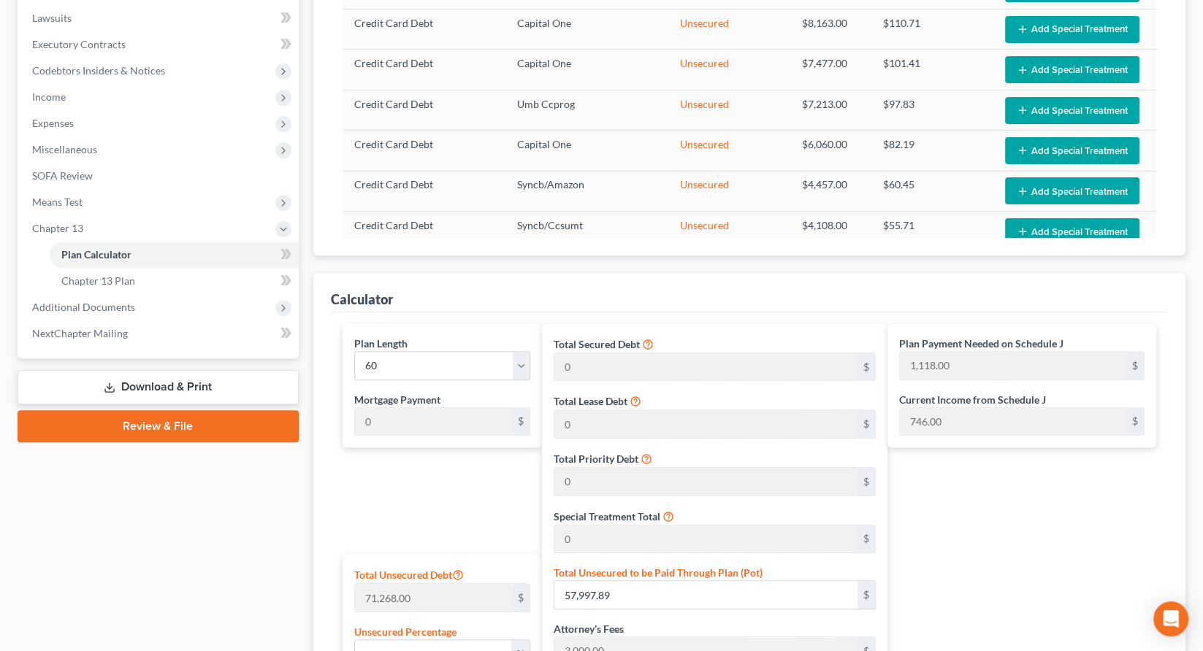
scroll to position [386, 0]
